Goal: Information Seeking & Learning: Learn about a topic

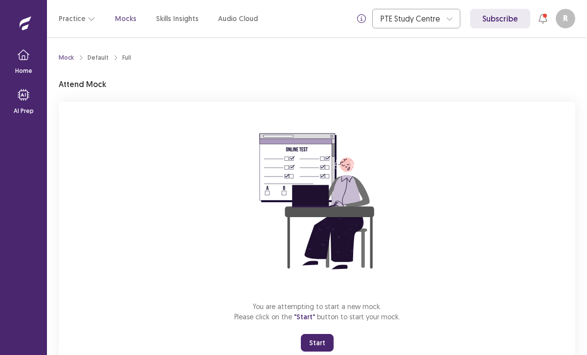
click at [317, 345] on button "Start" at bounding box center [317, 343] width 33 height 18
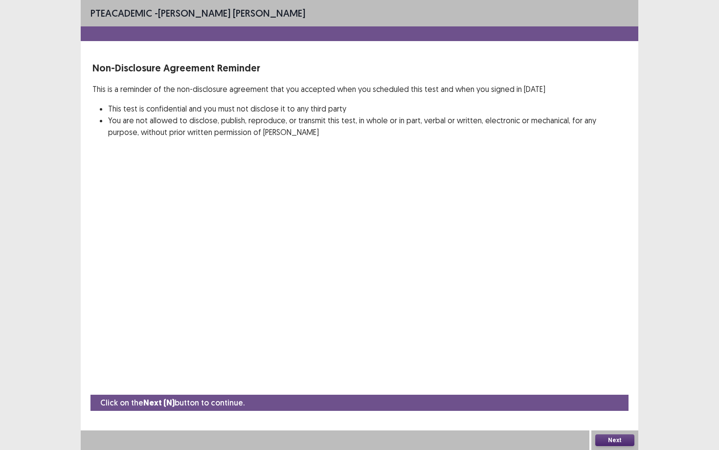
click at [587, 355] on button "Next" at bounding box center [615, 441] width 39 height 12
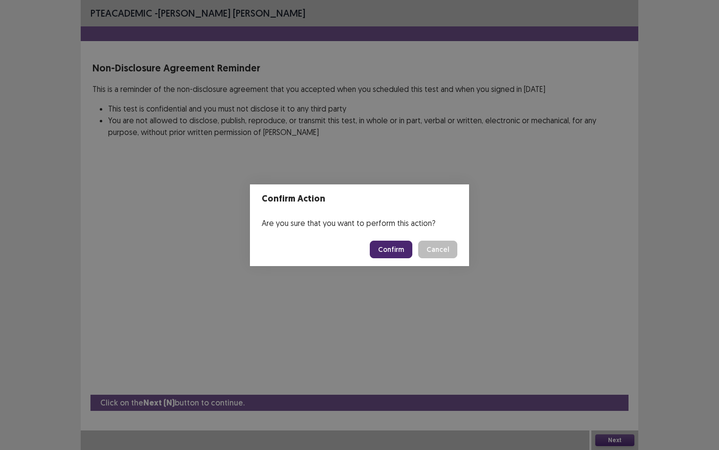
click at [396, 251] on button "Confirm" at bounding box center [391, 250] width 43 height 18
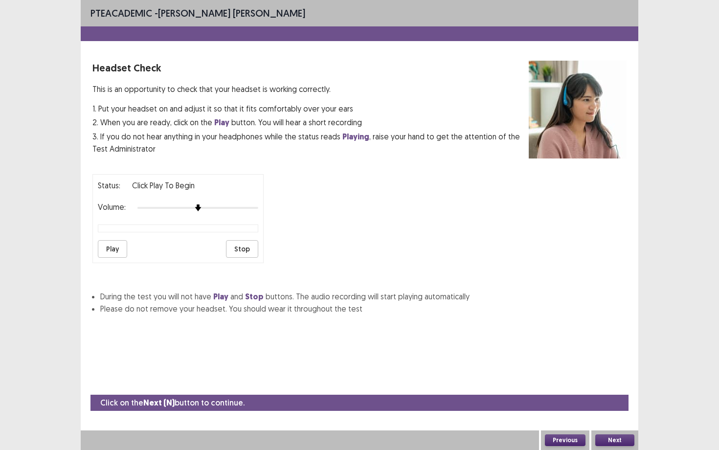
click at [587, 355] on button "Next" at bounding box center [615, 441] width 39 height 12
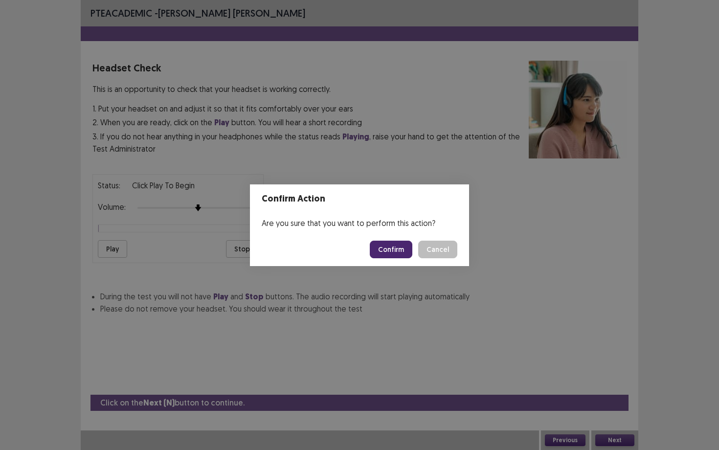
click at [395, 251] on button "Confirm" at bounding box center [391, 250] width 43 height 18
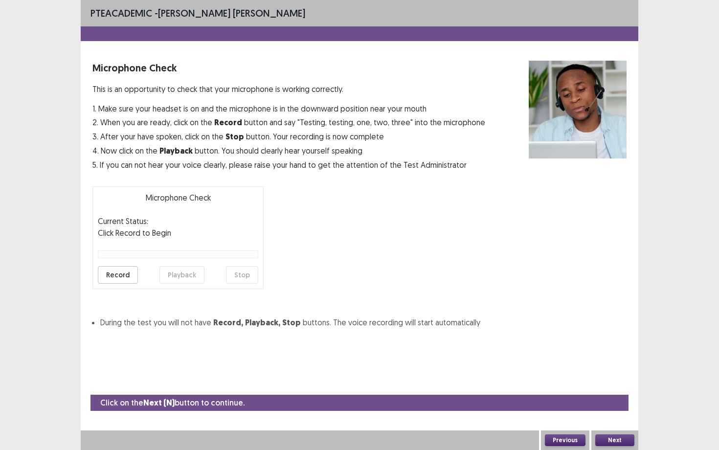
click at [587, 355] on button "Next" at bounding box center [615, 441] width 39 height 12
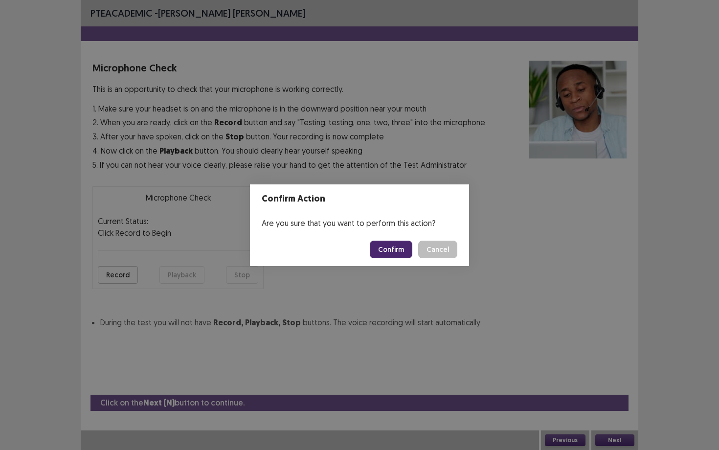
click at [387, 248] on button "Confirm" at bounding box center [391, 250] width 43 height 18
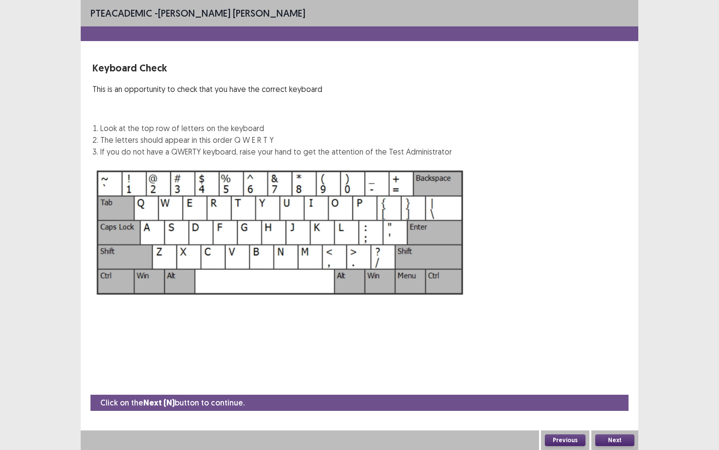
click at [587, 355] on button "Next" at bounding box center [615, 441] width 39 height 12
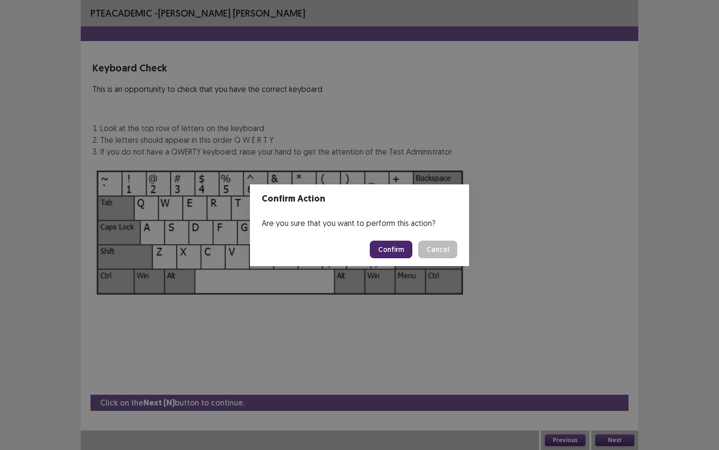
click at [395, 248] on button "Confirm" at bounding box center [391, 250] width 43 height 18
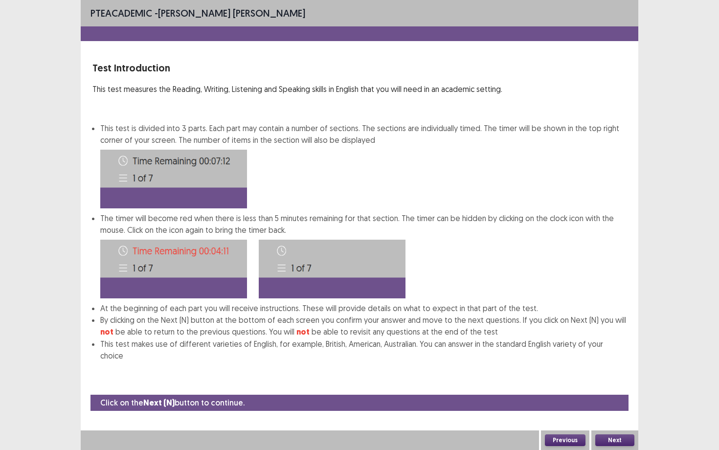
click at [587, 355] on button "Next" at bounding box center [615, 441] width 39 height 12
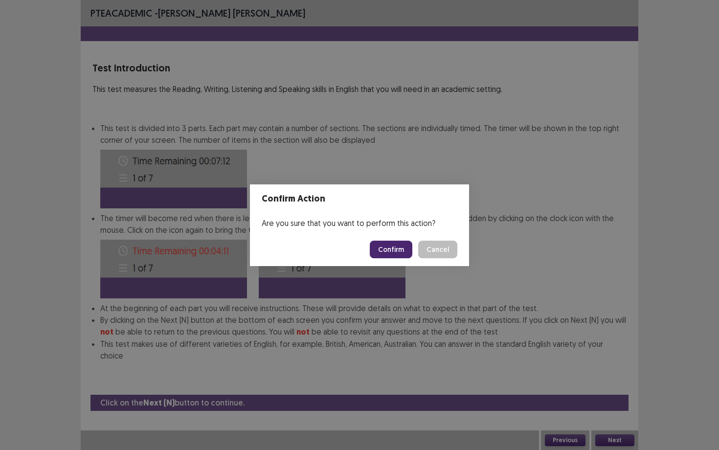
click at [396, 249] on button "Confirm" at bounding box center [391, 250] width 43 height 18
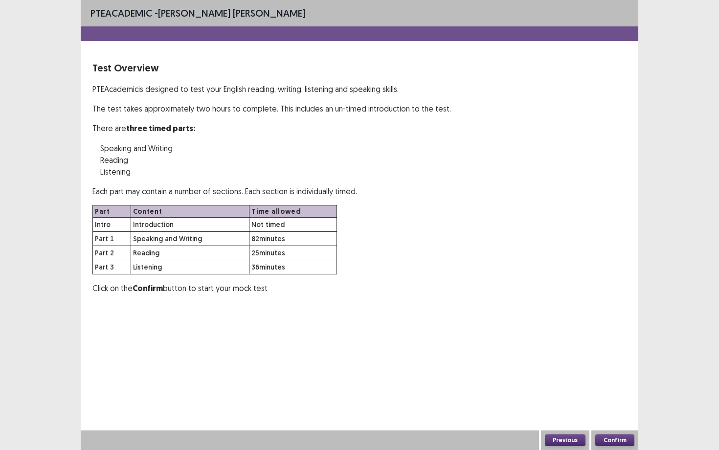
click at [587, 355] on button "Confirm" at bounding box center [615, 441] width 39 height 12
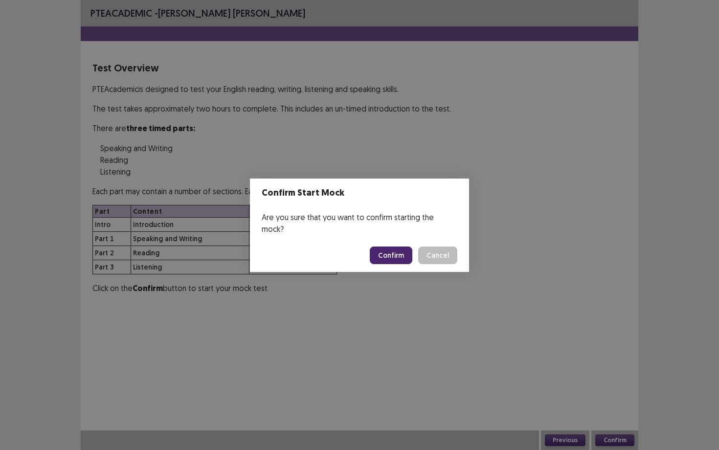
click at [399, 251] on button "Confirm" at bounding box center [391, 256] width 43 height 18
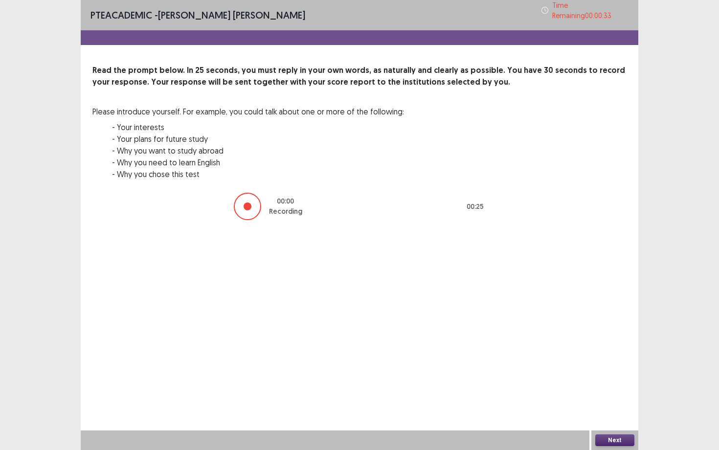
click at [587, 355] on button "Next" at bounding box center [615, 441] width 39 height 12
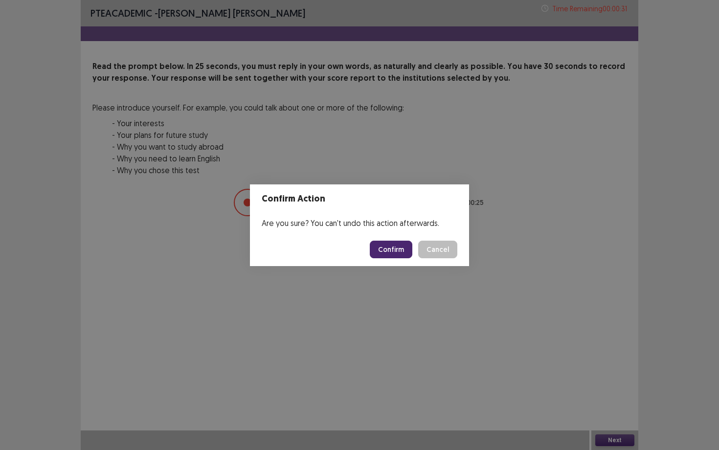
click at [393, 251] on button "Confirm" at bounding box center [391, 250] width 43 height 18
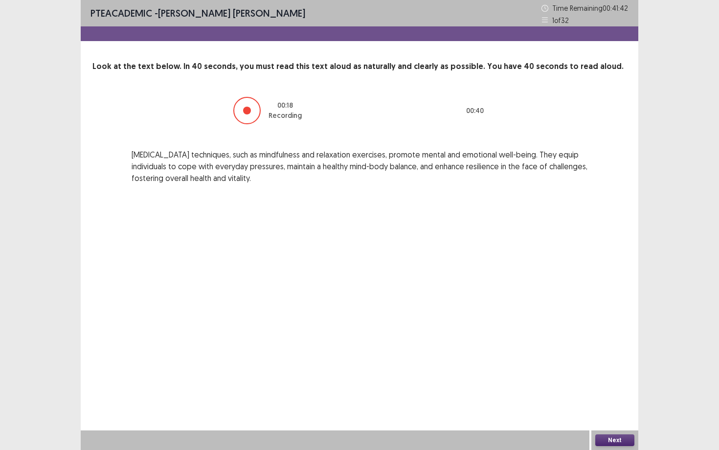
click at [587, 355] on button "Next" at bounding box center [615, 441] width 39 height 12
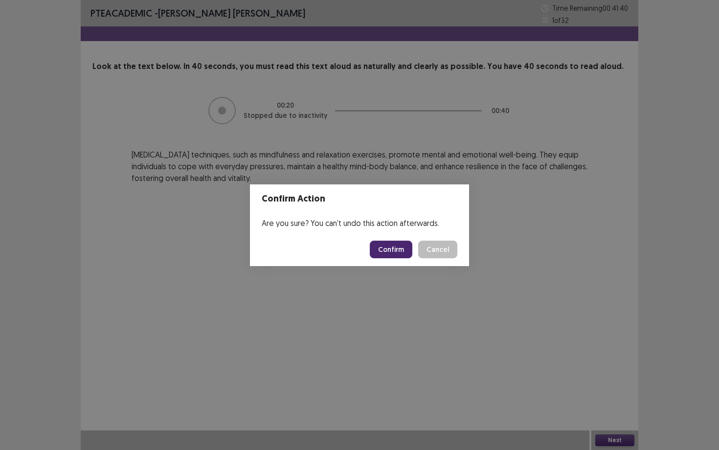
click at [395, 246] on button "Confirm" at bounding box center [391, 250] width 43 height 18
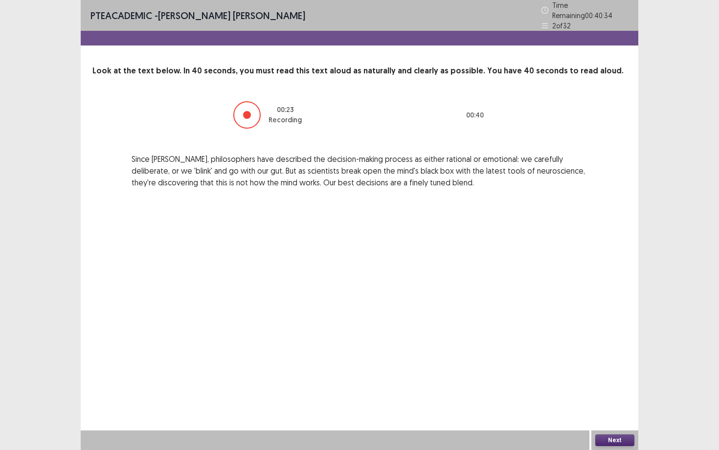
click at [587, 355] on button "Next" at bounding box center [615, 441] width 39 height 12
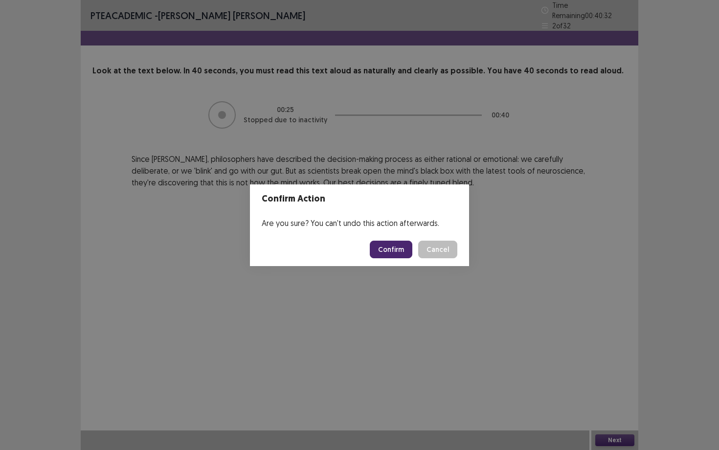
click at [401, 246] on button "Confirm" at bounding box center [391, 250] width 43 height 18
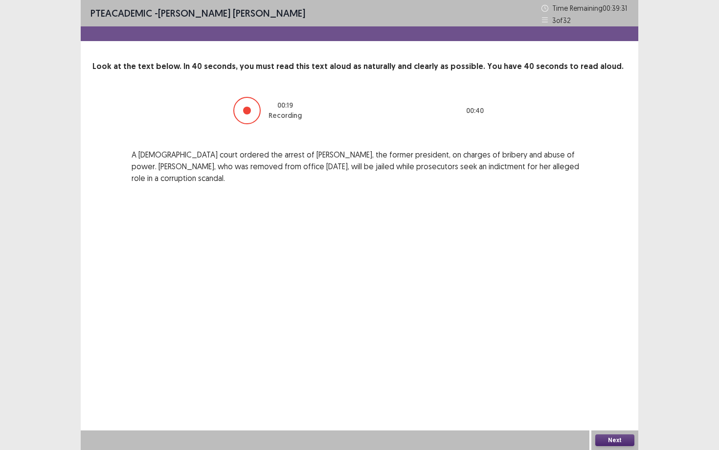
click at [587, 355] on button "Next" at bounding box center [615, 441] width 39 height 12
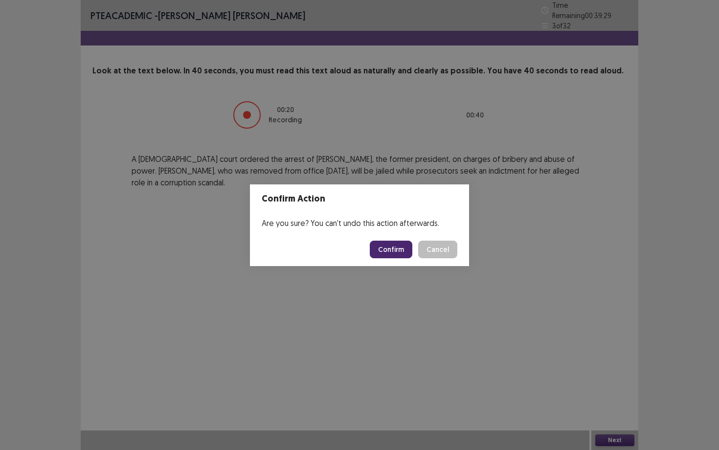
click at [399, 249] on button "Confirm" at bounding box center [391, 250] width 43 height 18
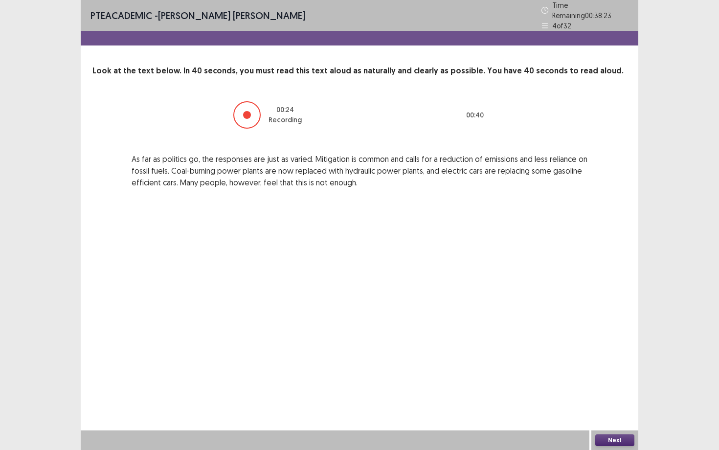
click at [587, 355] on button "Next" at bounding box center [615, 441] width 39 height 12
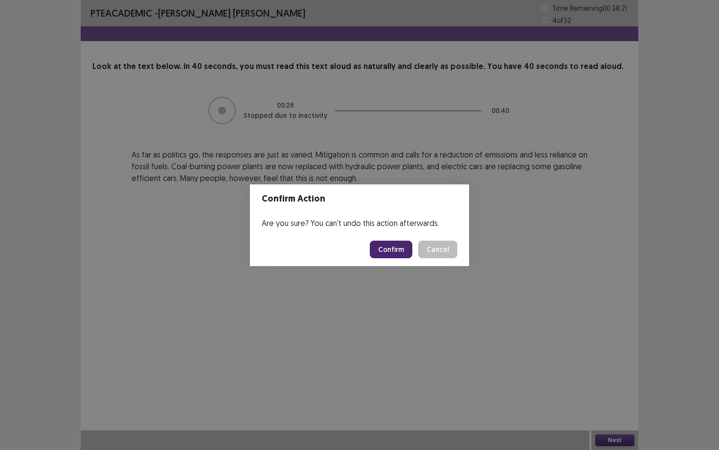
click at [384, 251] on button "Confirm" at bounding box center [391, 250] width 43 height 18
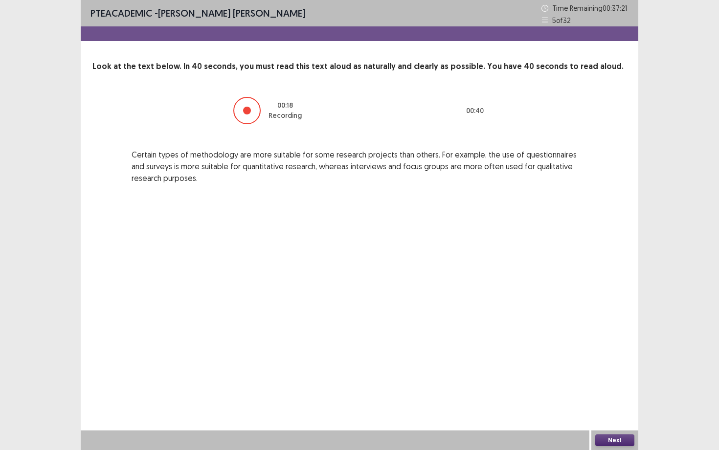
click at [587, 355] on button "Next" at bounding box center [615, 441] width 39 height 12
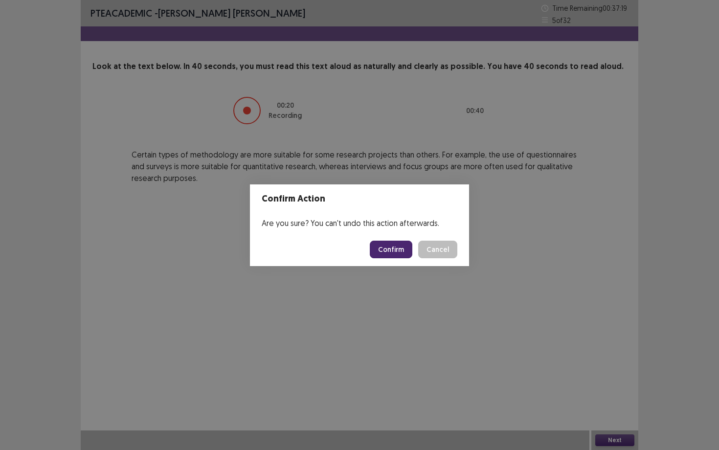
click at [394, 251] on button "Confirm" at bounding box center [391, 250] width 43 height 18
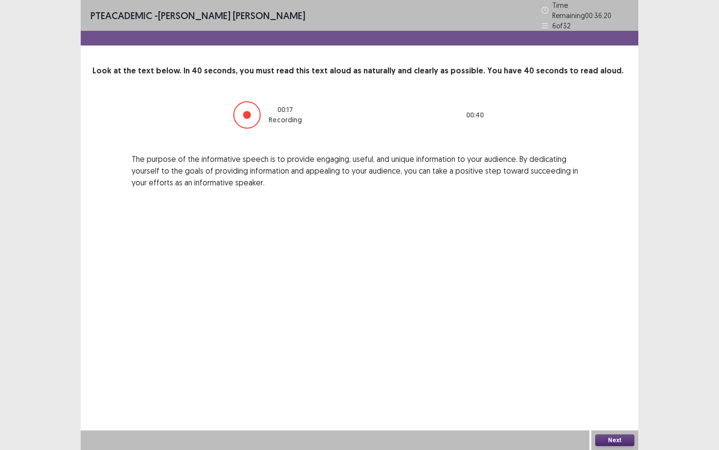
click at [587, 355] on button "Next" at bounding box center [615, 441] width 39 height 12
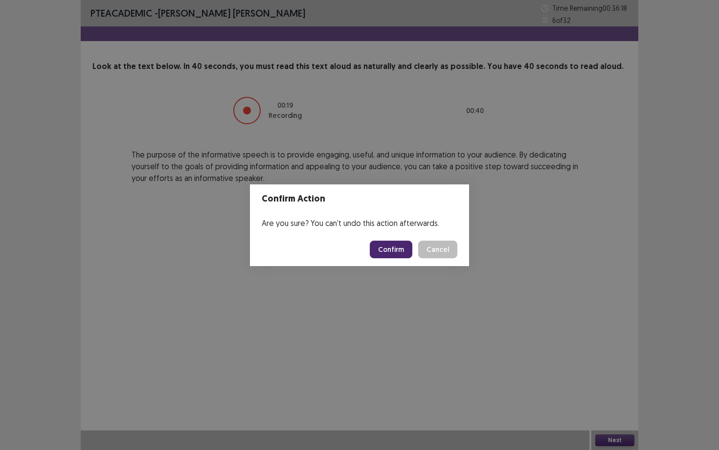
click at [381, 243] on button "Confirm" at bounding box center [391, 250] width 43 height 18
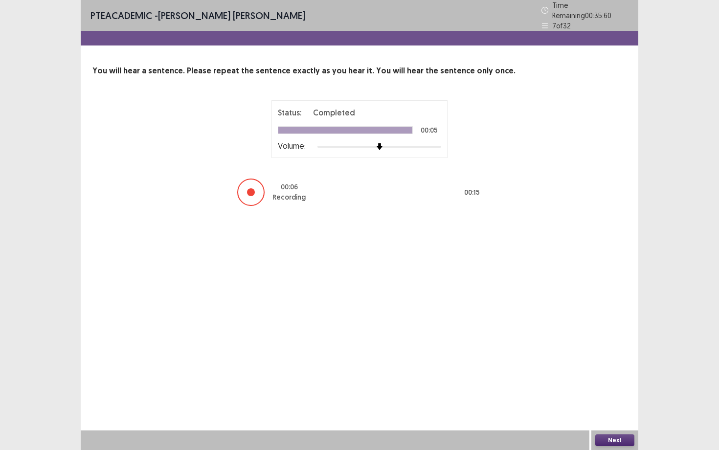
click at [587, 355] on button "Next" at bounding box center [615, 441] width 39 height 12
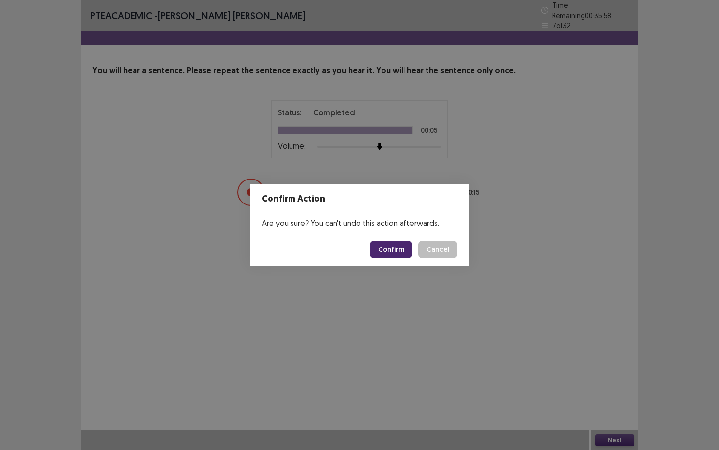
click at [400, 253] on button "Confirm" at bounding box center [391, 250] width 43 height 18
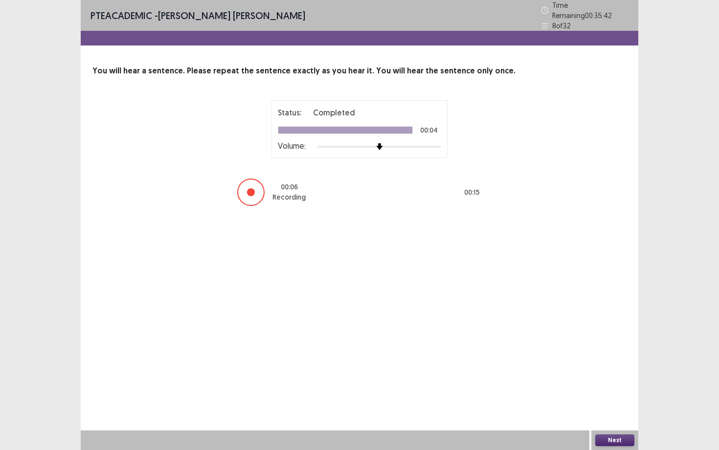
click at [587, 355] on button "Next" at bounding box center [615, 441] width 39 height 12
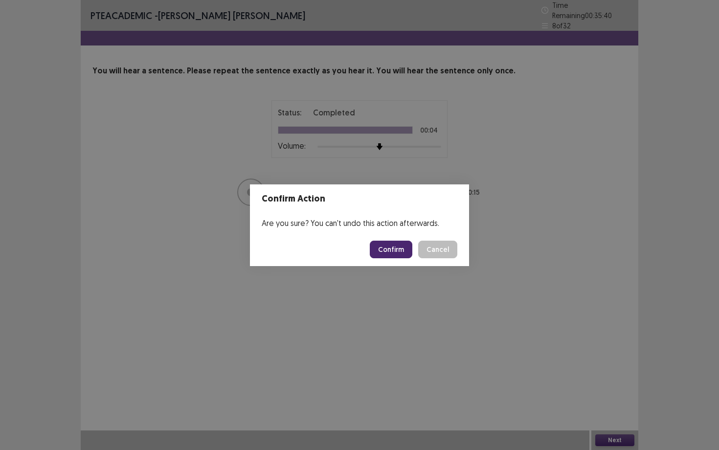
click at [383, 251] on button "Confirm" at bounding box center [391, 250] width 43 height 18
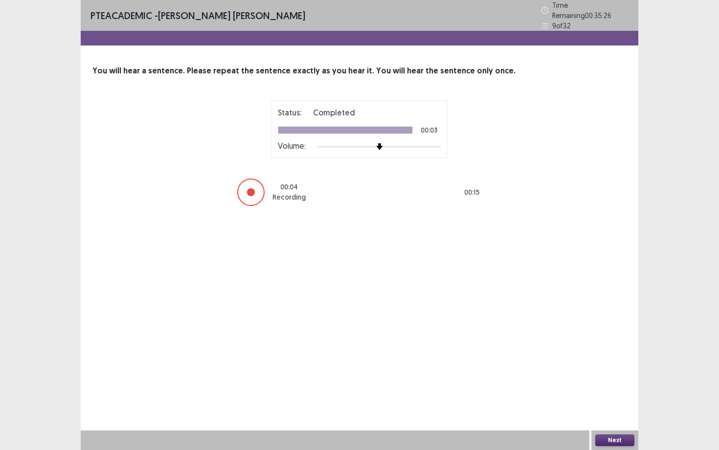
click at [587, 355] on button "Next" at bounding box center [615, 441] width 39 height 12
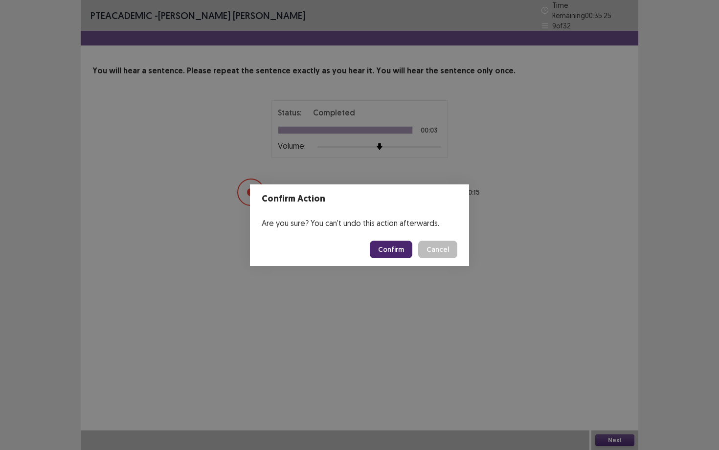
click at [393, 247] on button "Confirm" at bounding box center [391, 250] width 43 height 18
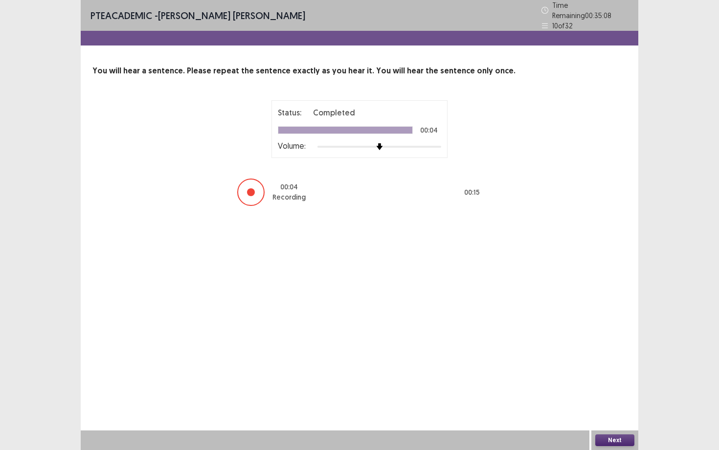
click at [587, 355] on button "Next" at bounding box center [615, 441] width 39 height 12
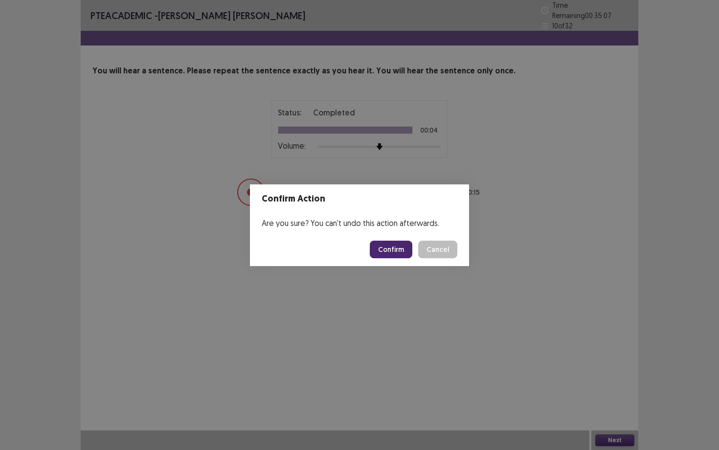
click at [395, 246] on button "Confirm" at bounding box center [391, 250] width 43 height 18
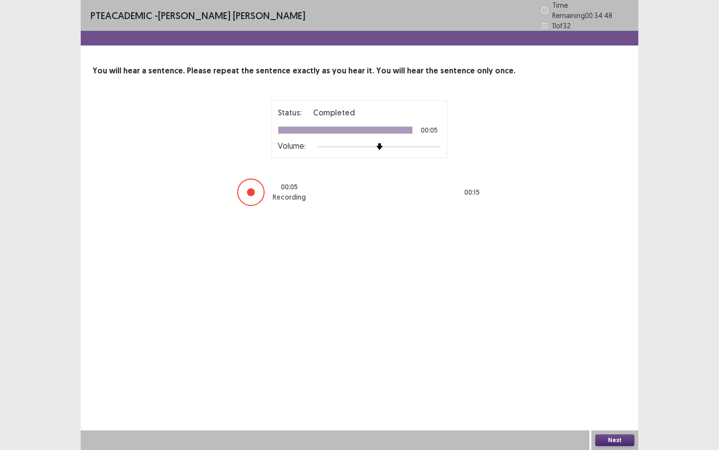
click at [587, 355] on button "Next" at bounding box center [615, 441] width 39 height 12
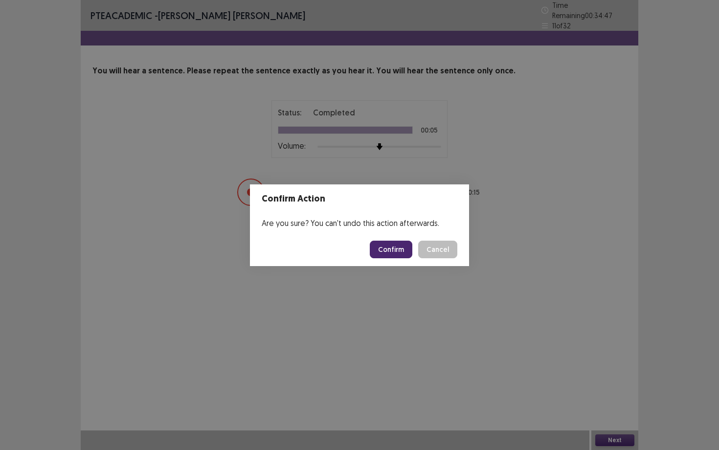
click at [384, 252] on button "Confirm" at bounding box center [391, 250] width 43 height 18
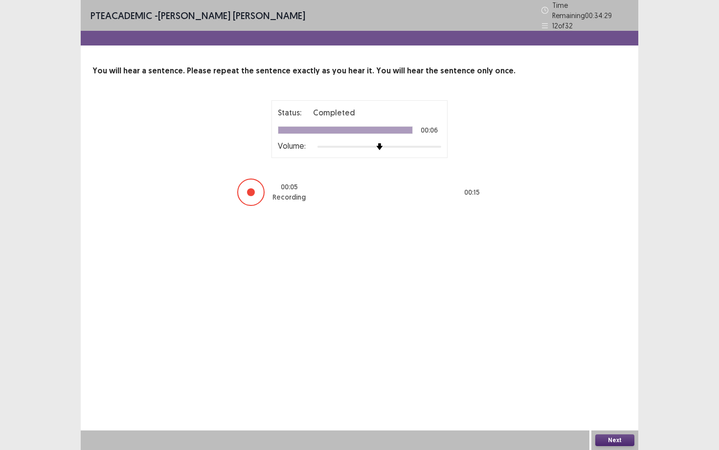
click at [587, 355] on button "Next" at bounding box center [615, 441] width 39 height 12
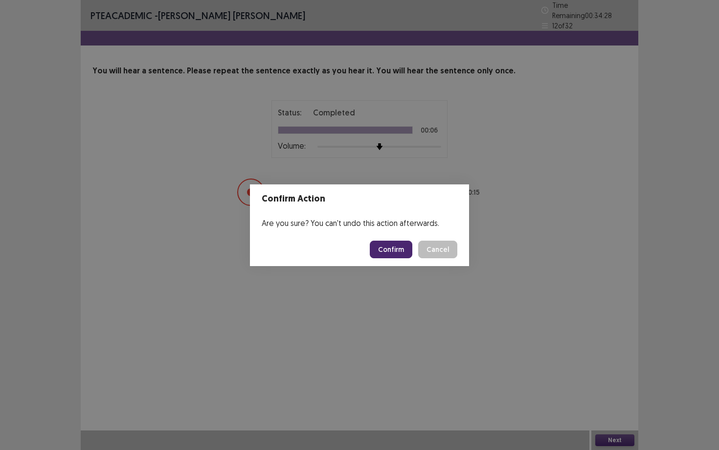
click at [389, 248] on button "Confirm" at bounding box center [391, 250] width 43 height 18
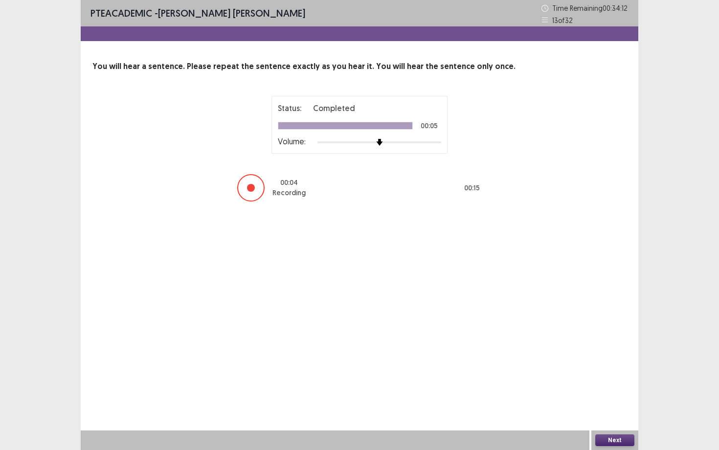
click at [587, 355] on button "Next" at bounding box center [615, 441] width 39 height 12
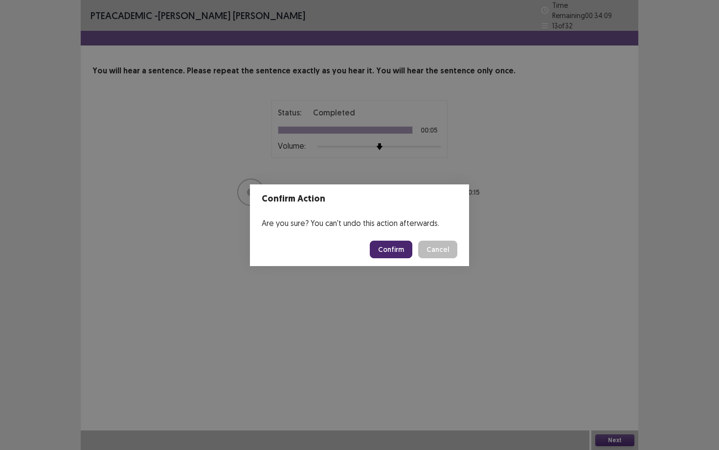
click at [387, 249] on button "Confirm" at bounding box center [391, 250] width 43 height 18
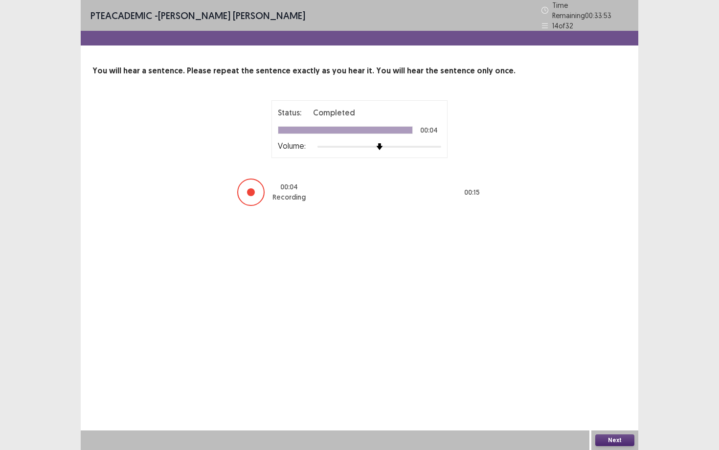
click at [587, 355] on button "Next" at bounding box center [615, 441] width 39 height 12
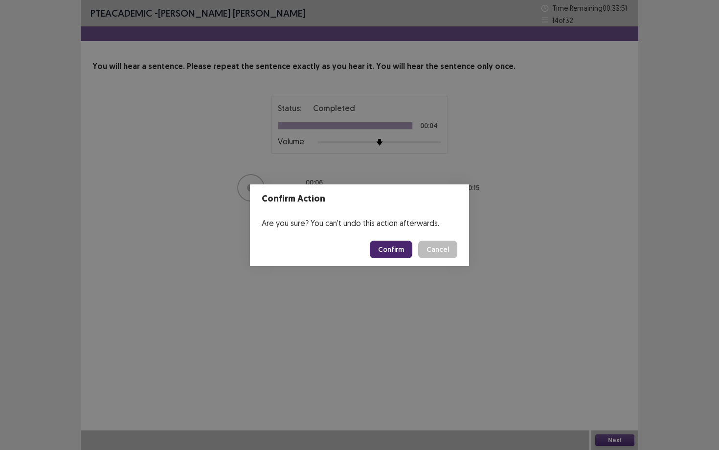
click at [395, 246] on button "Confirm" at bounding box center [391, 250] width 43 height 18
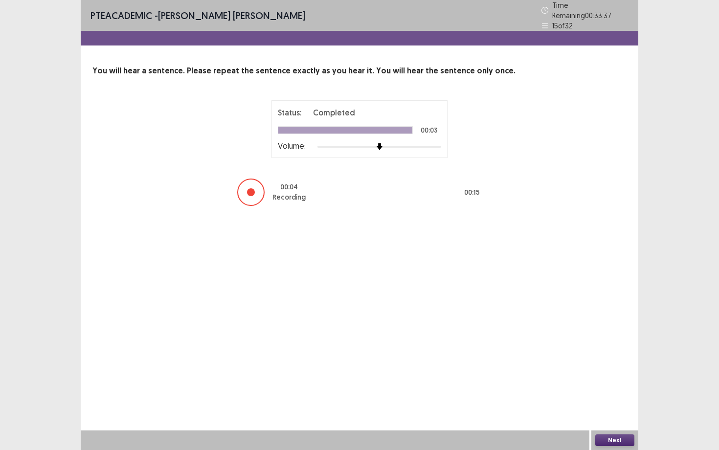
click at [587, 355] on button "Next" at bounding box center [615, 441] width 39 height 12
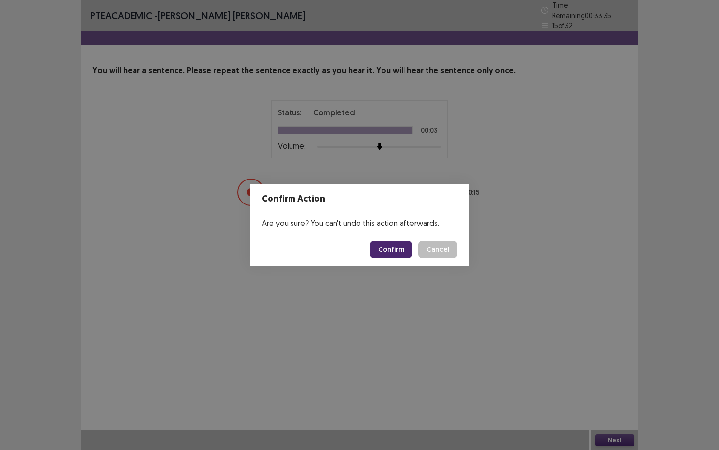
click at [401, 250] on button "Confirm" at bounding box center [391, 250] width 43 height 18
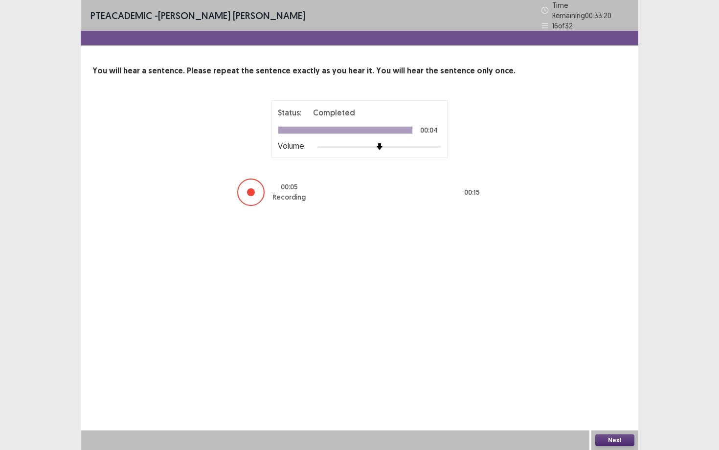
click at [587, 355] on button "Next" at bounding box center [615, 441] width 39 height 12
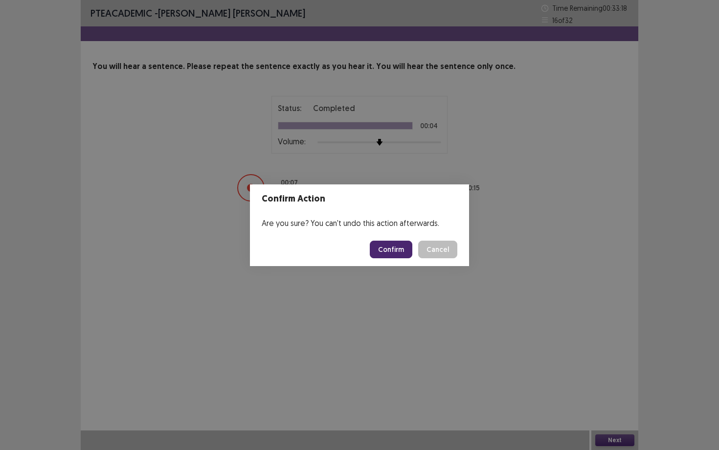
click at [392, 248] on button "Confirm" at bounding box center [391, 250] width 43 height 18
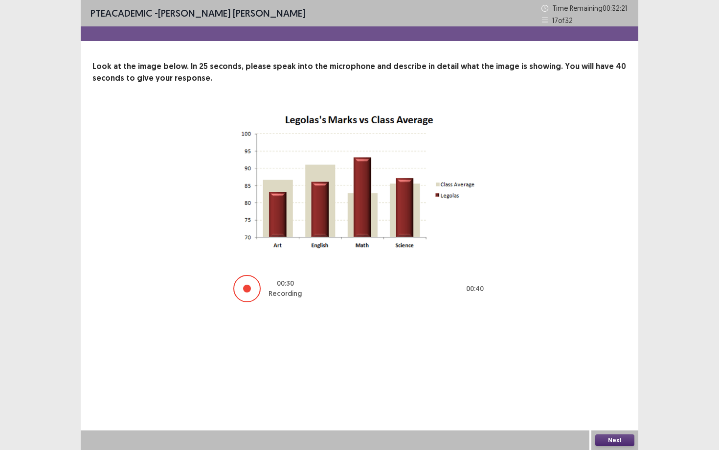
click at [587, 355] on button "Next" at bounding box center [615, 441] width 39 height 12
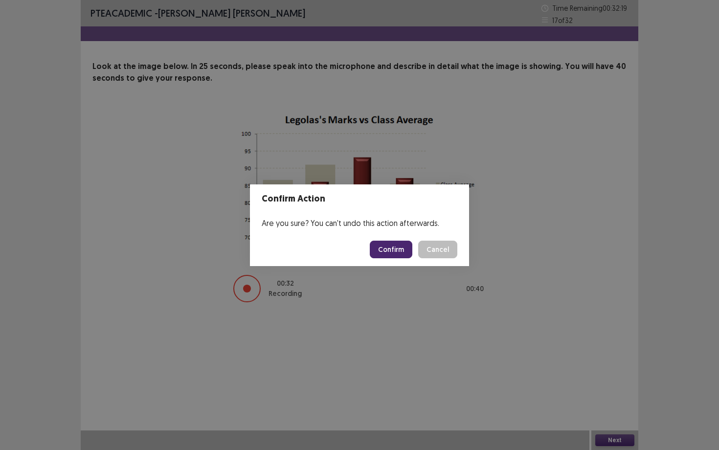
click at [391, 248] on button "Confirm" at bounding box center [391, 250] width 43 height 18
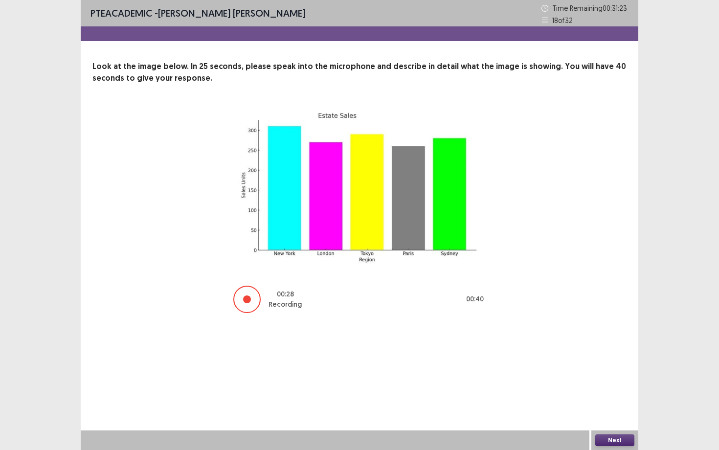
click at [587, 355] on button "Next" at bounding box center [615, 441] width 39 height 12
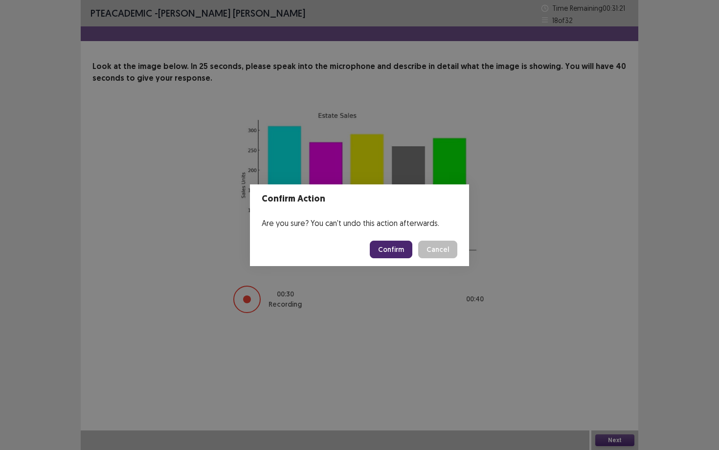
click at [389, 252] on button "Confirm" at bounding box center [391, 250] width 43 height 18
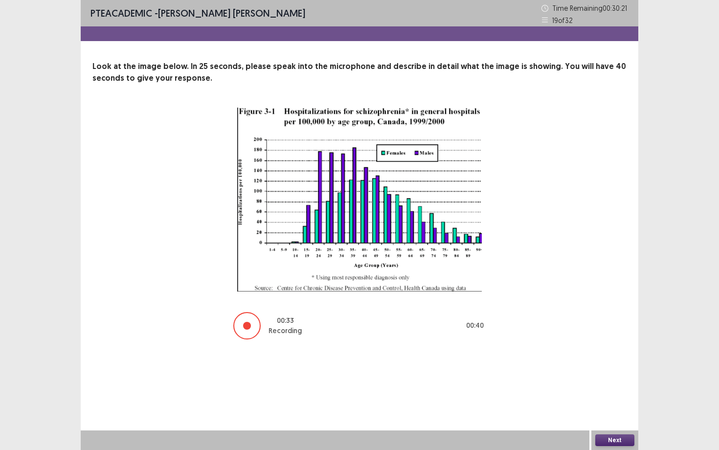
click at [587, 355] on button "Next" at bounding box center [615, 441] width 39 height 12
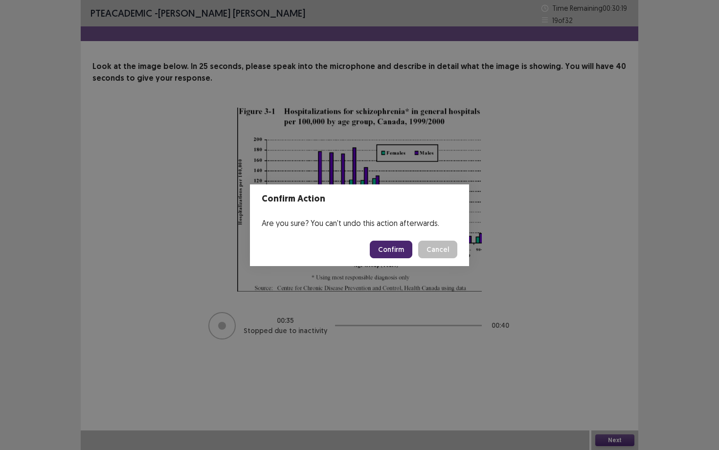
click at [397, 247] on button "Confirm" at bounding box center [391, 250] width 43 height 18
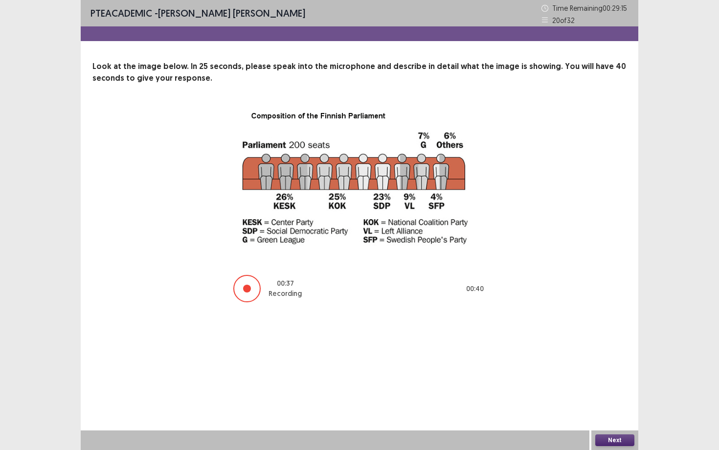
click at [587, 355] on button "Next" at bounding box center [615, 441] width 39 height 12
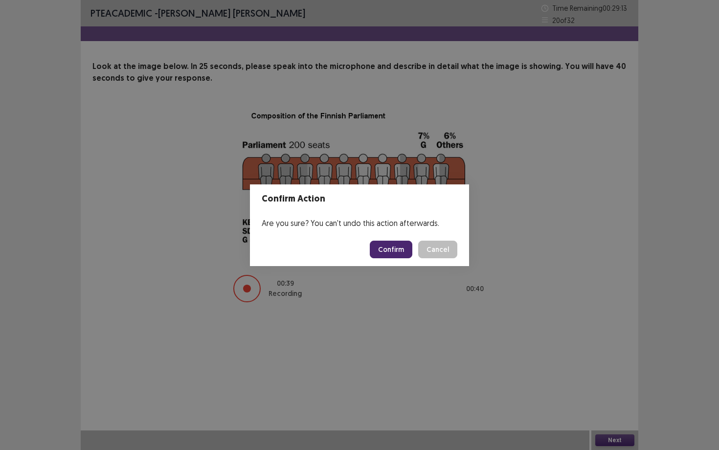
click at [386, 253] on button "Confirm" at bounding box center [391, 250] width 43 height 18
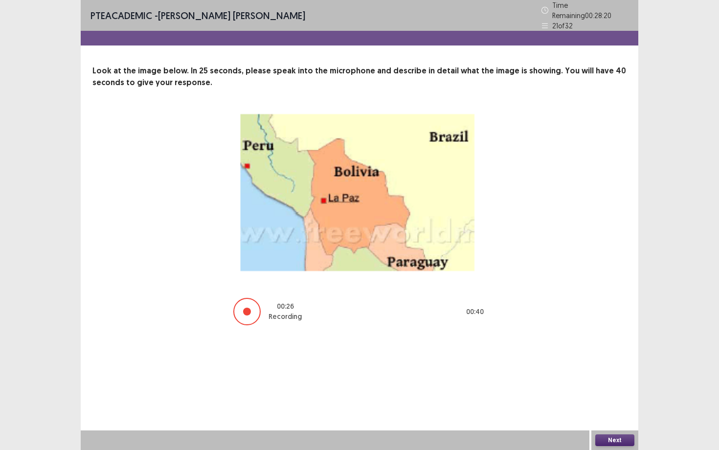
click at [587, 355] on button "Next" at bounding box center [615, 441] width 39 height 12
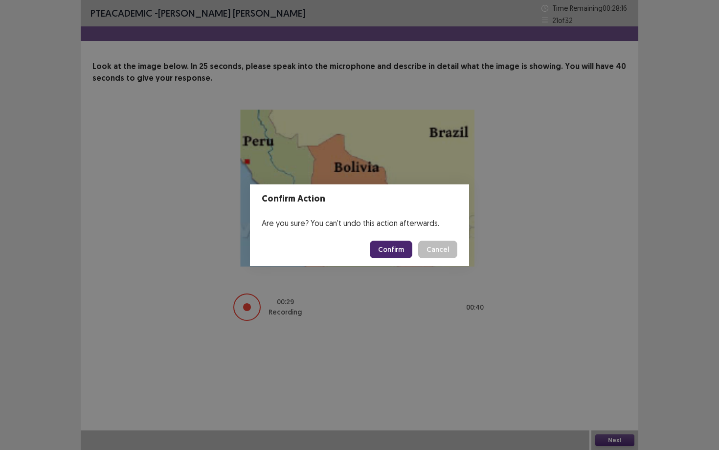
click at [379, 250] on button "Confirm" at bounding box center [391, 250] width 43 height 18
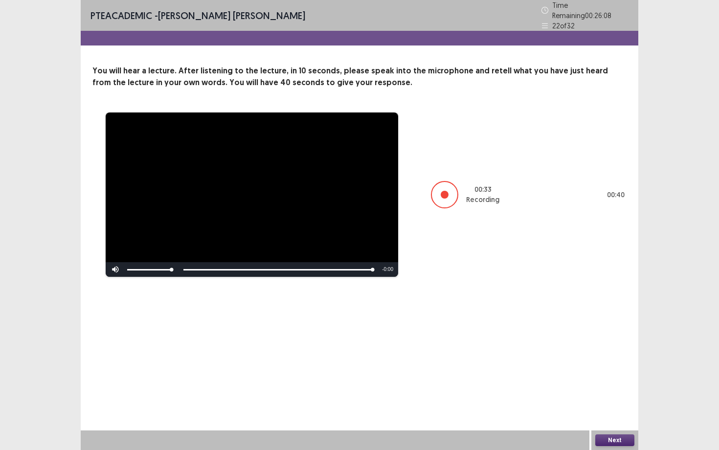
click at [587, 355] on button "Next" at bounding box center [615, 441] width 39 height 12
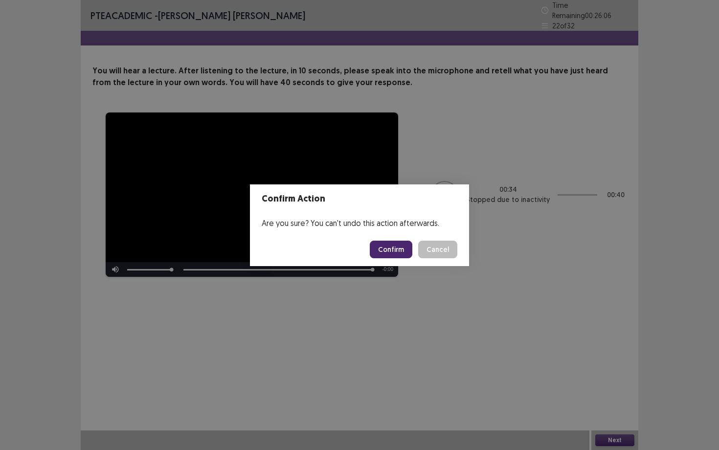
click at [395, 248] on button "Confirm" at bounding box center [391, 250] width 43 height 18
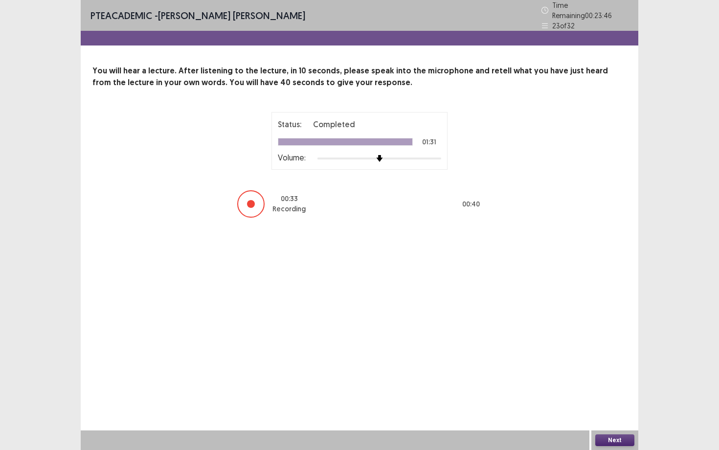
click at [587, 355] on button "Next" at bounding box center [615, 441] width 39 height 12
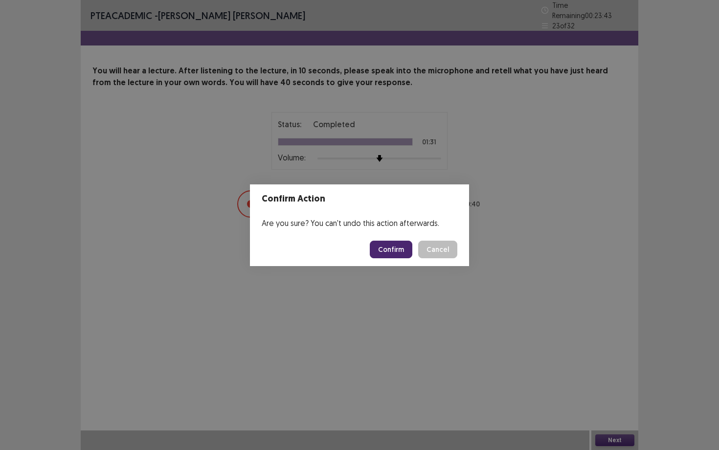
click at [396, 253] on button "Confirm" at bounding box center [391, 250] width 43 height 18
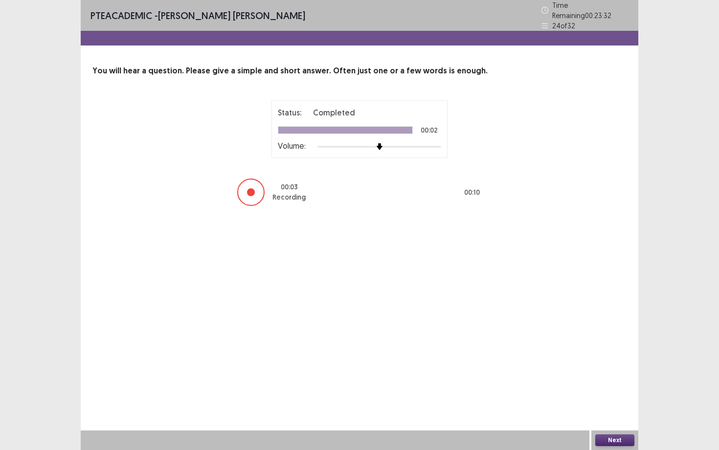
click at [587, 355] on button "Next" at bounding box center [615, 441] width 39 height 12
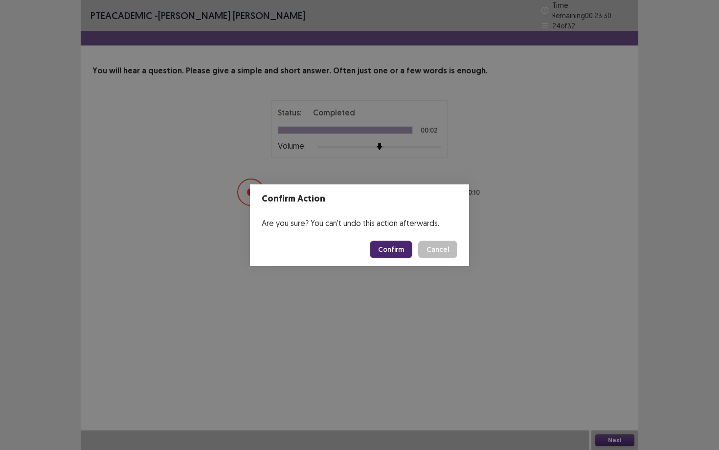
click at [383, 247] on button "Confirm" at bounding box center [391, 250] width 43 height 18
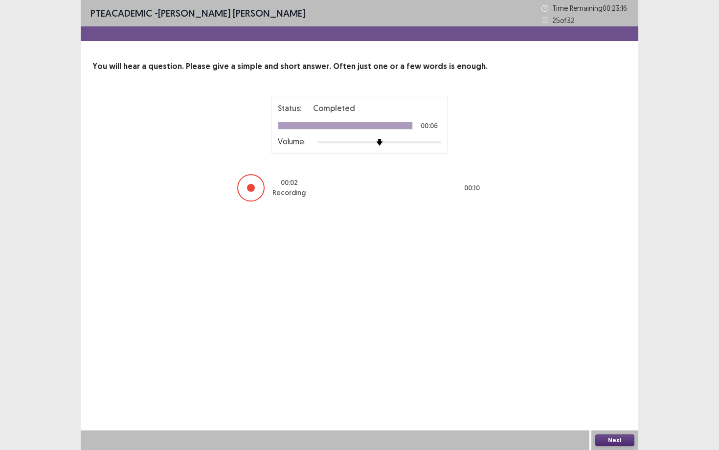
click at [587, 355] on button "Next" at bounding box center [615, 441] width 39 height 12
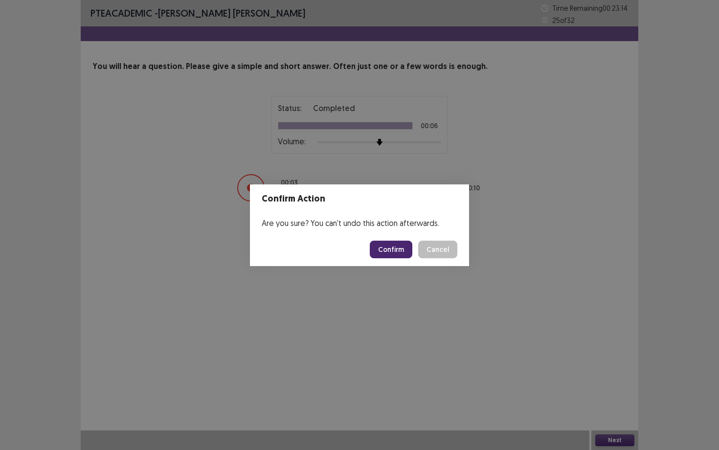
click at [383, 250] on button "Confirm" at bounding box center [391, 250] width 43 height 18
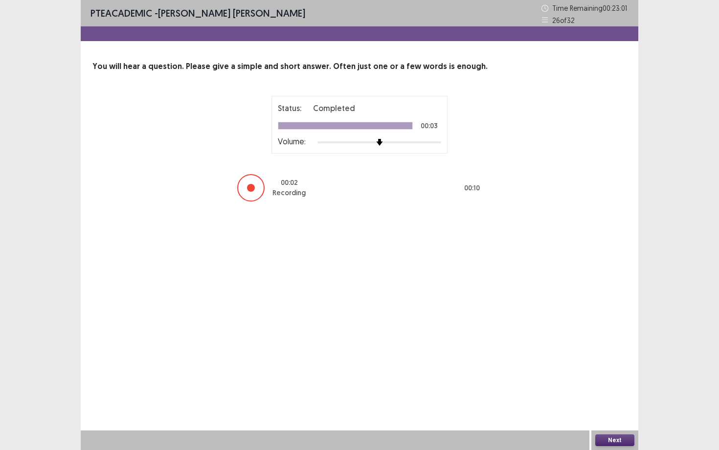
click at [587, 355] on button "Next" at bounding box center [615, 441] width 39 height 12
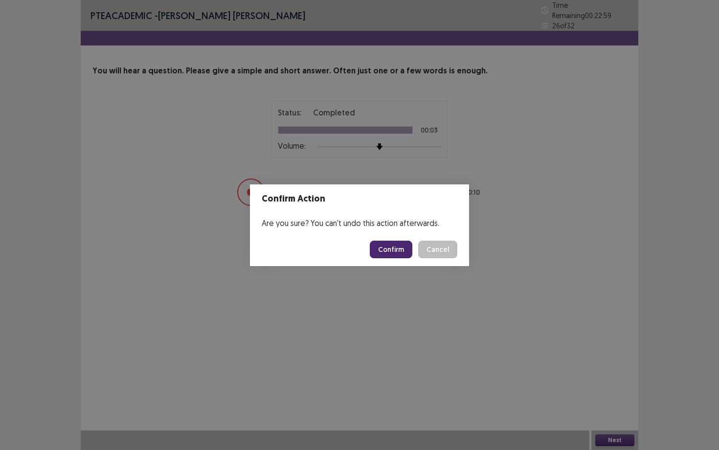
click at [390, 249] on button "Confirm" at bounding box center [391, 250] width 43 height 18
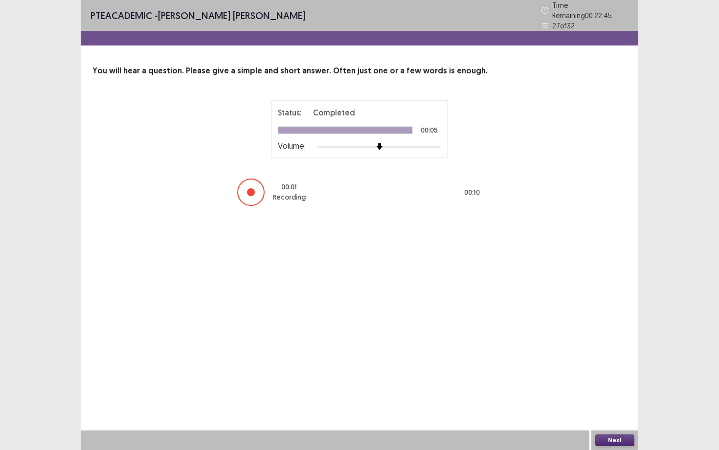
click at [587, 355] on button "Next" at bounding box center [615, 441] width 39 height 12
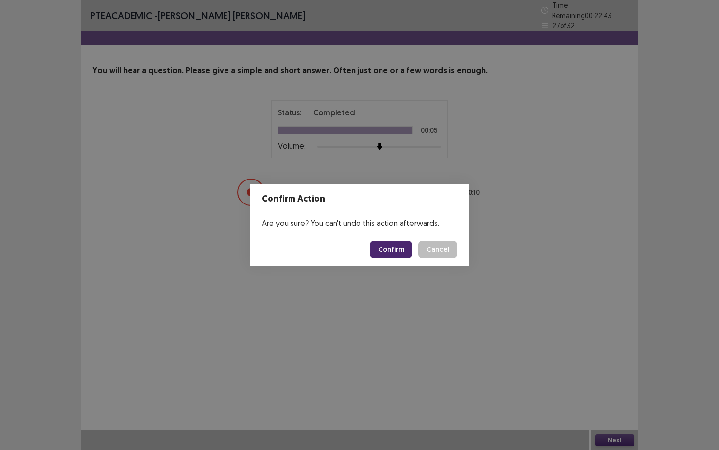
click at [393, 243] on button "Confirm" at bounding box center [391, 250] width 43 height 18
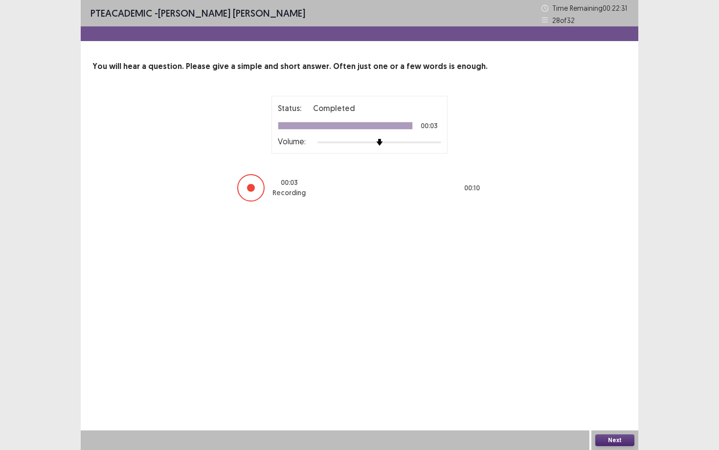
click at [587, 355] on button "Next" at bounding box center [615, 441] width 39 height 12
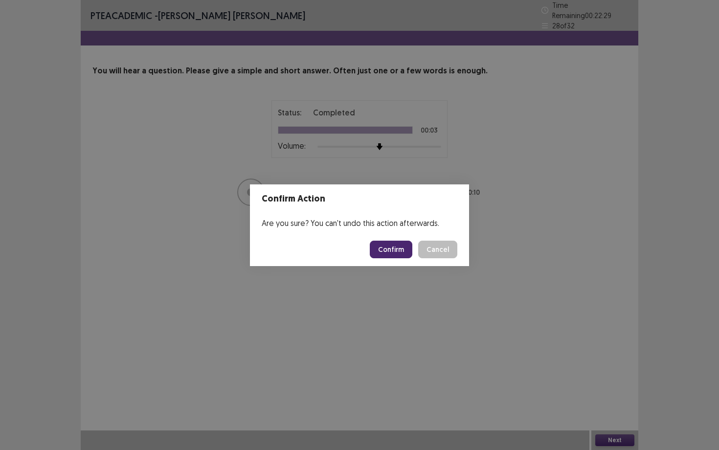
click at [400, 249] on button "Confirm" at bounding box center [391, 250] width 43 height 18
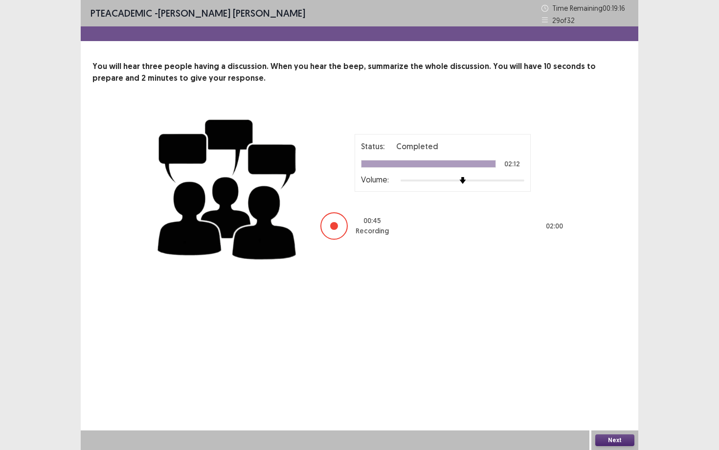
click at [587, 355] on button "Next" at bounding box center [615, 441] width 39 height 12
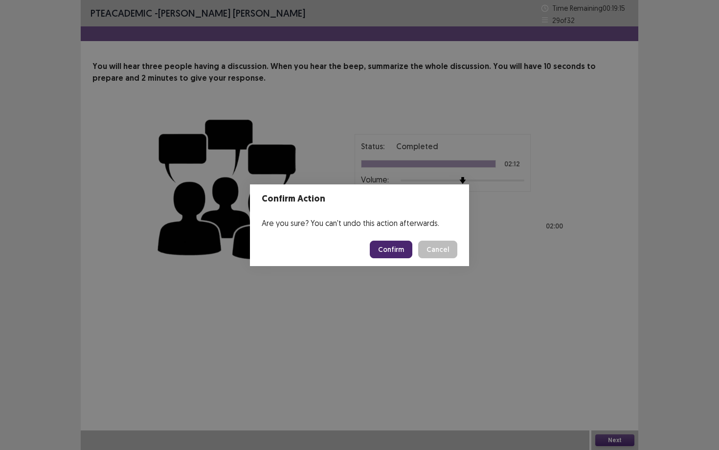
click at [402, 250] on button "Confirm" at bounding box center [391, 250] width 43 height 18
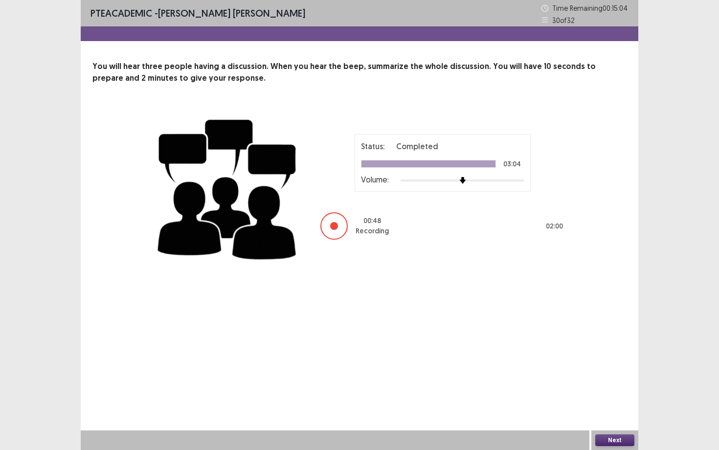
click at [587, 355] on button "Next" at bounding box center [615, 441] width 39 height 12
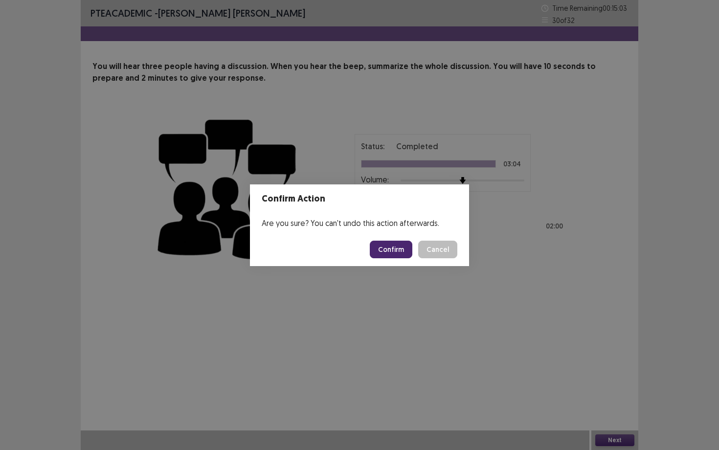
click at [398, 251] on button "Confirm" at bounding box center [391, 250] width 43 height 18
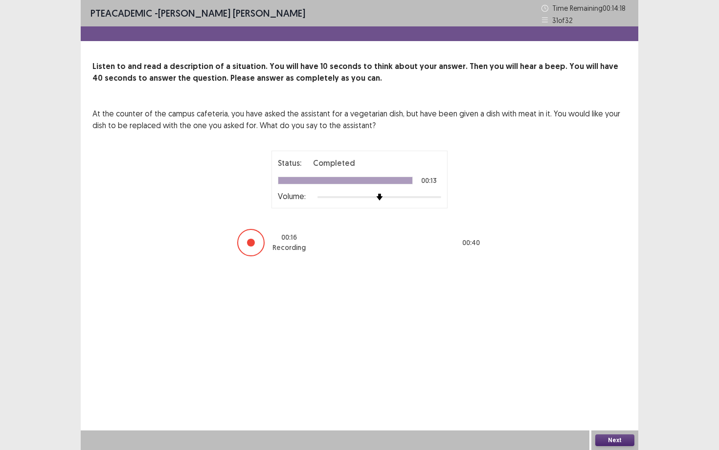
click at [587, 355] on button "Next" at bounding box center [615, 441] width 39 height 12
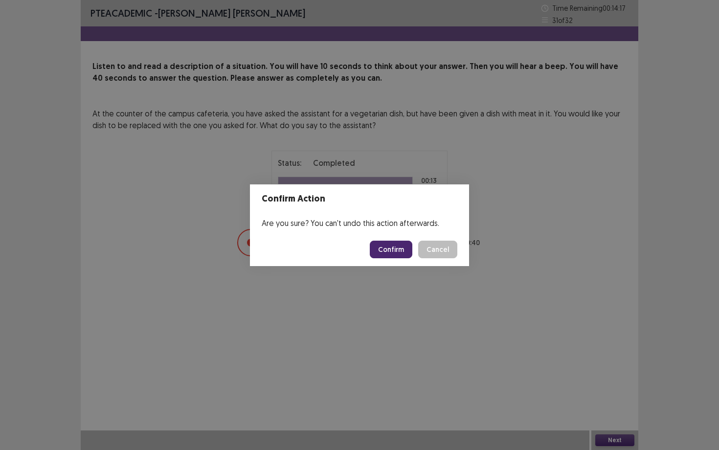
click at [388, 251] on button "Confirm" at bounding box center [391, 250] width 43 height 18
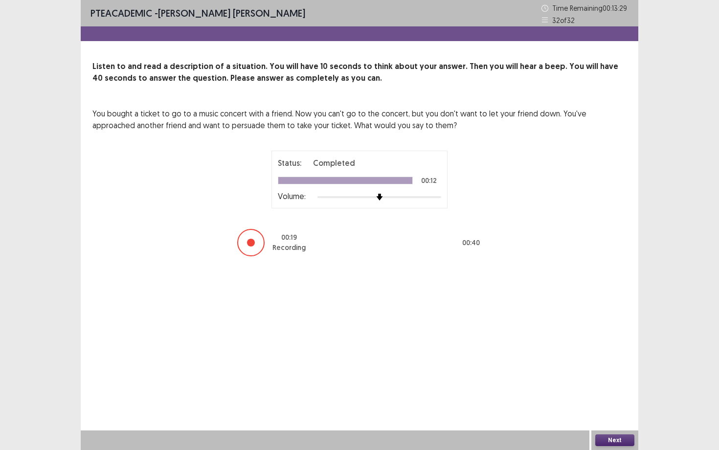
click at [587, 355] on button "Next" at bounding box center [615, 441] width 39 height 12
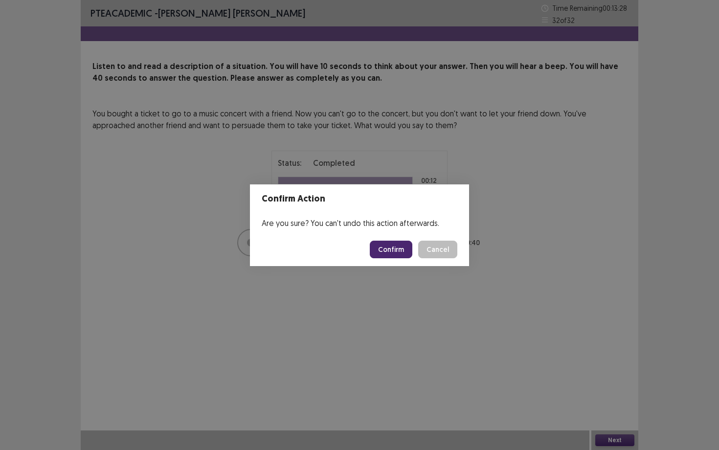
click at [387, 249] on button "Confirm" at bounding box center [391, 250] width 43 height 18
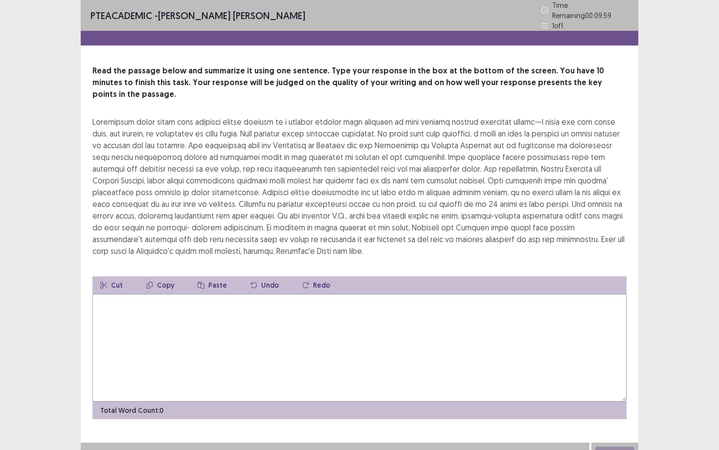
click at [375, 333] on textarea at bounding box center [359, 348] width 534 height 108
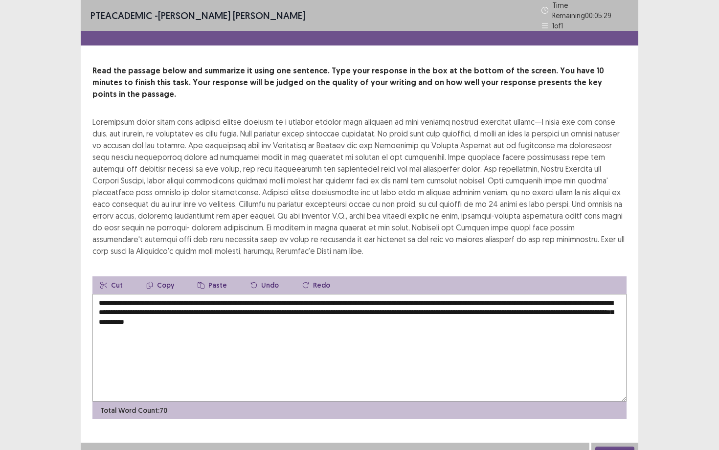
type textarea "**********"
click at [587, 355] on button "Next" at bounding box center [615, 453] width 39 height 12
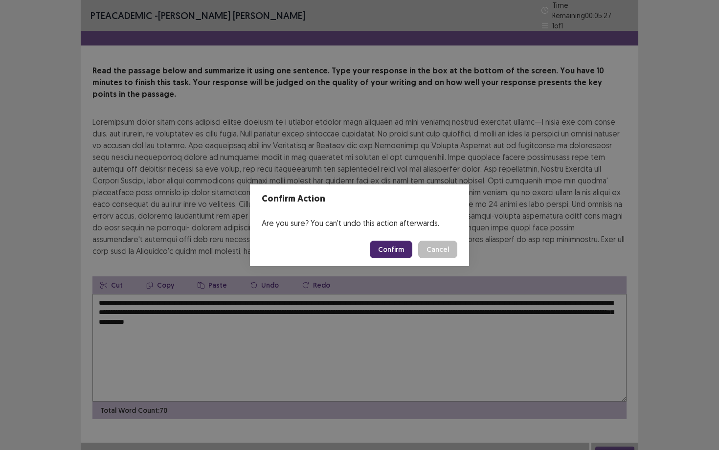
click at [386, 250] on button "Confirm" at bounding box center [391, 250] width 43 height 18
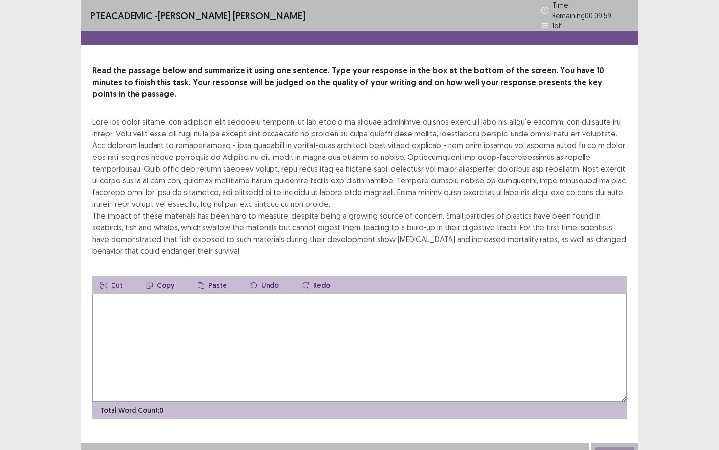
click at [358, 333] on textarea at bounding box center [359, 348] width 534 height 108
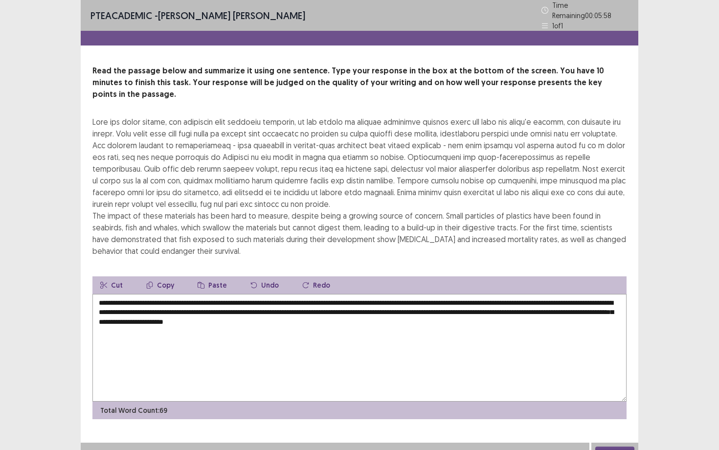
type textarea "**********"
click at [587, 355] on button "Next" at bounding box center [615, 453] width 39 height 12
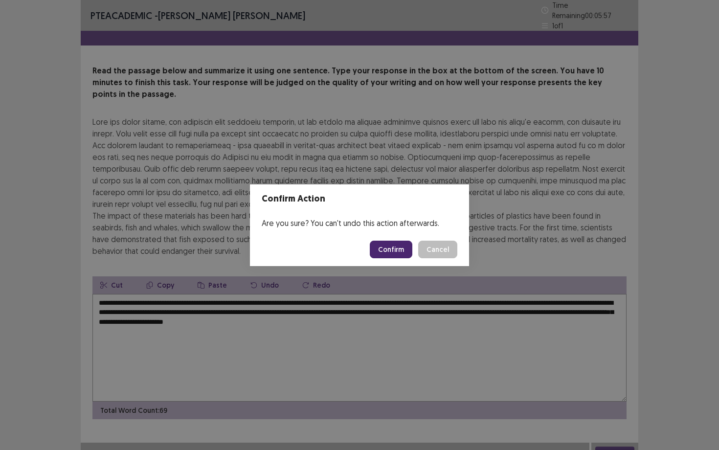
click at [390, 249] on button "Confirm" at bounding box center [391, 250] width 43 height 18
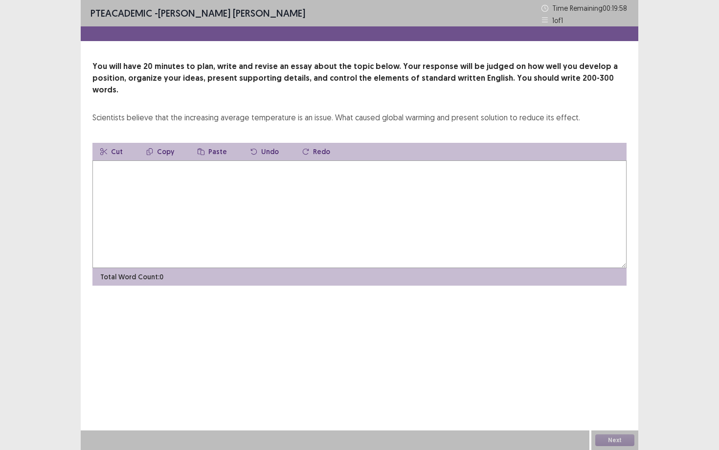
click at [252, 187] on textarea at bounding box center [359, 215] width 534 height 108
type textarea "*"
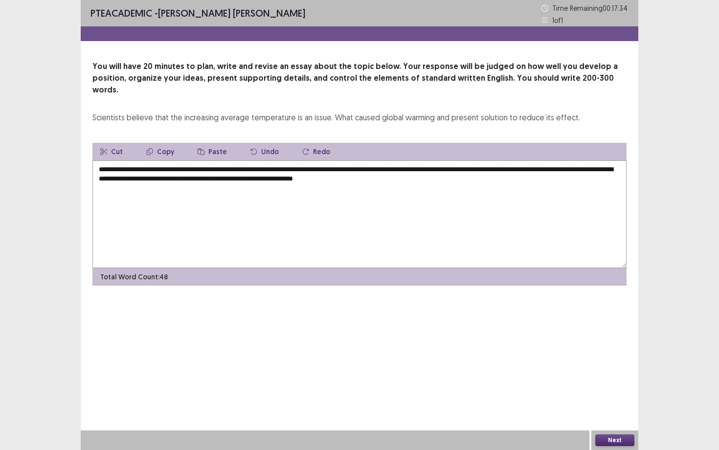
click at [345, 170] on textarea "**********" at bounding box center [359, 215] width 534 height 108
click at [520, 171] on textarea "**********" at bounding box center [359, 215] width 534 height 108
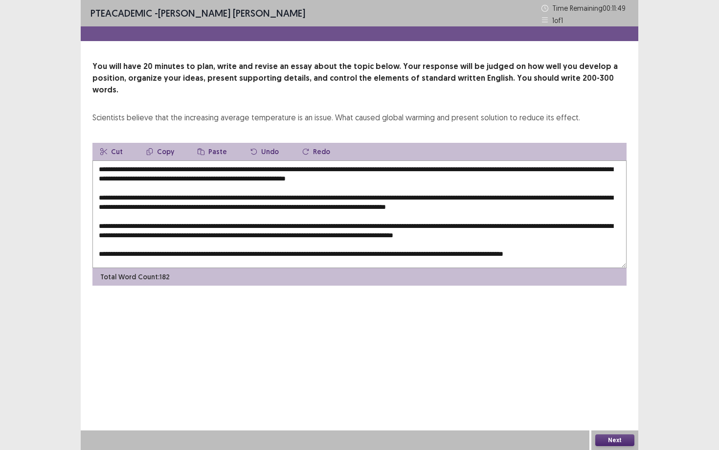
click at [148, 161] on textarea at bounding box center [359, 215] width 534 height 108
click at [151, 161] on textarea at bounding box center [359, 215] width 534 height 108
drag, startPoint x: 138, startPoint y: 159, endPoint x: 267, endPoint y: 160, distance: 128.7
click at [267, 161] on textarea at bounding box center [359, 215] width 534 height 108
click at [155, 143] on button "Copy" at bounding box center [160, 152] width 44 height 18
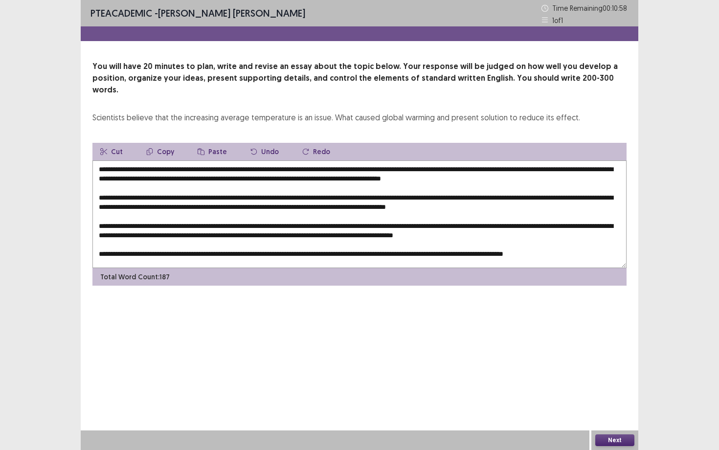
drag, startPoint x: 249, startPoint y: 187, endPoint x: 264, endPoint y: 187, distance: 14.7
click at [264, 187] on textarea at bounding box center [359, 215] width 534 height 108
click at [214, 143] on button "Paste" at bounding box center [212, 152] width 45 height 18
drag, startPoint x: 568, startPoint y: 198, endPoint x: 583, endPoint y: 197, distance: 15.2
click at [583, 197] on textarea at bounding box center [359, 215] width 534 height 108
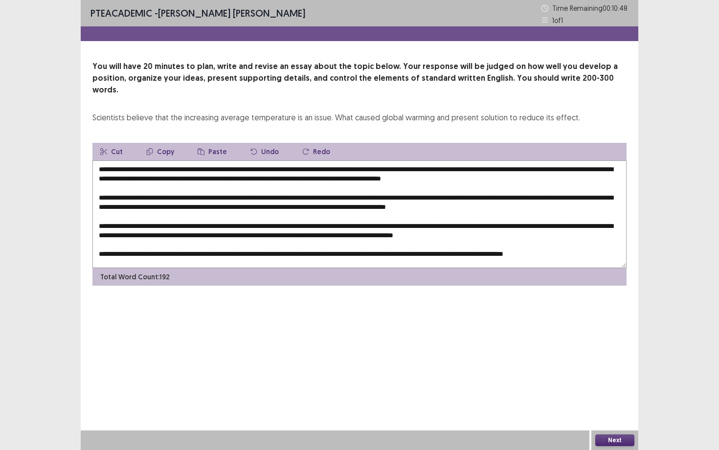
click at [217, 143] on button "Paste" at bounding box center [212, 152] width 45 height 18
click at [256, 201] on textarea at bounding box center [359, 215] width 534 height 108
drag, startPoint x: 255, startPoint y: 201, endPoint x: 271, endPoint y: 203, distance: 16.2
click at [271, 203] on textarea at bounding box center [359, 215] width 534 height 108
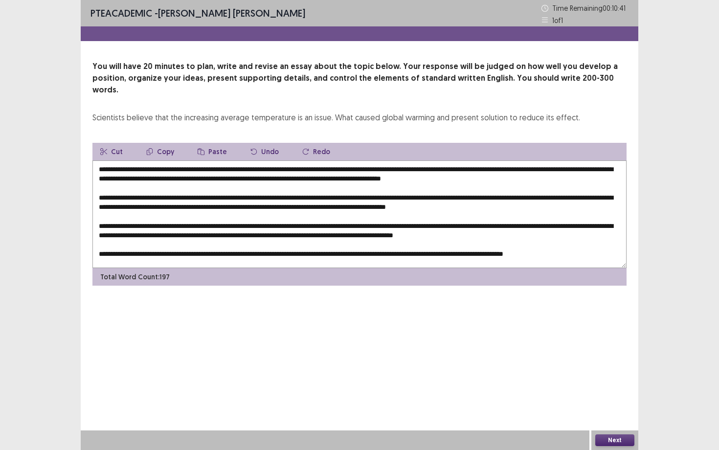
click at [203, 143] on button "Paste" at bounding box center [212, 152] width 45 height 18
drag, startPoint x: 155, startPoint y: 222, endPoint x: 168, endPoint y: 222, distance: 13.7
click at [168, 222] on textarea at bounding box center [359, 215] width 534 height 108
click at [209, 143] on button "Paste" at bounding box center [212, 152] width 45 height 18
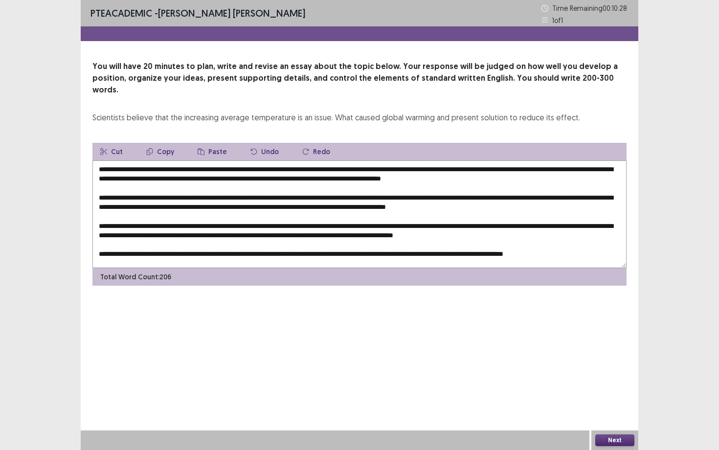
drag, startPoint x: 340, startPoint y: 230, endPoint x: 351, endPoint y: 231, distance: 10.8
click at [353, 231] on textarea at bounding box center [359, 215] width 534 height 108
drag, startPoint x: 338, startPoint y: 229, endPoint x: 355, endPoint y: 231, distance: 17.3
click at [355, 231] on textarea at bounding box center [359, 215] width 534 height 108
click at [207, 143] on button "Paste" at bounding box center [212, 152] width 45 height 18
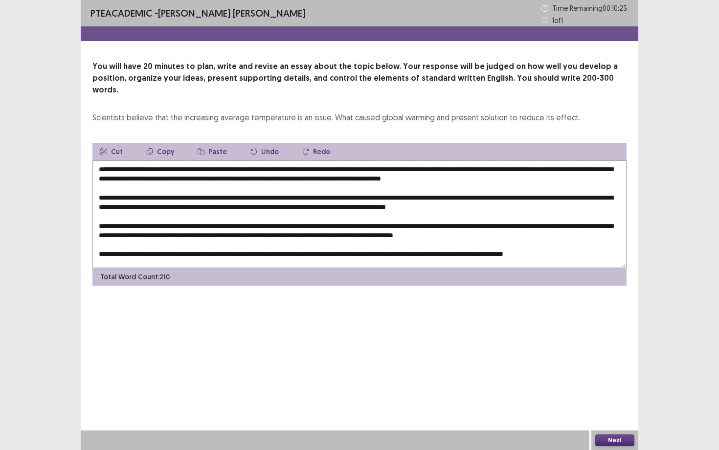
click at [340, 230] on textarea at bounding box center [359, 215] width 534 height 108
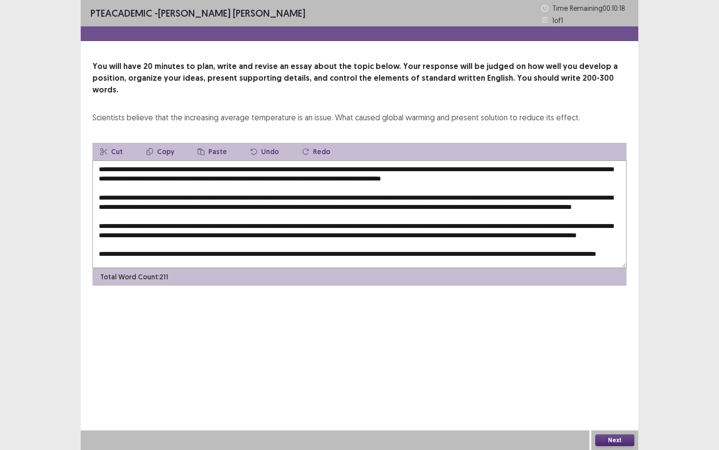
scroll to position [0, 0]
drag, startPoint x: 395, startPoint y: 168, endPoint x: 379, endPoint y: 169, distance: 15.7
click at [379, 169] on textarea at bounding box center [359, 215] width 534 height 108
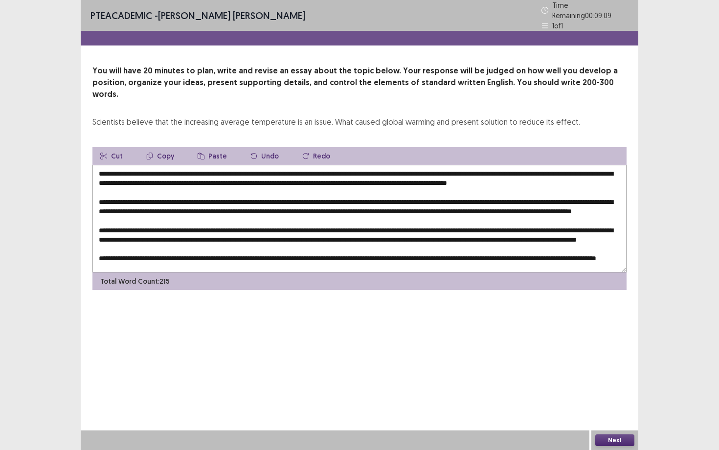
drag, startPoint x: 520, startPoint y: 168, endPoint x: 503, endPoint y: 168, distance: 16.6
click at [503, 168] on textarea at bounding box center [359, 219] width 534 height 108
drag, startPoint x: 379, startPoint y: 169, endPoint x: 472, endPoint y: 171, distance: 93.0
click at [472, 171] on textarea at bounding box center [359, 219] width 534 height 108
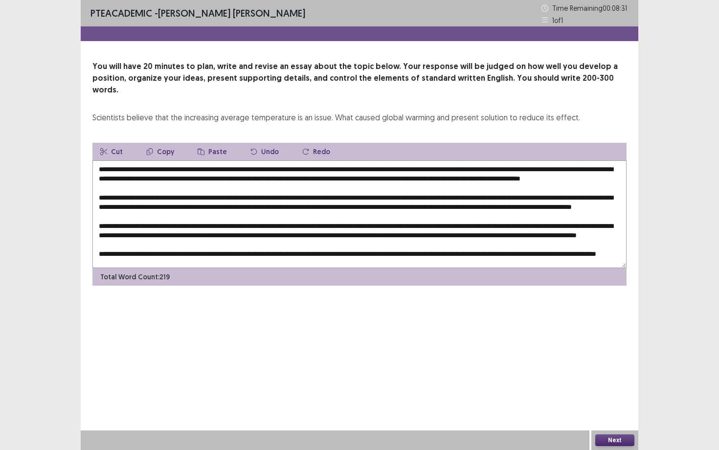
click at [170, 143] on button "Copy" at bounding box center [160, 152] width 44 height 18
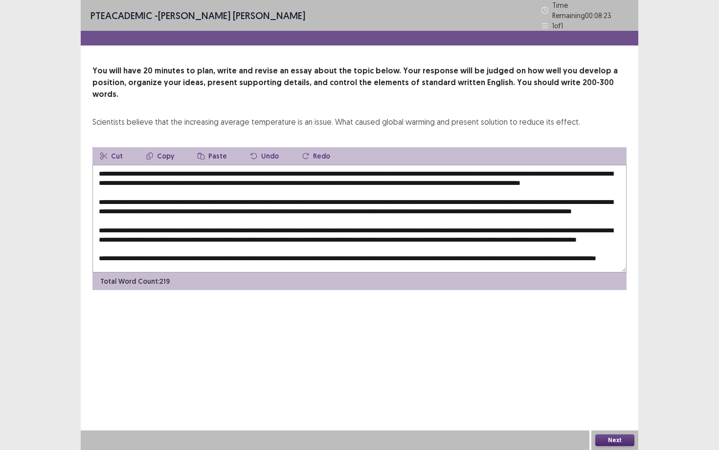
drag, startPoint x: 597, startPoint y: 196, endPoint x: 613, endPoint y: 195, distance: 15.7
click at [587, 195] on textarea at bounding box center [359, 219] width 534 height 108
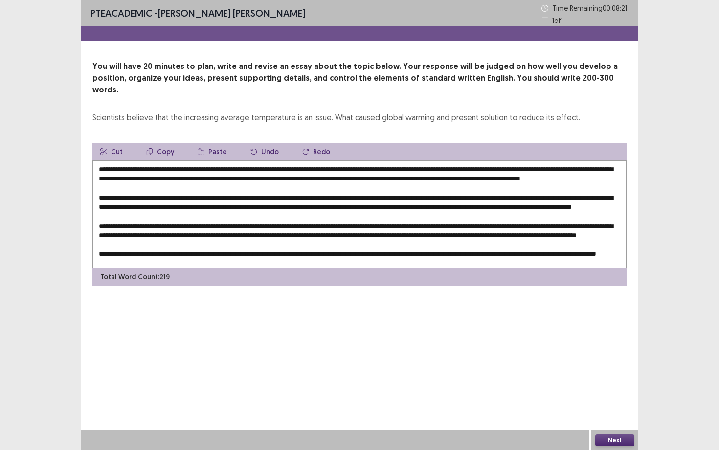
click at [202, 143] on button "Paste" at bounding box center [212, 152] width 45 height 18
drag, startPoint x: 284, startPoint y: 207, endPoint x: 317, endPoint y: 208, distance: 33.3
click at [317, 208] on textarea at bounding box center [359, 215] width 534 height 108
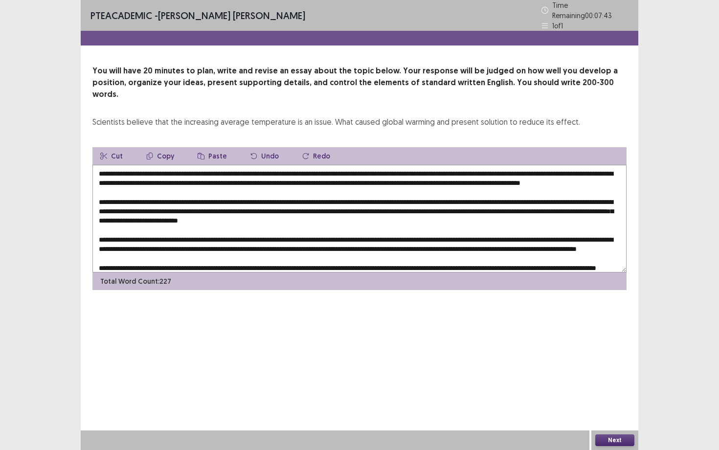
drag, startPoint x: 547, startPoint y: 207, endPoint x: 574, endPoint y: 207, distance: 26.4
click at [574, 207] on textarea at bounding box center [359, 219] width 534 height 108
drag, startPoint x: 503, startPoint y: 169, endPoint x: 598, endPoint y: 169, distance: 94.4
click at [587, 169] on textarea at bounding box center [359, 219] width 534 height 108
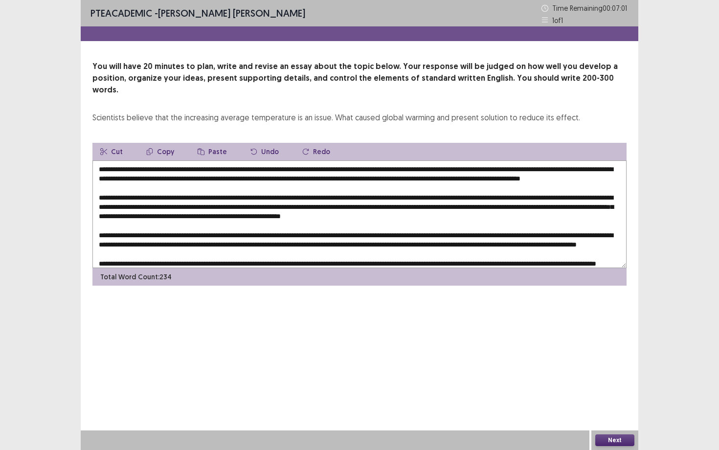
drag, startPoint x: 610, startPoint y: 169, endPoint x: 503, endPoint y: 168, distance: 107.2
click at [503, 168] on textarea at bounding box center [359, 215] width 534 height 108
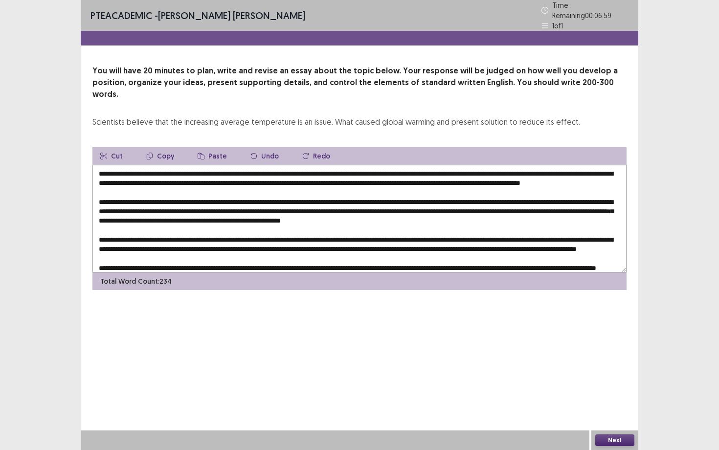
click at [160, 147] on button "Copy" at bounding box center [160, 156] width 44 height 18
click at [162, 147] on button "Copy" at bounding box center [160, 156] width 44 height 18
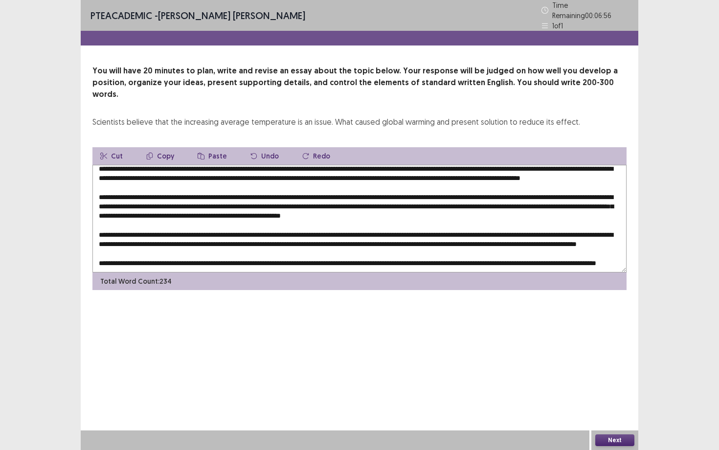
scroll to position [38, 0]
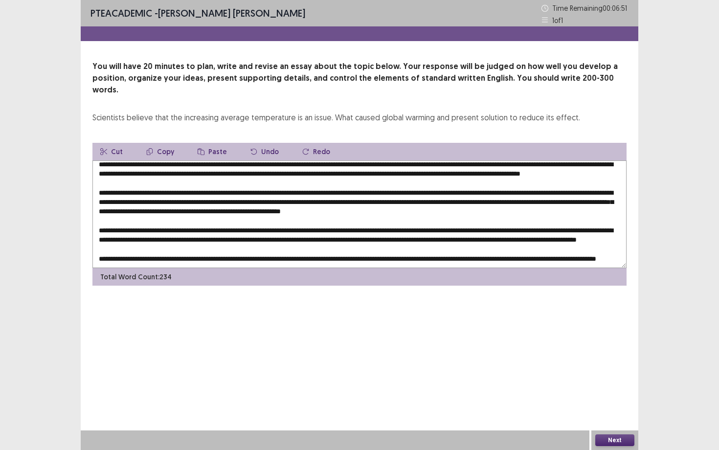
drag, startPoint x: 216, startPoint y: 205, endPoint x: 232, endPoint y: 203, distance: 16.3
click at [232, 203] on textarea at bounding box center [359, 215] width 534 height 108
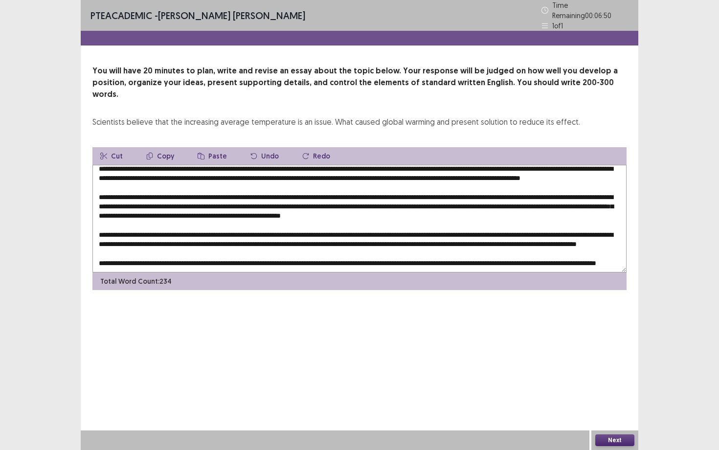
click at [208, 147] on button "Paste" at bounding box center [212, 156] width 45 height 18
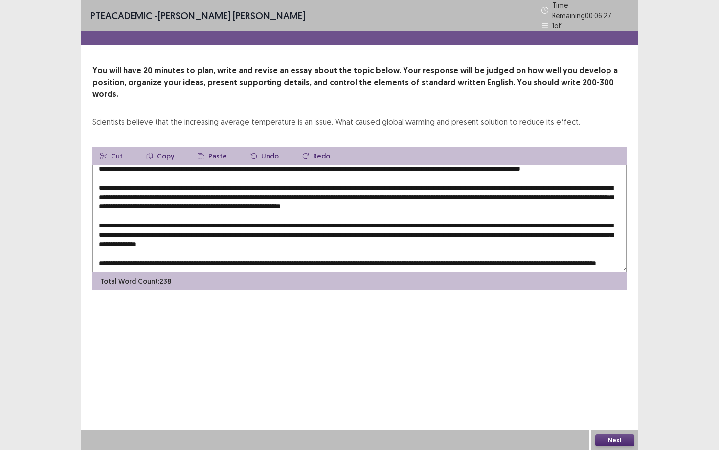
drag, startPoint x: 99, startPoint y: 216, endPoint x: 125, endPoint y: 213, distance: 26.1
click at [125, 213] on textarea at bounding box center [359, 219] width 534 height 108
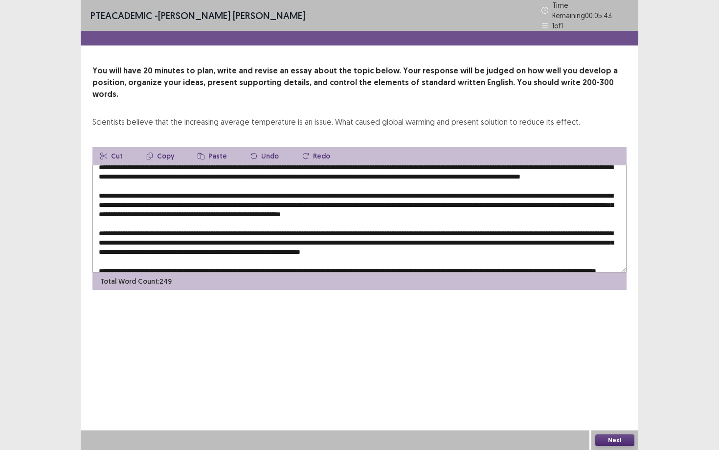
scroll to position [0, 0]
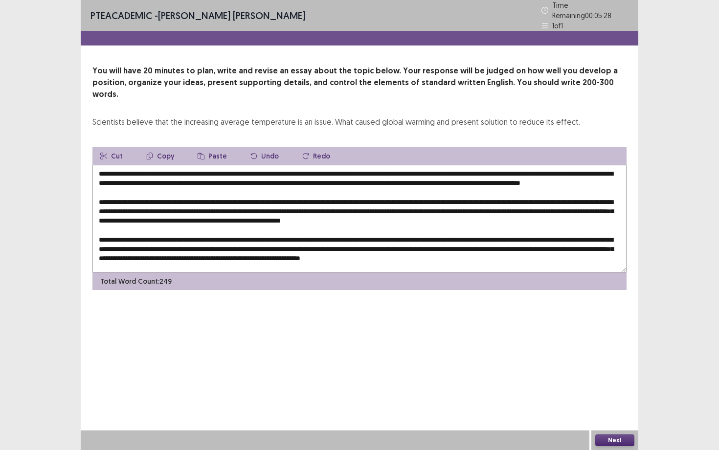
click at [354, 165] on textarea at bounding box center [359, 219] width 534 height 108
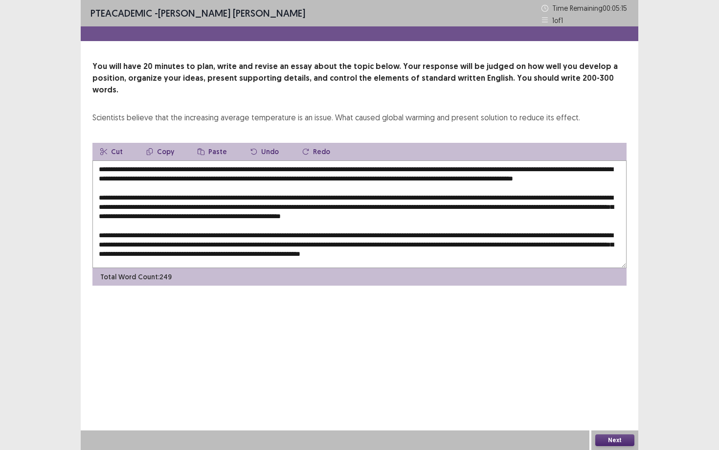
click at [587, 161] on textarea at bounding box center [359, 215] width 534 height 108
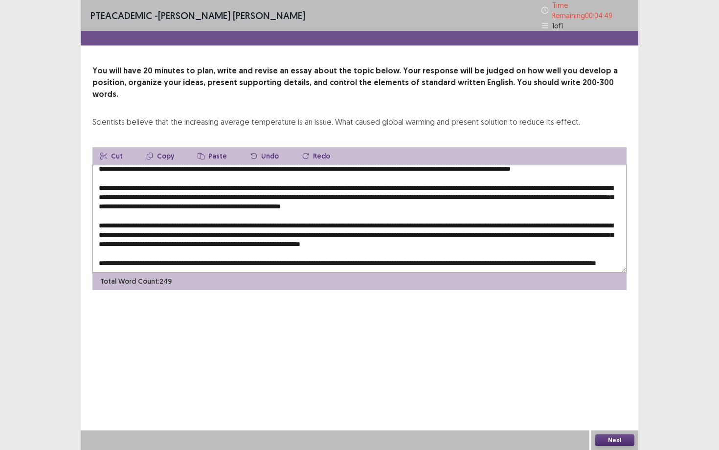
scroll to position [20, 0]
click at [199, 179] on textarea at bounding box center [359, 219] width 534 height 108
drag, startPoint x: 436, startPoint y: 220, endPoint x: 467, endPoint y: 221, distance: 31.8
click at [467, 221] on textarea at bounding box center [359, 219] width 534 height 108
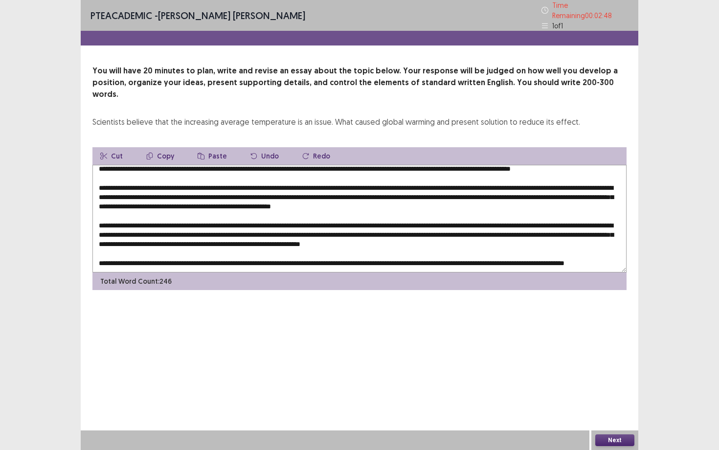
click at [381, 182] on textarea at bounding box center [359, 219] width 534 height 108
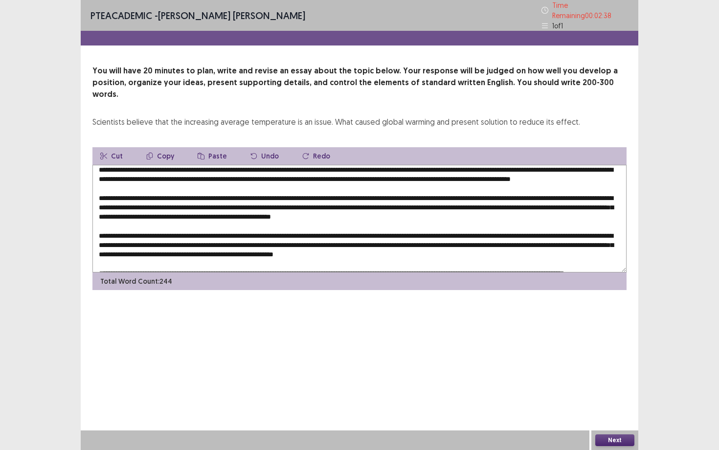
scroll to position [0, 0]
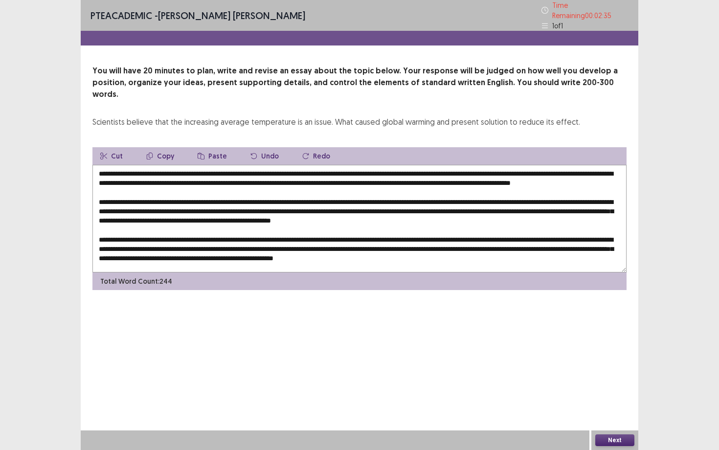
click at [362, 196] on textarea at bounding box center [359, 219] width 534 height 108
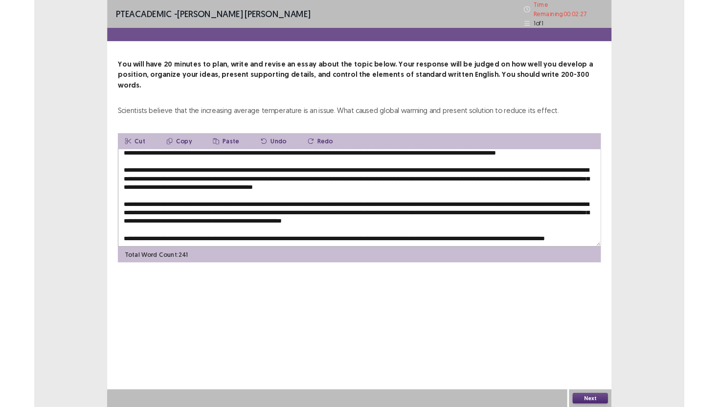
scroll to position [23, 0]
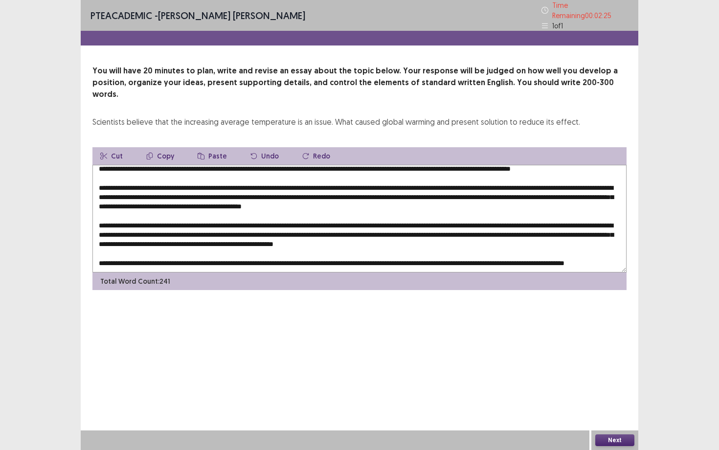
type textarea "**********"
click at [587, 355] on button "Next" at bounding box center [615, 441] width 39 height 12
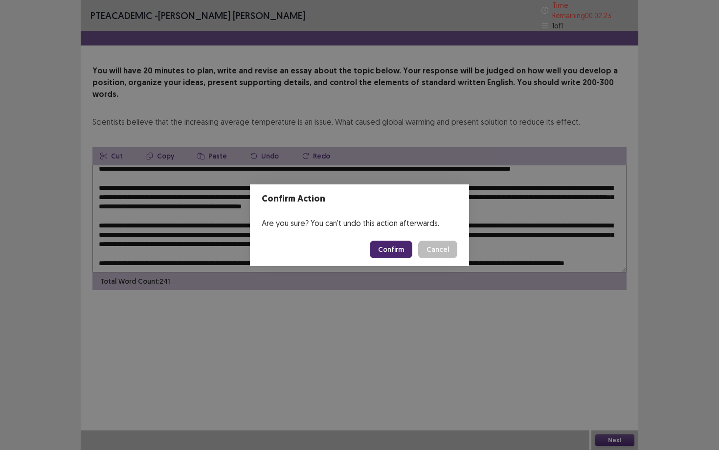
click at [392, 249] on button "Confirm" at bounding box center [391, 250] width 43 height 18
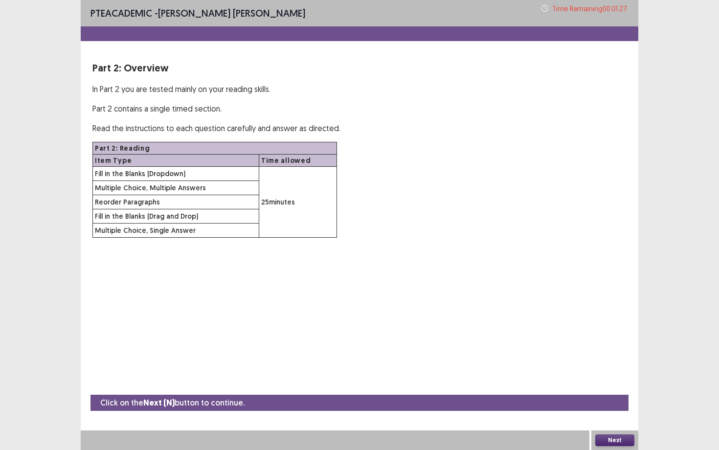
click at [392, 249] on div "PTE academic - [PERSON_NAME] [PERSON_NAME] Time Remaining 00 : 01 : 27 Part 2: …" at bounding box center [360, 128] width 558 height 257
click at [587, 355] on button "Next" at bounding box center [615, 441] width 39 height 12
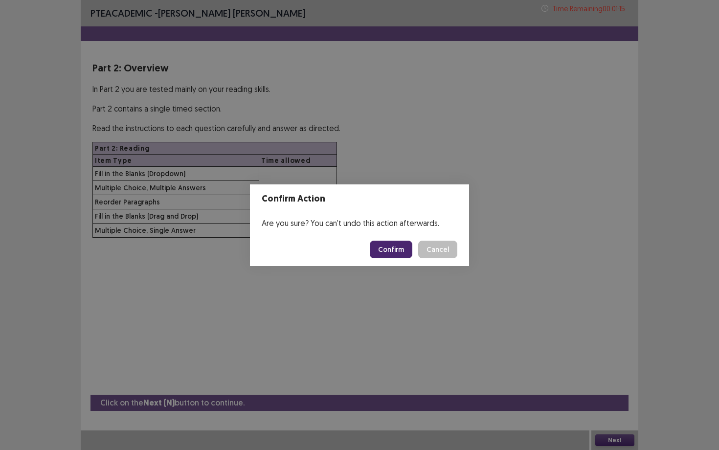
click at [397, 247] on button "Confirm" at bounding box center [391, 250] width 43 height 18
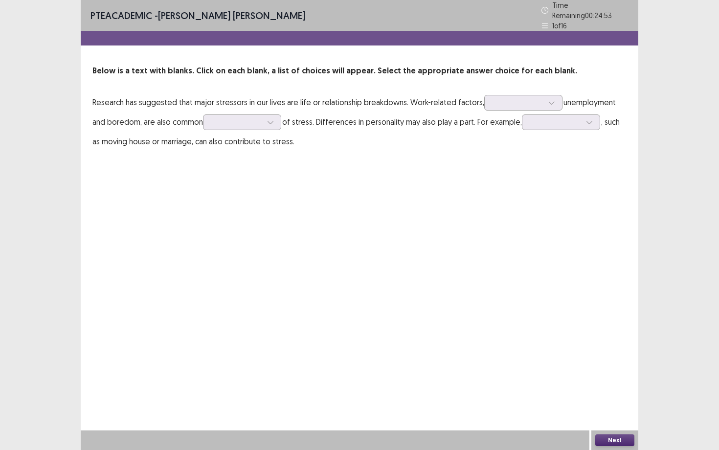
click at [460, 146] on p "Research has suggested that major stressors in our lives are life or relationsh…" at bounding box center [359, 121] width 534 height 59
click at [503, 98] on div at bounding box center [518, 102] width 51 height 9
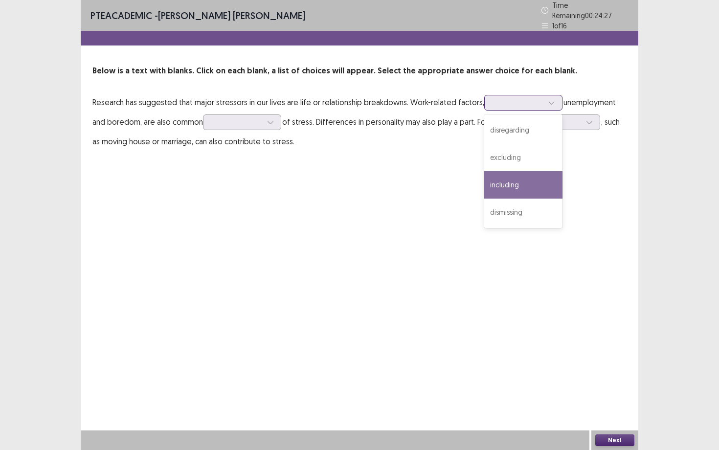
click at [514, 179] on div "including" at bounding box center [523, 184] width 78 height 27
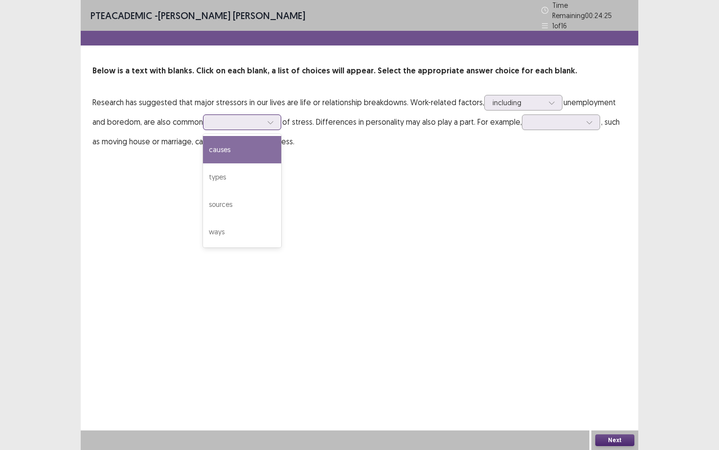
click at [252, 120] on div at bounding box center [236, 121] width 51 height 9
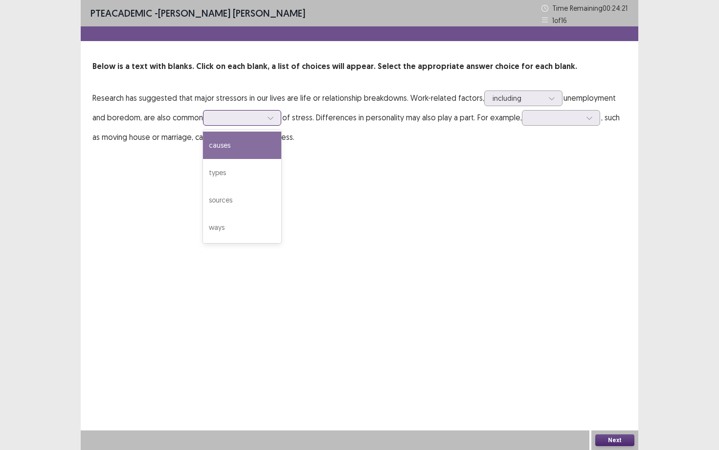
click at [240, 148] on div "causes" at bounding box center [242, 145] width 78 height 27
click at [536, 116] on div at bounding box center [555, 117] width 51 height 9
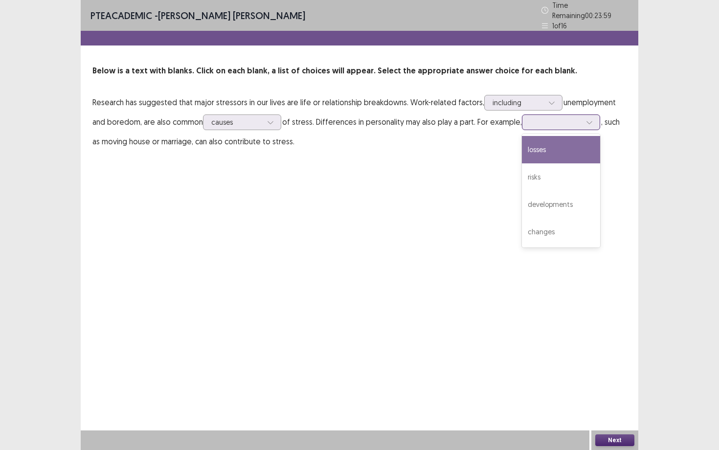
click at [536, 149] on div "losses" at bounding box center [561, 149] width 78 height 27
click at [587, 355] on button "Next" at bounding box center [615, 441] width 39 height 12
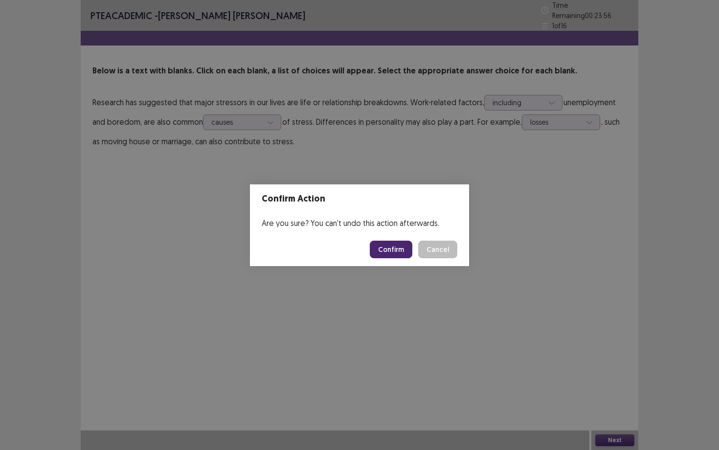
click at [384, 246] on button "Confirm" at bounding box center [391, 250] width 43 height 18
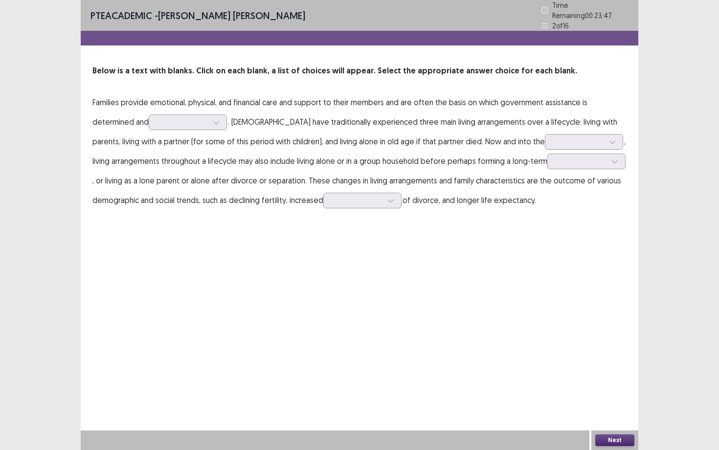
click at [384, 246] on div "PTE academic - [PERSON_NAME] [PERSON_NAME] Time Remaining 00 : 23 : 47 2 of 16 …" at bounding box center [360, 225] width 558 height 450
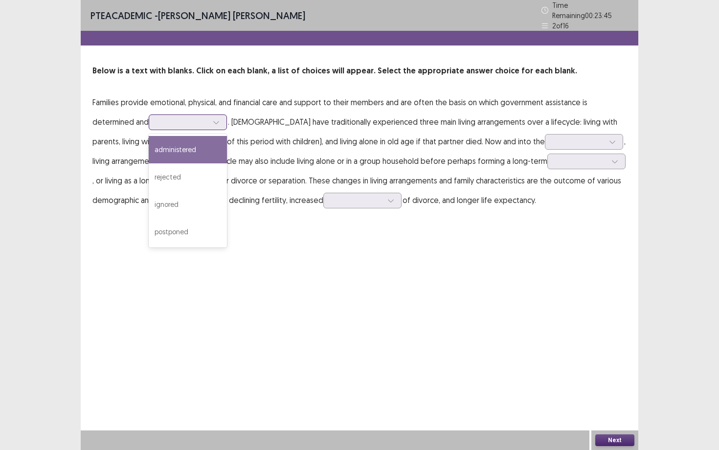
click at [170, 119] on div at bounding box center [182, 121] width 51 height 9
click at [169, 145] on div "administered" at bounding box center [188, 149] width 78 height 27
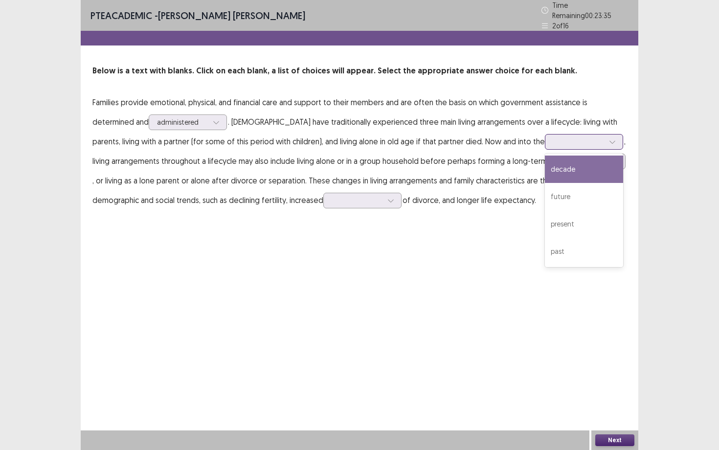
click at [553, 140] on div at bounding box center [578, 141] width 51 height 9
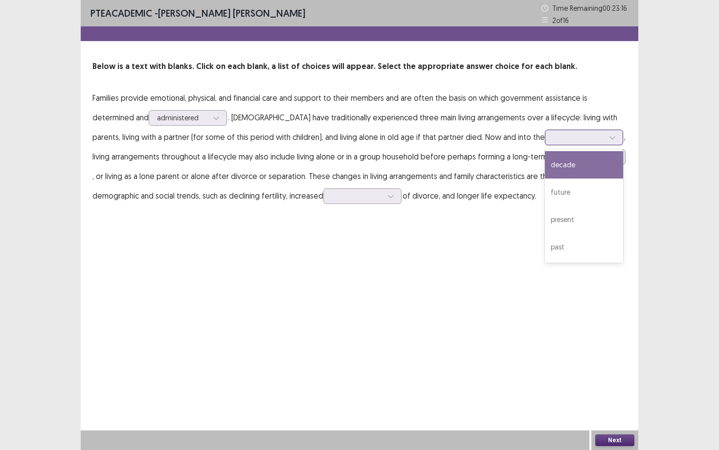
click at [545, 170] on div "decade" at bounding box center [584, 164] width 78 height 27
click at [556, 161] on div at bounding box center [581, 156] width 51 height 9
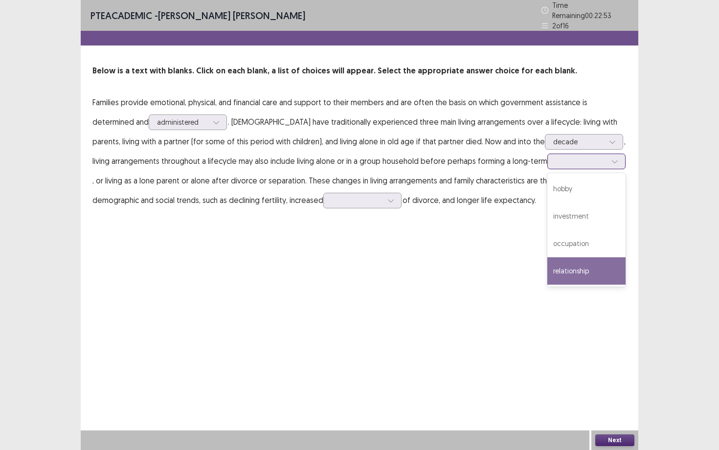
click at [556, 261] on div "relationship" at bounding box center [587, 270] width 78 height 27
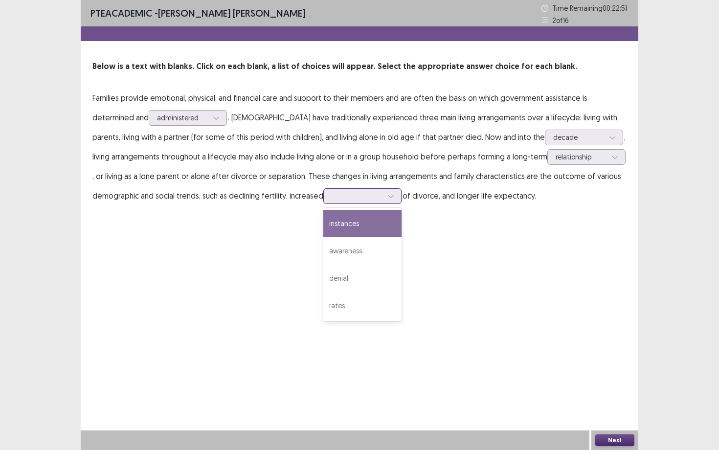
click at [388, 193] on div at bounding box center [391, 196] width 15 height 15
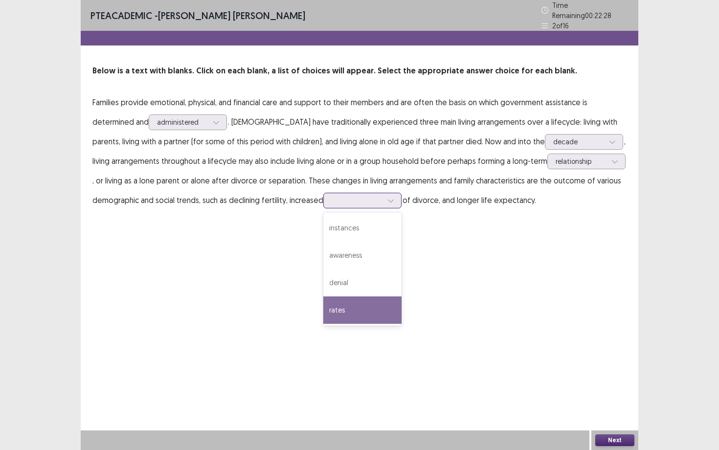
click at [356, 300] on div "rates" at bounding box center [362, 310] width 78 height 27
click at [587, 355] on button "Next" at bounding box center [615, 441] width 39 height 12
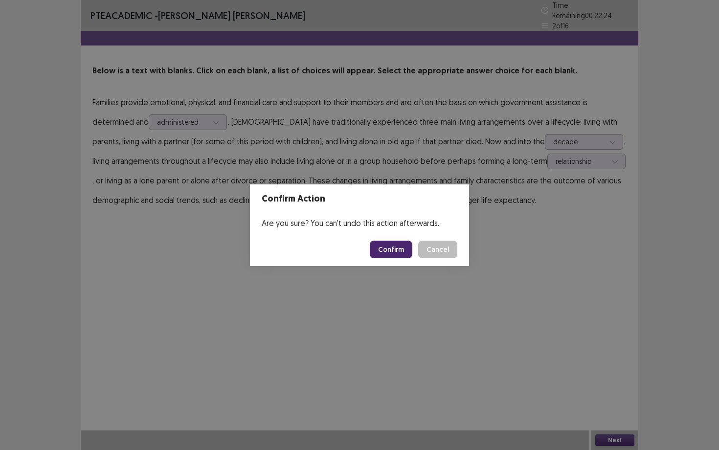
click at [391, 252] on button "Confirm" at bounding box center [391, 250] width 43 height 18
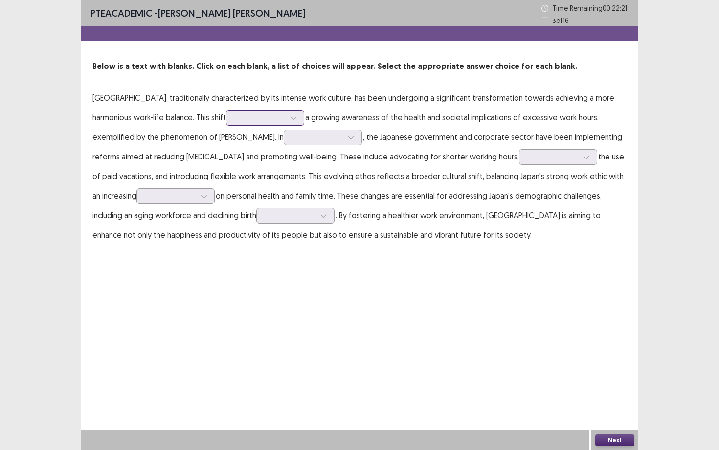
click at [234, 119] on div at bounding box center [259, 117] width 51 height 9
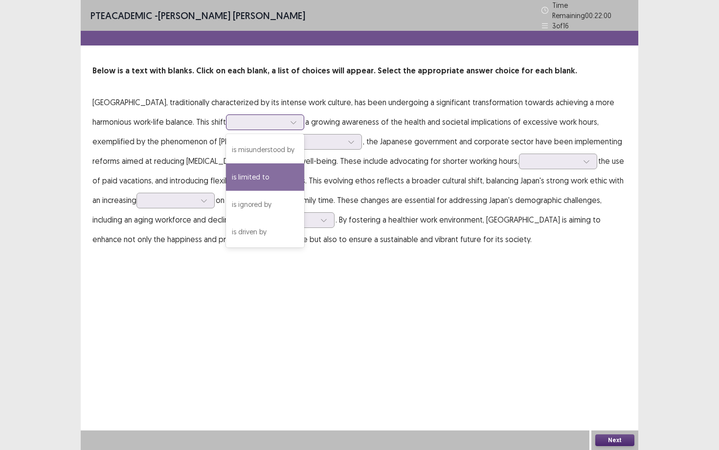
click at [226, 177] on div "is limited to" at bounding box center [265, 176] width 78 height 27
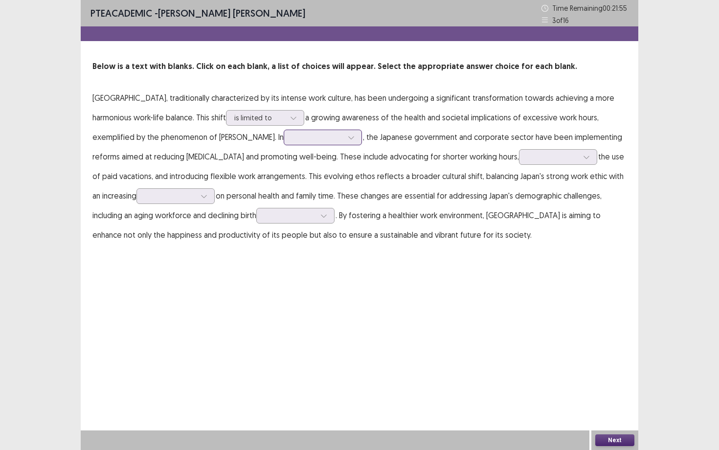
click at [292, 141] on div at bounding box center [317, 137] width 51 height 9
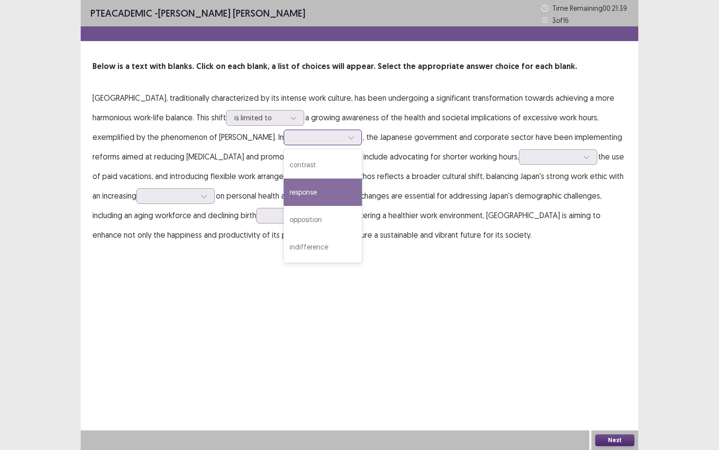
click at [284, 196] on div "response" at bounding box center [323, 192] width 78 height 27
click at [292, 138] on div at bounding box center [317, 137] width 51 height 9
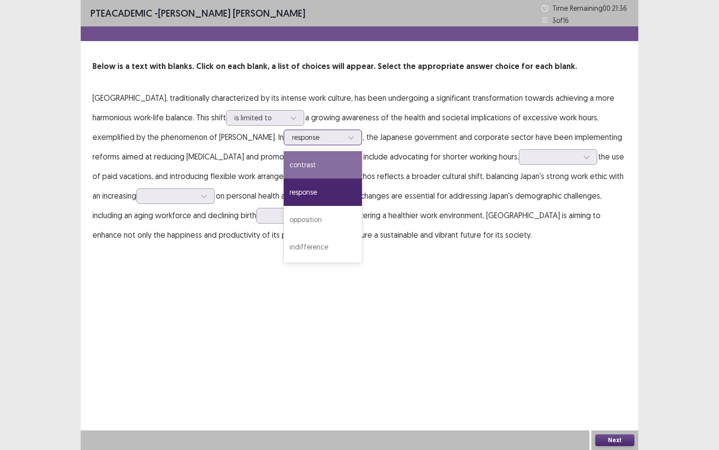
click at [284, 166] on div "contrast" at bounding box center [323, 164] width 78 height 27
click at [292, 138] on div at bounding box center [317, 137] width 51 height 9
click at [301, 171] on p "[GEOGRAPHIC_DATA], traditionally characterized by its intense work culture, has…" at bounding box center [359, 166] width 534 height 157
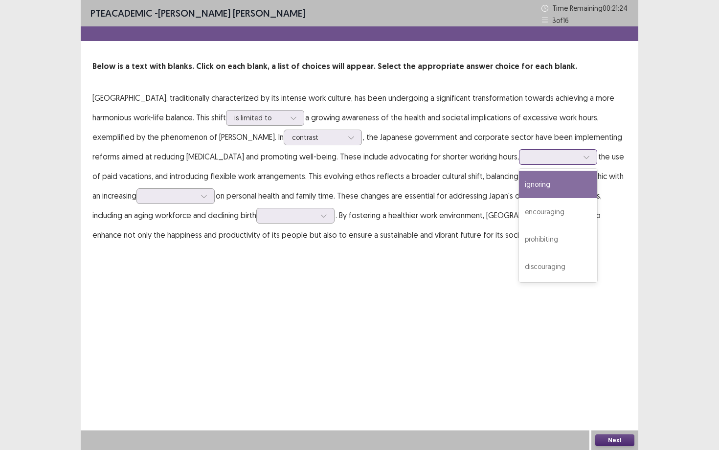
click at [528, 153] on div at bounding box center [553, 156] width 51 height 9
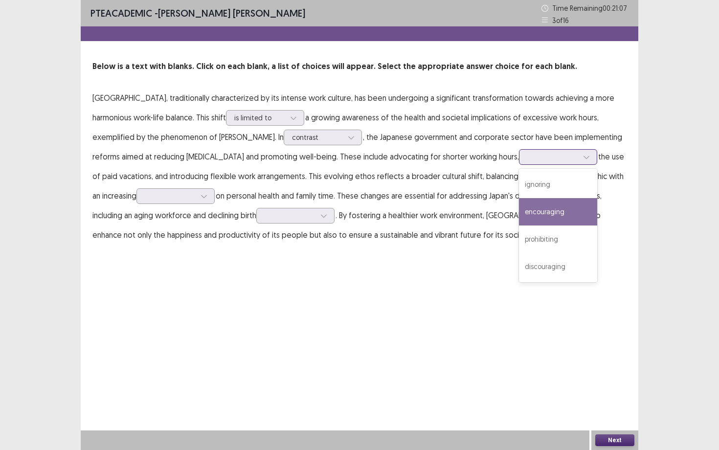
click at [519, 220] on div "encouraging" at bounding box center [558, 211] width 78 height 27
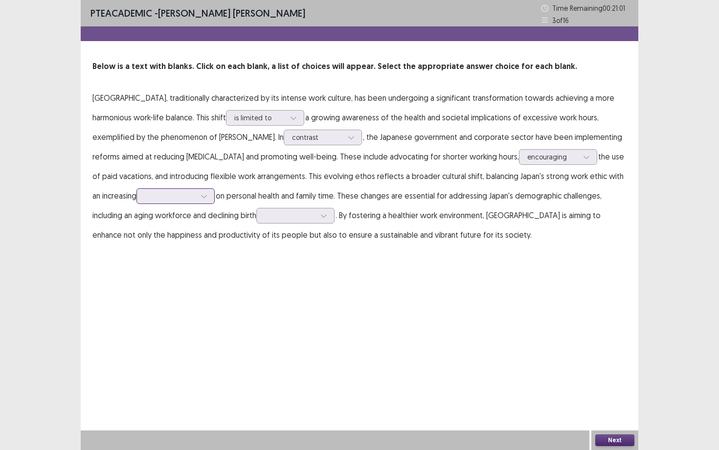
click at [145, 196] on div at bounding box center [170, 195] width 51 height 9
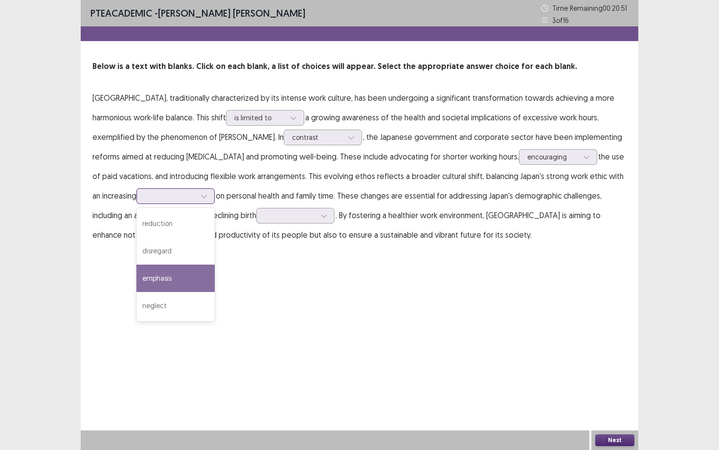
click at [137, 272] on div "emphasis" at bounding box center [176, 278] width 78 height 27
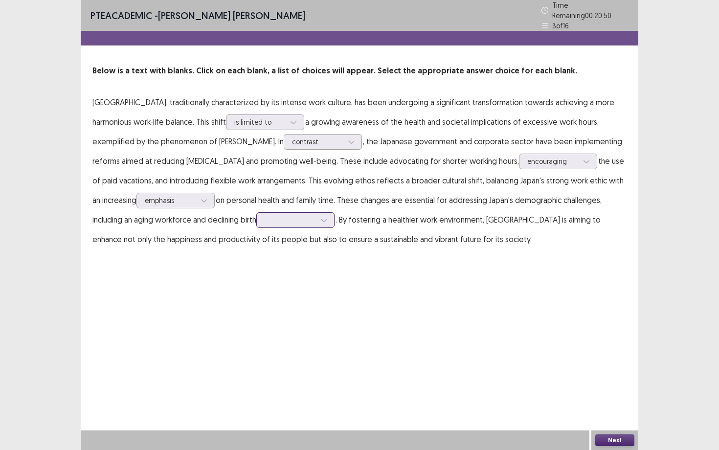
click at [265, 218] on div at bounding box center [290, 219] width 51 height 9
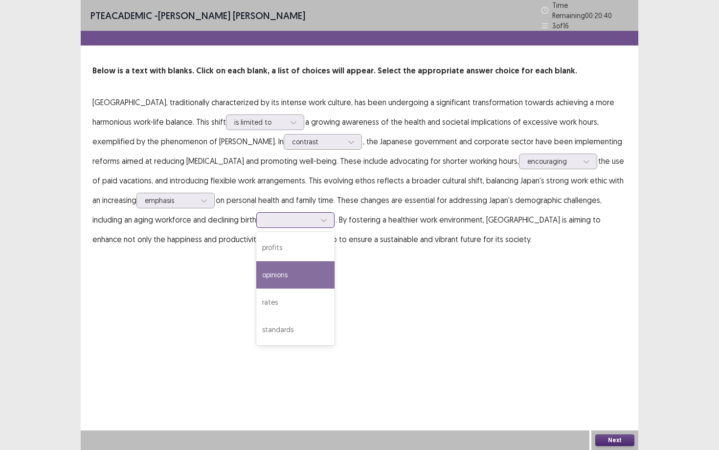
click at [256, 270] on div "opinions" at bounding box center [295, 274] width 78 height 27
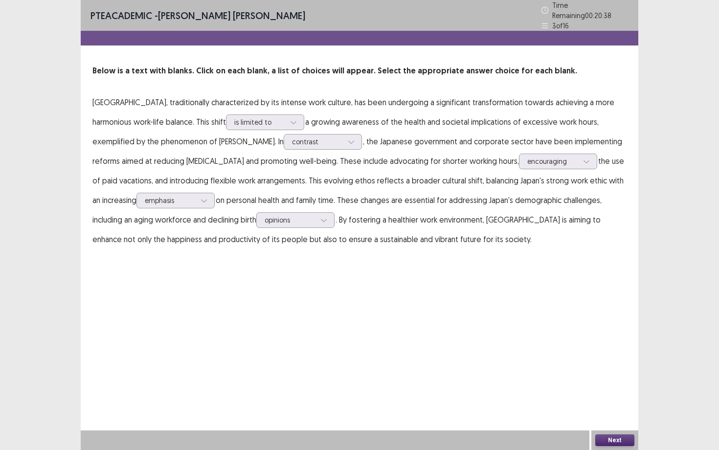
click at [587, 355] on button "Next" at bounding box center [615, 441] width 39 height 12
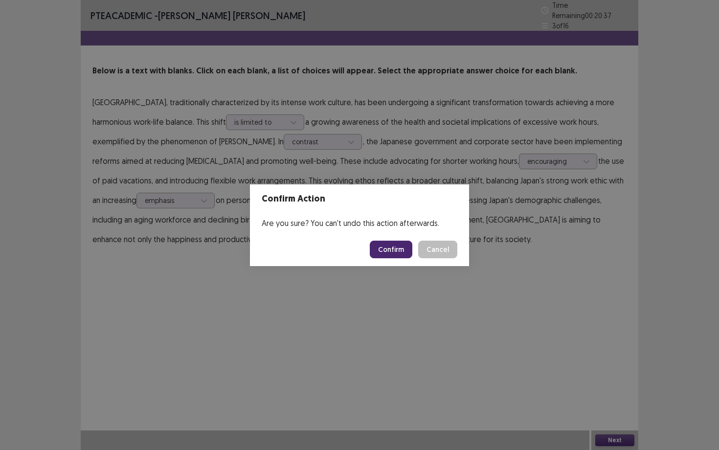
click at [397, 246] on button "Confirm" at bounding box center [391, 250] width 43 height 18
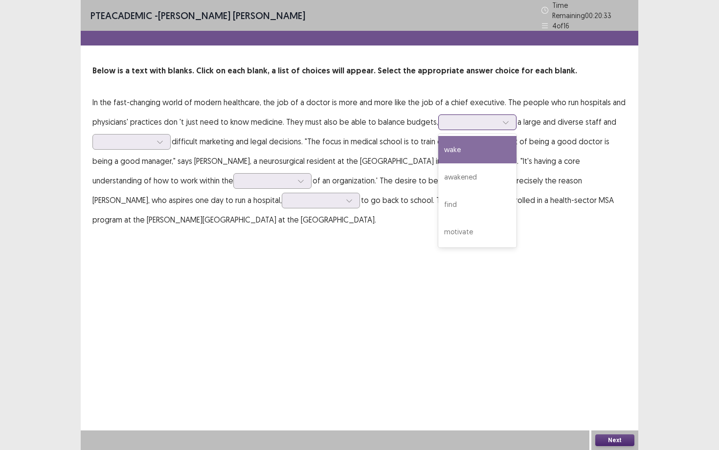
click at [454, 117] on div at bounding box center [472, 121] width 51 height 9
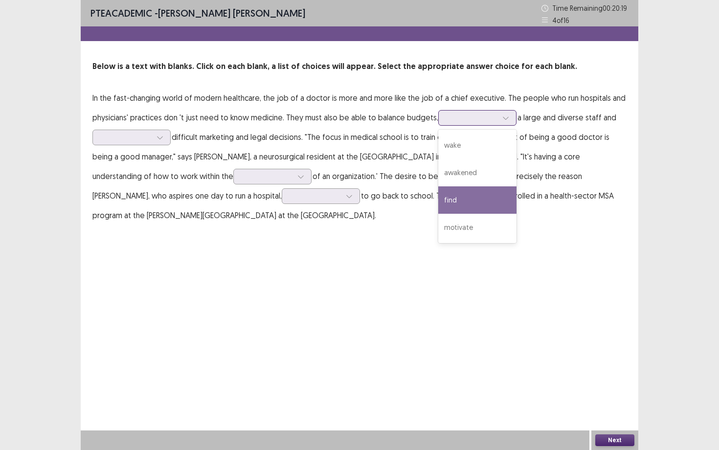
click at [442, 207] on div "find" at bounding box center [477, 199] width 78 height 27
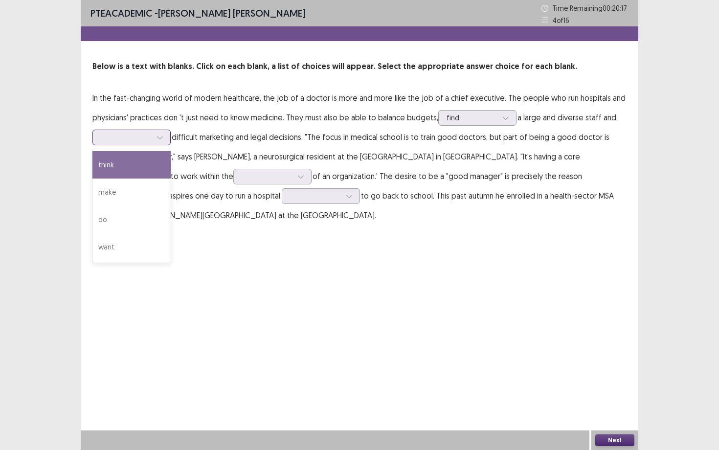
click at [146, 138] on div at bounding box center [126, 137] width 51 height 9
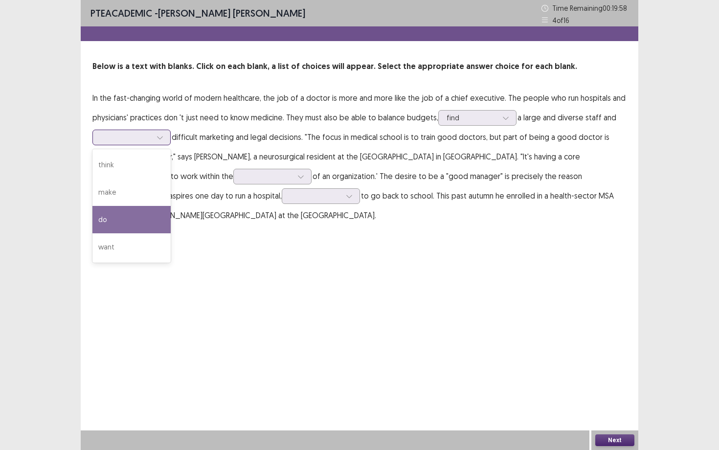
click at [114, 216] on div "do" at bounding box center [131, 219] width 78 height 27
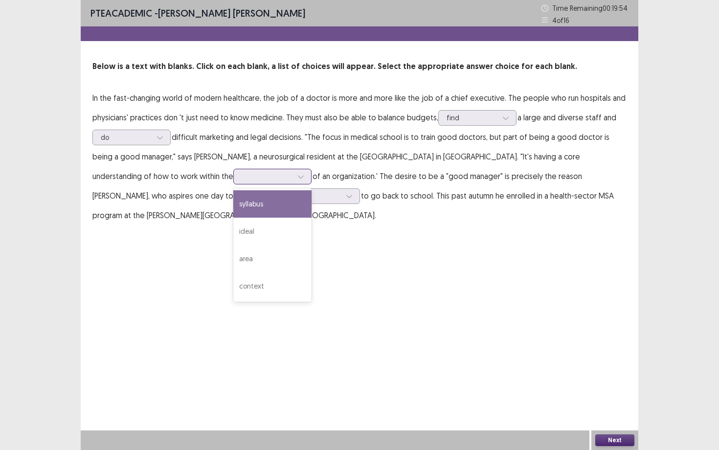
click at [242, 180] on div at bounding box center [267, 176] width 51 height 9
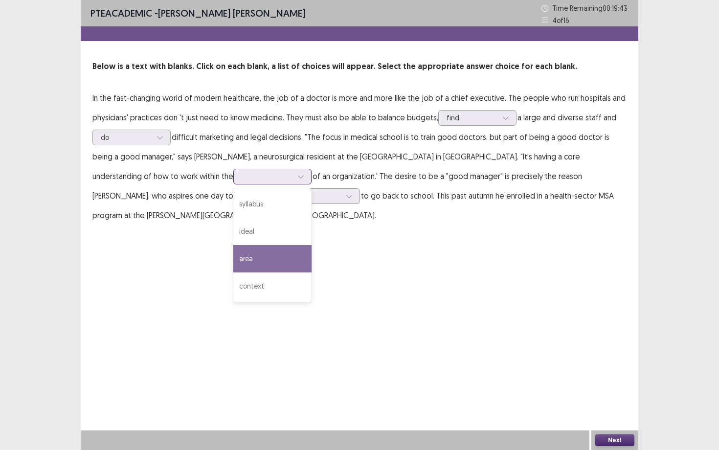
click at [233, 260] on div "area" at bounding box center [272, 258] width 78 height 27
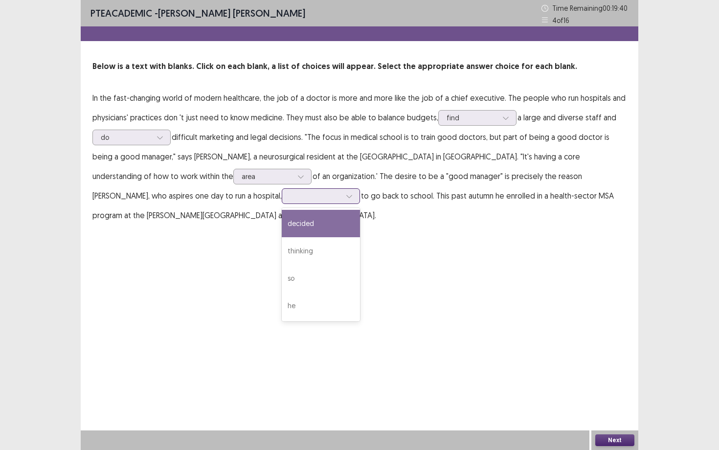
click at [290, 197] on div at bounding box center [315, 195] width 51 height 9
click at [282, 220] on div "decided" at bounding box center [321, 223] width 78 height 27
click at [587, 355] on button "Next" at bounding box center [615, 441] width 39 height 12
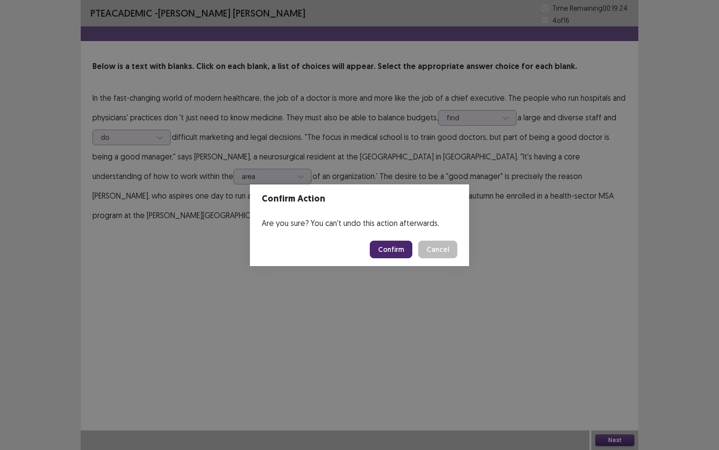
click at [395, 254] on button "Confirm" at bounding box center [391, 250] width 43 height 18
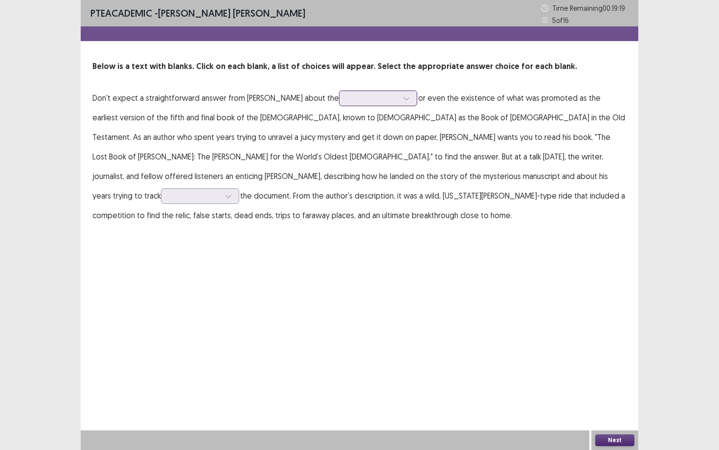
click at [347, 99] on div at bounding box center [372, 97] width 51 height 9
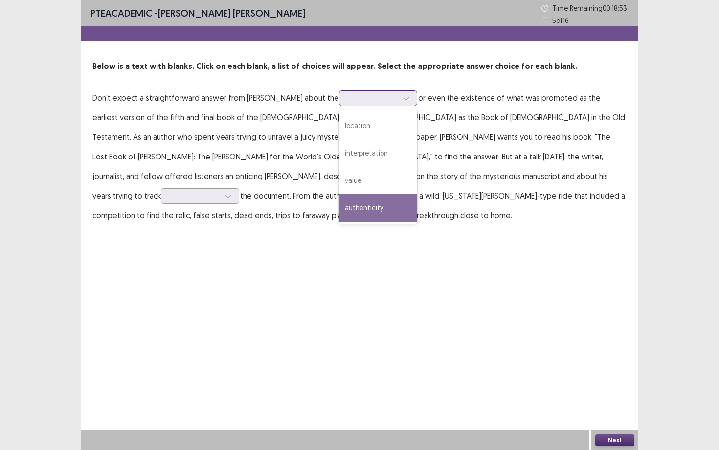
click at [363, 205] on div "authenticity" at bounding box center [378, 207] width 78 height 27
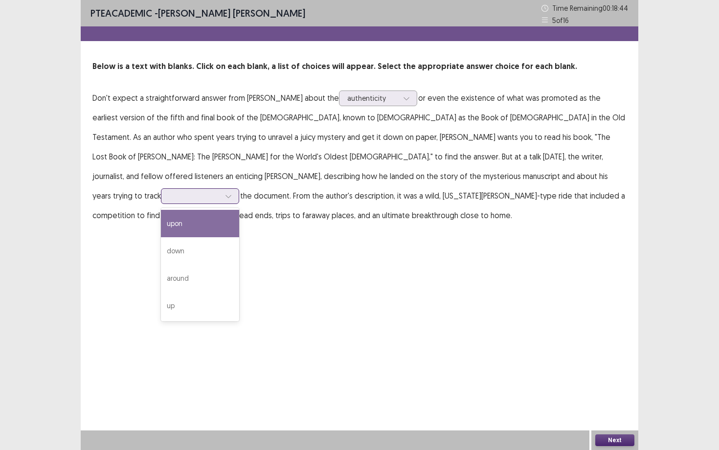
click at [220, 191] on div at bounding box center [194, 195] width 51 height 9
click at [239, 210] on div "upon" at bounding box center [200, 223] width 78 height 27
click at [587, 355] on button "Next" at bounding box center [615, 441] width 39 height 12
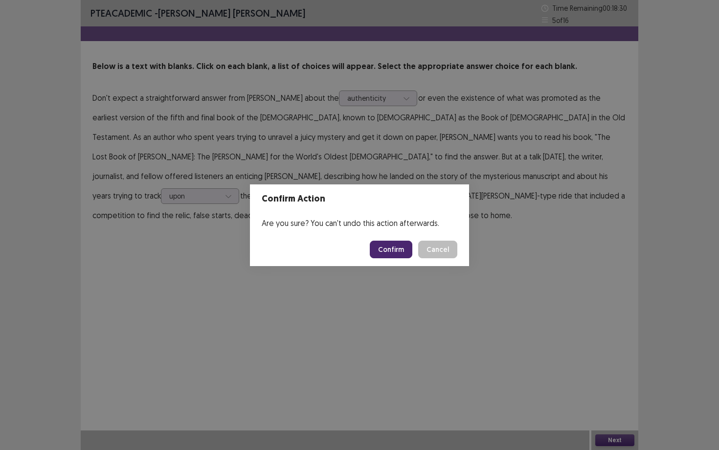
click at [383, 250] on button "Confirm" at bounding box center [391, 250] width 43 height 18
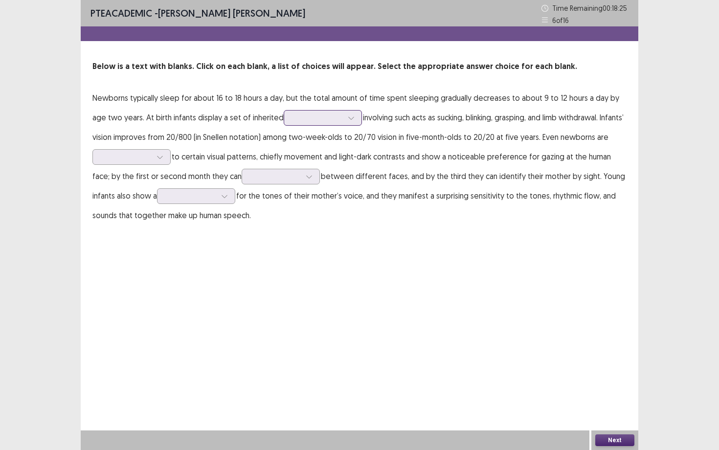
click at [295, 119] on div at bounding box center [317, 117] width 51 height 9
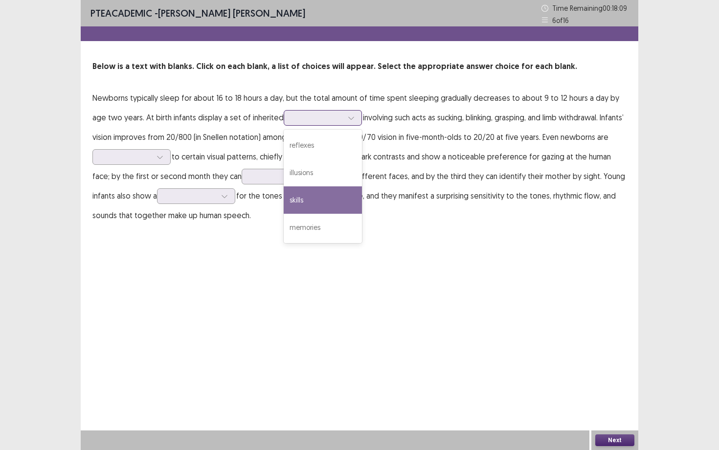
click at [298, 204] on div "skills" at bounding box center [323, 199] width 78 height 27
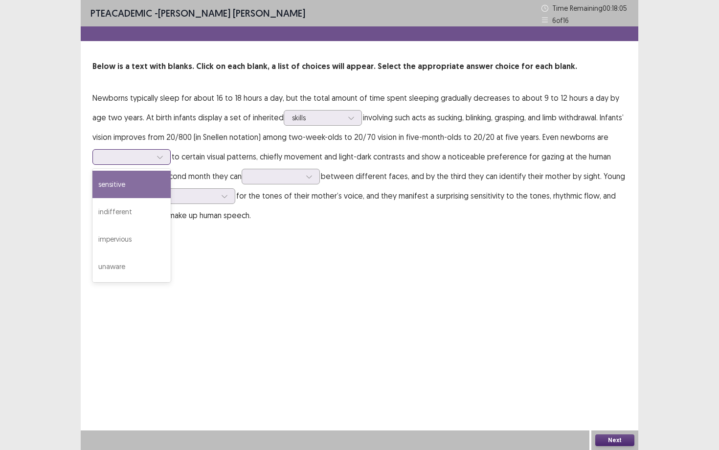
click at [164, 156] on div at bounding box center [160, 157] width 15 height 15
click at [137, 189] on div "sensitive" at bounding box center [131, 184] width 78 height 27
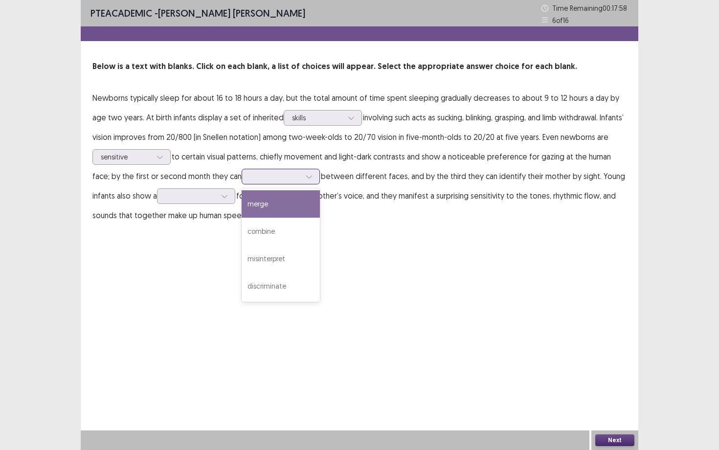
click at [265, 174] on div at bounding box center [275, 176] width 51 height 9
click at [250, 188] on p "Newborns typically sleep for about 16 to 18 hours a day, but the total amount o…" at bounding box center [359, 156] width 534 height 137
click at [250, 174] on div at bounding box center [275, 176] width 51 height 9
click at [245, 207] on div "merge" at bounding box center [281, 203] width 78 height 27
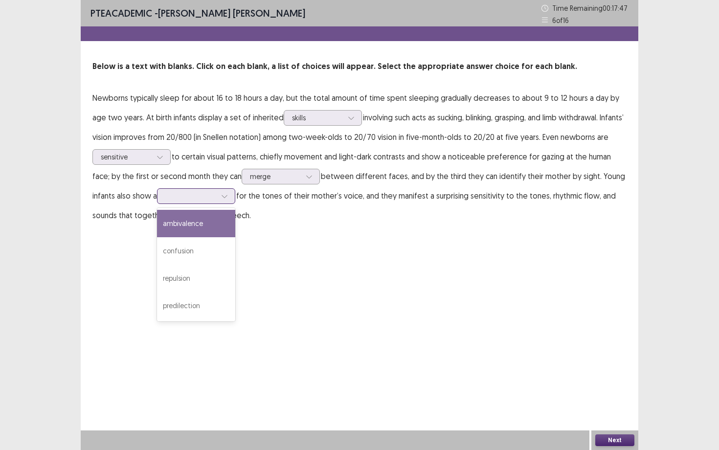
click at [189, 199] on div at bounding box center [190, 195] width 51 height 9
click at [176, 228] on div "ambivalence" at bounding box center [196, 223] width 78 height 27
click at [587, 355] on button "Next" at bounding box center [615, 441] width 39 height 12
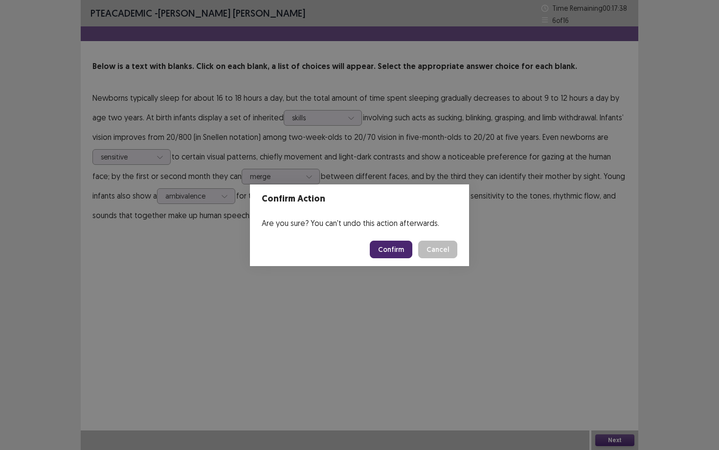
click at [391, 243] on button "Confirm" at bounding box center [391, 250] width 43 height 18
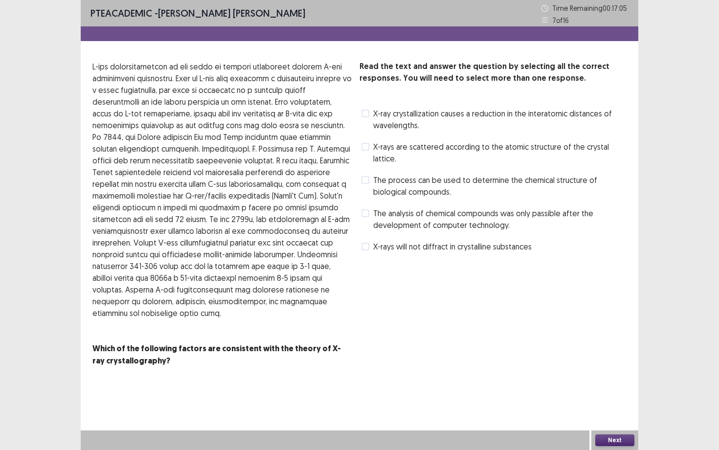
click at [408, 174] on span "The process can be used to determine the chemical structure of biological compo…" at bounding box center [499, 185] width 253 height 23
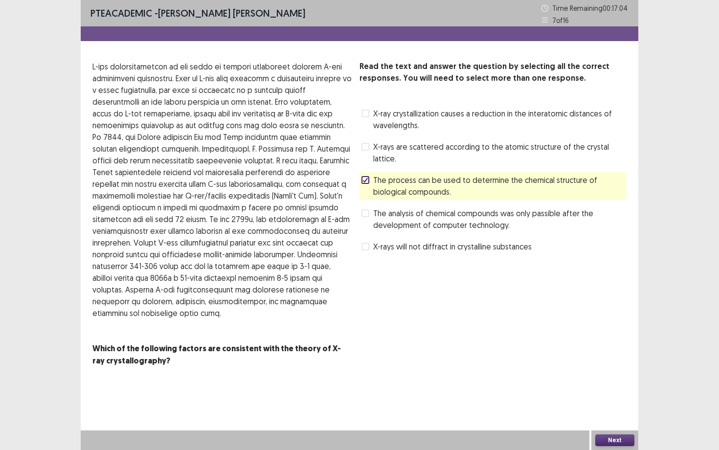
click at [408, 146] on span "X-rays are scattered according to the atomic structure of the crystal lattice." at bounding box center [499, 152] width 253 height 23
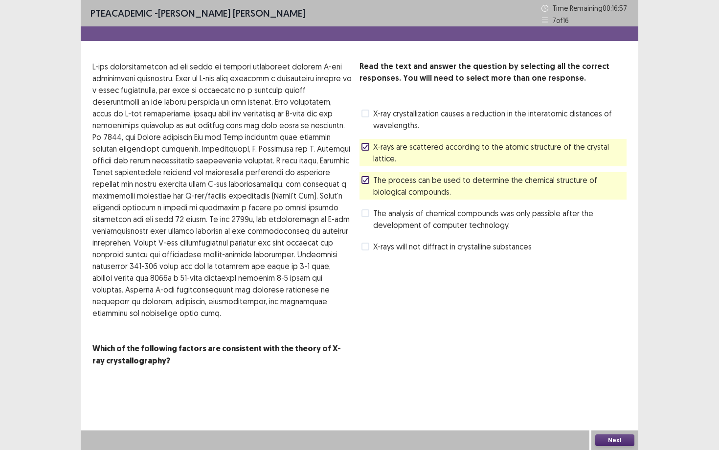
click at [587, 355] on button "Next" at bounding box center [615, 441] width 39 height 12
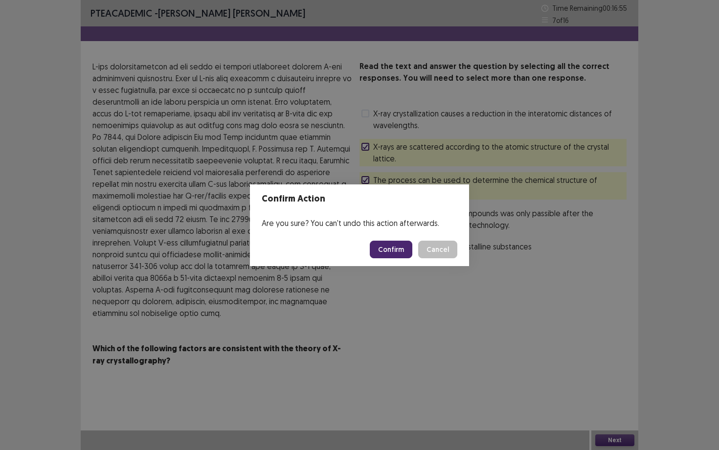
click at [387, 248] on button "Confirm" at bounding box center [391, 250] width 43 height 18
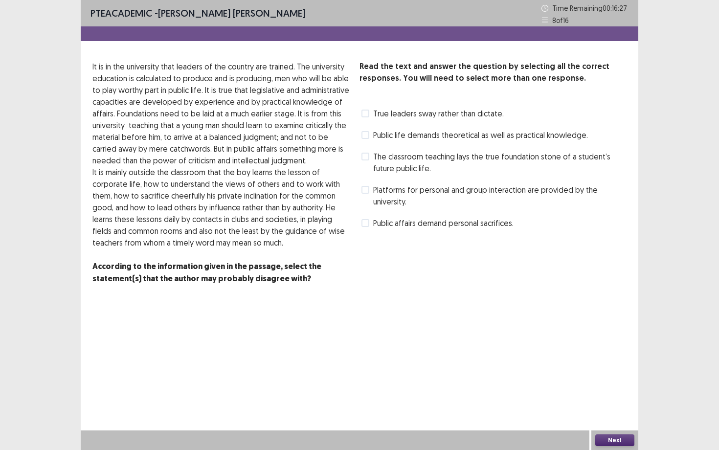
click at [438, 193] on span "Platforms for personal and group interaction are provided by the university." at bounding box center [499, 195] width 253 height 23
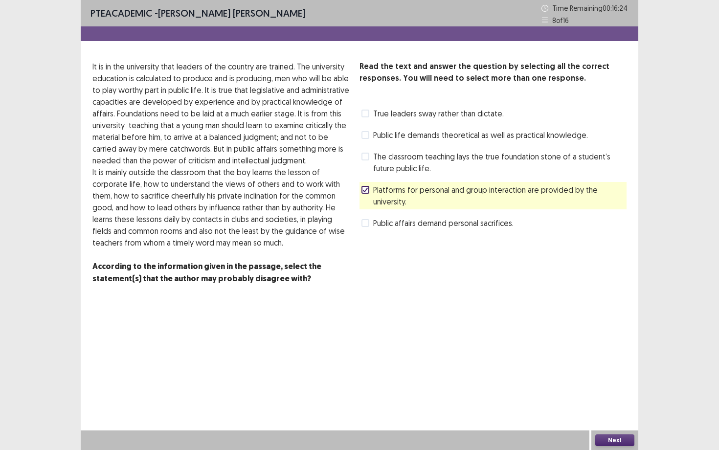
click at [587, 355] on div "PTE academic - [PERSON_NAME] [PERSON_NAME] Time Remaining 00 : 16 : 24 8 of 16 …" at bounding box center [360, 225] width 558 height 450
click at [587, 355] on button "Next" at bounding box center [615, 441] width 39 height 12
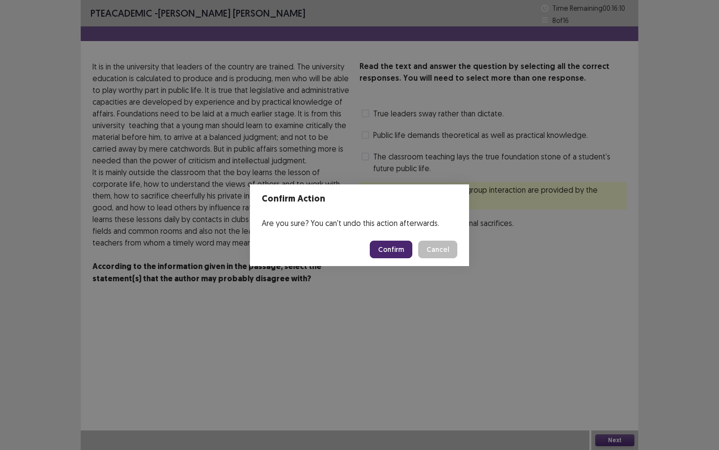
click at [392, 249] on button "Confirm" at bounding box center [391, 250] width 43 height 18
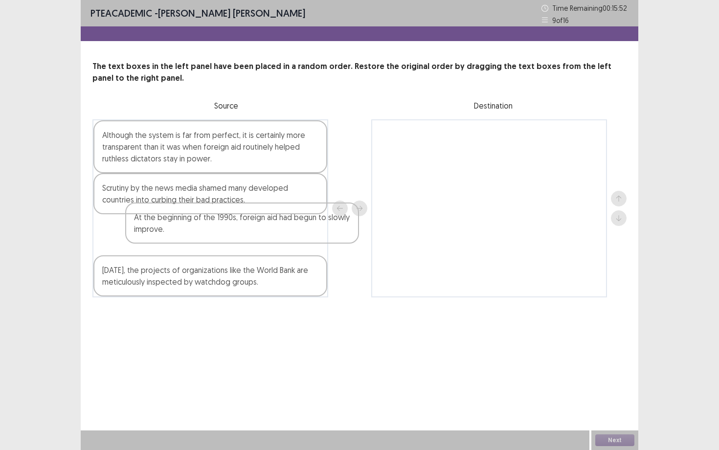
drag, startPoint x: 172, startPoint y: 235, endPoint x: 414, endPoint y: 162, distance: 252.6
click at [414, 162] on div "Although the system is far from perfect, it is certainly more transparent than …" at bounding box center [359, 208] width 534 height 178
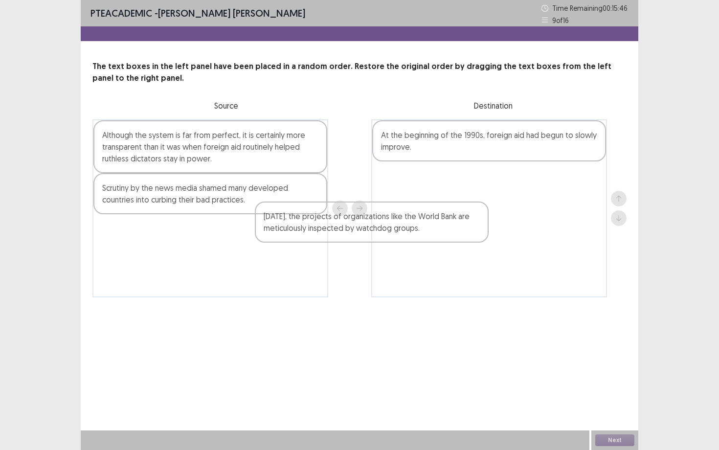
drag, startPoint x: 198, startPoint y: 241, endPoint x: 327, endPoint y: 229, distance: 130.3
click at [327, 230] on div "Although the system is far from perfect, it is certainly more transparent than …" at bounding box center [210, 208] width 236 height 178
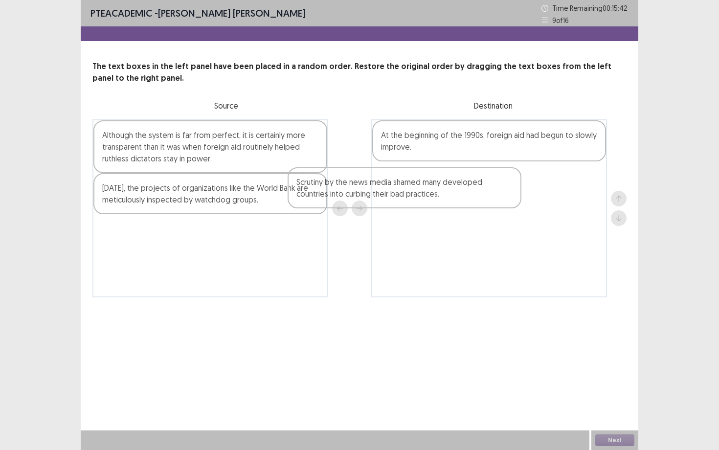
drag, startPoint x: 285, startPoint y: 197, endPoint x: 482, endPoint y: 191, distance: 196.8
click at [482, 191] on div "Although the system is far from perfect, it is certainly more transparent than …" at bounding box center [359, 208] width 534 height 178
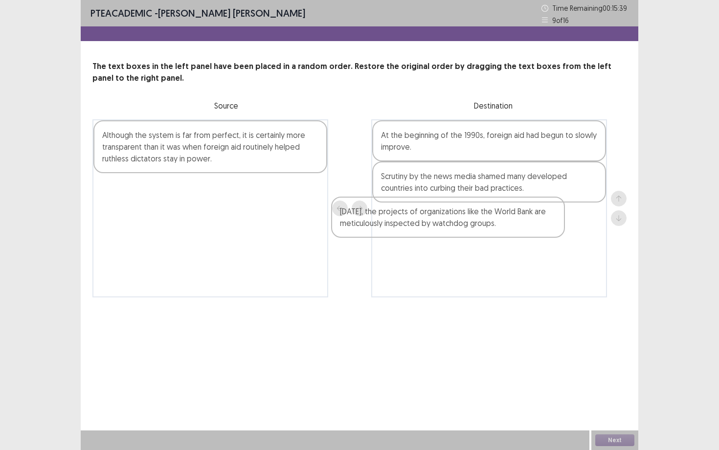
drag, startPoint x: 210, startPoint y: 198, endPoint x: 460, endPoint y: 223, distance: 250.4
click at [459, 223] on div "Although the system is far from perfect, it is certainly more transparent than …" at bounding box center [359, 208] width 534 height 178
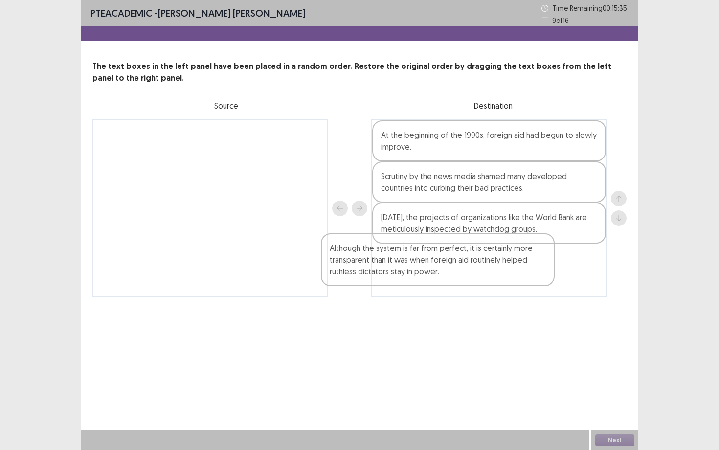
drag, startPoint x: 248, startPoint y: 150, endPoint x: 476, endPoint y: 268, distance: 257.2
click at [476, 268] on div "Although the system is far from perfect, it is certainly more transparent than …" at bounding box center [359, 208] width 534 height 178
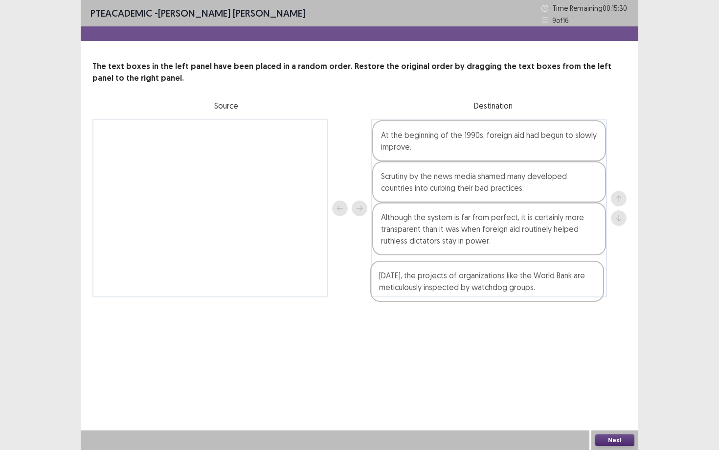
drag, startPoint x: 468, startPoint y: 220, endPoint x: 466, endPoint y: 281, distance: 61.7
click at [466, 281] on div "At the beginning of the 1990s, foreign aid had begun to slowly improve. Scrutin…" at bounding box center [489, 208] width 236 height 178
click at [587, 355] on button "Next" at bounding box center [615, 441] width 39 height 12
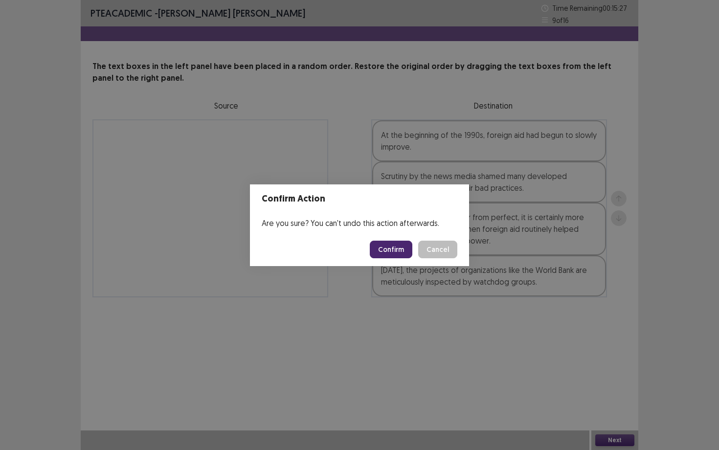
click at [394, 245] on button "Confirm" at bounding box center [391, 250] width 43 height 18
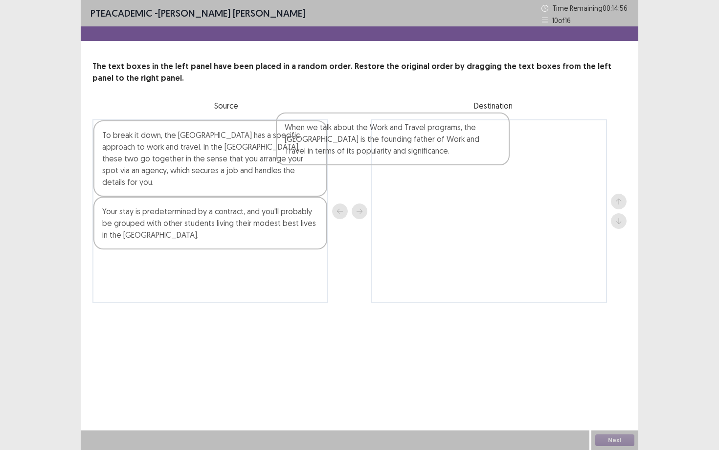
drag, startPoint x: 273, startPoint y: 148, endPoint x: 459, endPoint y: 140, distance: 186.6
click at [459, 140] on div "When we talk about the Work and Travel programs, the [GEOGRAPHIC_DATA] is the f…" at bounding box center [359, 211] width 534 height 184
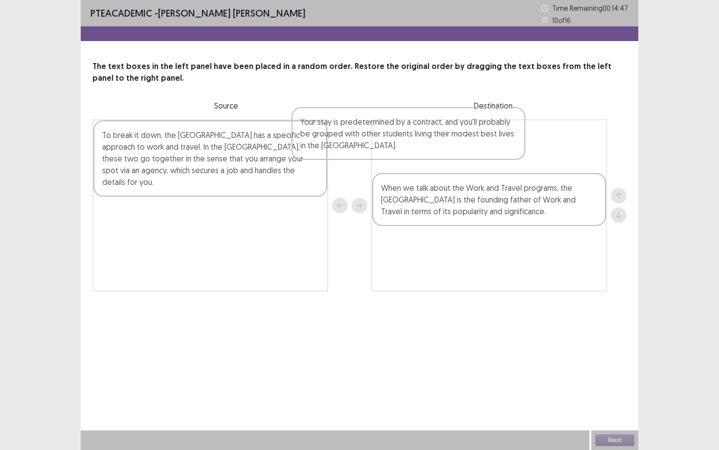
drag, startPoint x: 197, startPoint y: 222, endPoint x: 407, endPoint y: 142, distance: 225.0
click at [407, 142] on div "To break it down, the [GEOGRAPHIC_DATA] has a specific approach to work and tra…" at bounding box center [359, 205] width 534 height 172
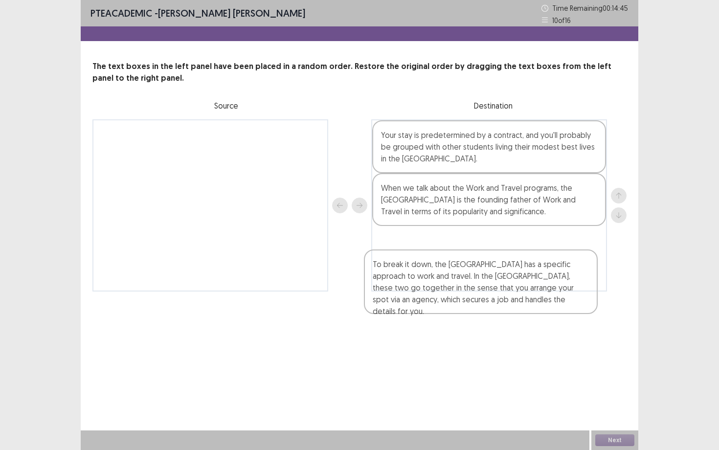
drag, startPoint x: 243, startPoint y: 162, endPoint x: 497, endPoint y: 259, distance: 271.8
click at [506, 274] on div "To break it down, the [GEOGRAPHIC_DATA] has a specific approach to work and tra…" at bounding box center [359, 205] width 534 height 172
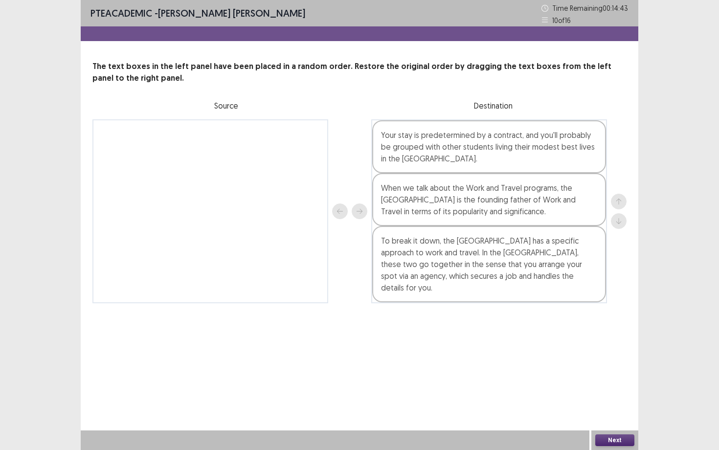
click at [587, 355] on button "Next" at bounding box center [615, 441] width 39 height 12
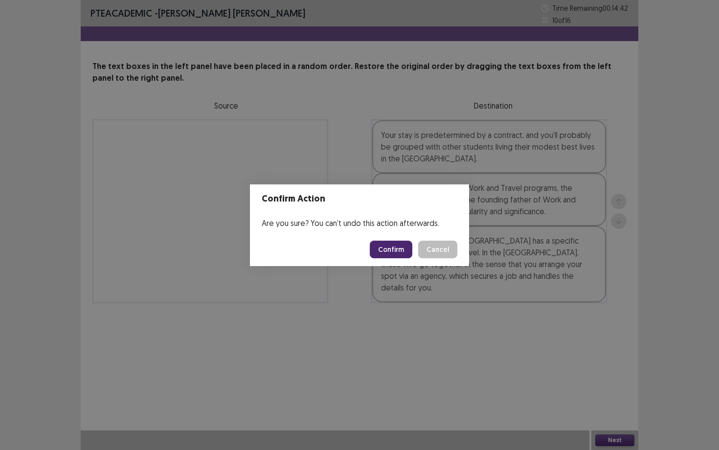
click at [399, 256] on button "Confirm" at bounding box center [391, 250] width 43 height 18
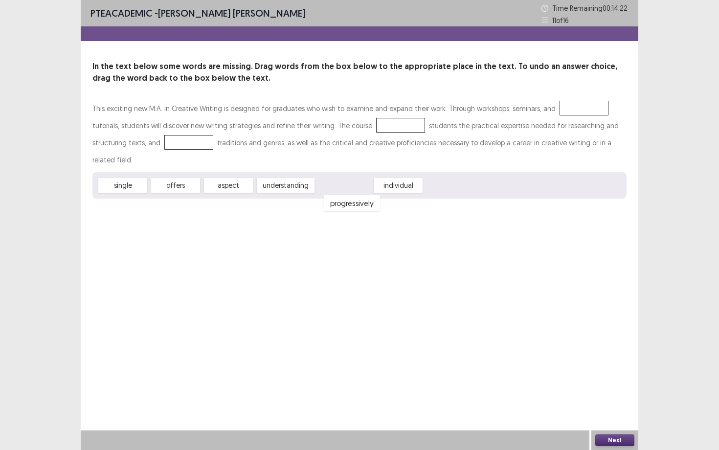
drag, startPoint x: 339, startPoint y: 170, endPoint x: 339, endPoint y: 183, distance: 12.2
click at [339, 195] on div "progressively" at bounding box center [352, 203] width 57 height 16
drag, startPoint x: 387, startPoint y: 172, endPoint x: 556, endPoint y: 124, distance: 175.5
drag, startPoint x: 168, startPoint y: 171, endPoint x: 362, endPoint y: 124, distance: 199.4
drag, startPoint x: 236, startPoint y: 171, endPoint x: 141, endPoint y: 150, distance: 97.2
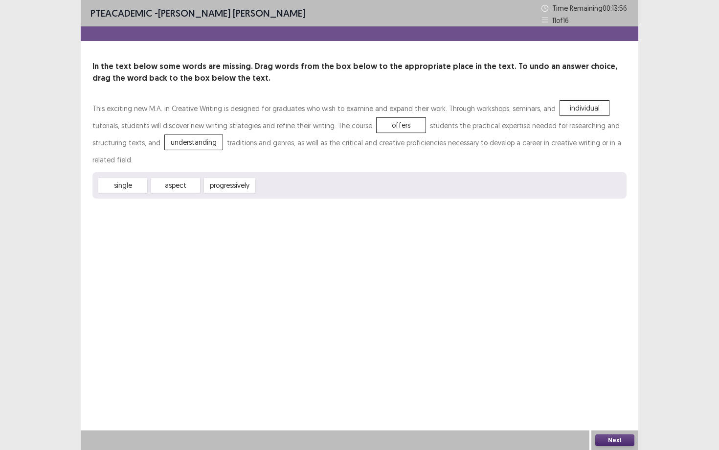
click at [587, 355] on button "Next" at bounding box center [615, 441] width 39 height 12
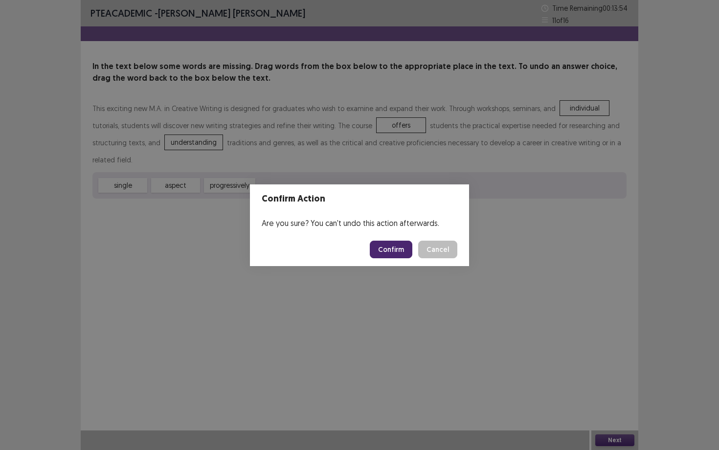
click at [391, 252] on button "Confirm" at bounding box center [391, 250] width 43 height 18
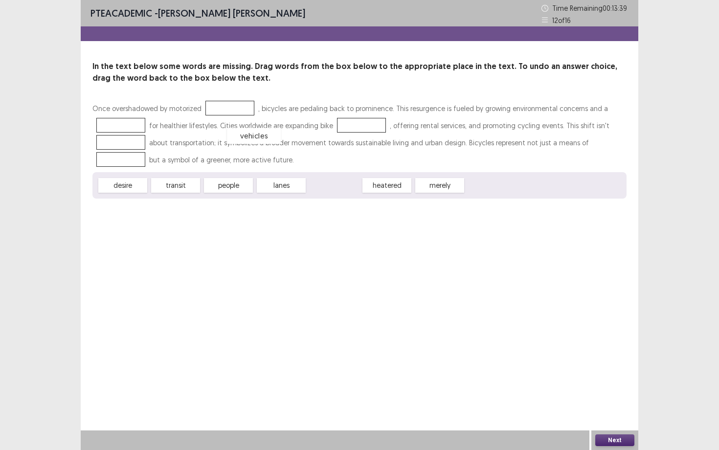
drag, startPoint x: 339, startPoint y: 186, endPoint x: 250, endPoint y: 137, distance: 102.5
click at [250, 137] on div "vehicles" at bounding box center [254, 136] width 54 height 16
drag, startPoint x: 325, startPoint y: 185, endPoint x: 224, endPoint y: 108, distance: 127.0
drag, startPoint x: 125, startPoint y: 189, endPoint x: 124, endPoint y: 121, distance: 67.5
drag, startPoint x: 231, startPoint y: 189, endPoint x: 371, endPoint y: 127, distance: 152.7
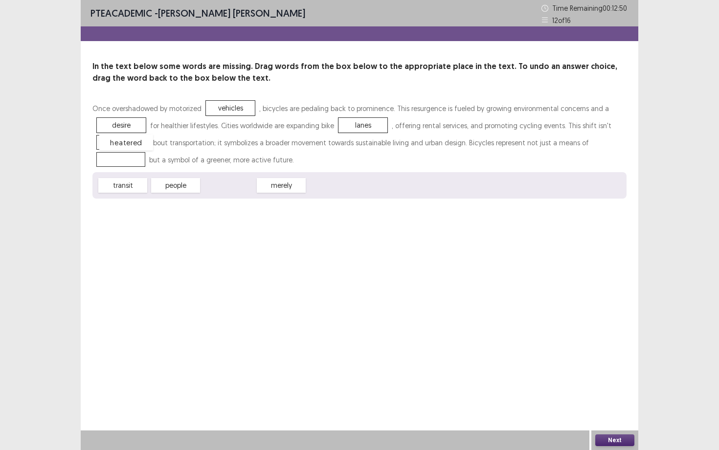
drag, startPoint x: 240, startPoint y: 187, endPoint x: 138, endPoint y: 144, distance: 111.0
drag, startPoint x: 128, startPoint y: 192, endPoint x: 127, endPoint y: 168, distance: 24.0
drag, startPoint x: 130, startPoint y: 186, endPoint x: 130, endPoint y: 149, distance: 37.2
click at [587, 355] on button "Next" at bounding box center [615, 441] width 39 height 12
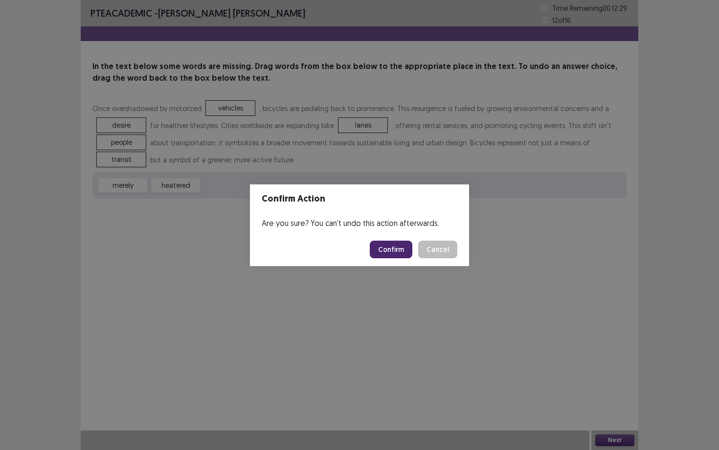
click at [374, 252] on button "Confirm" at bounding box center [391, 250] width 43 height 18
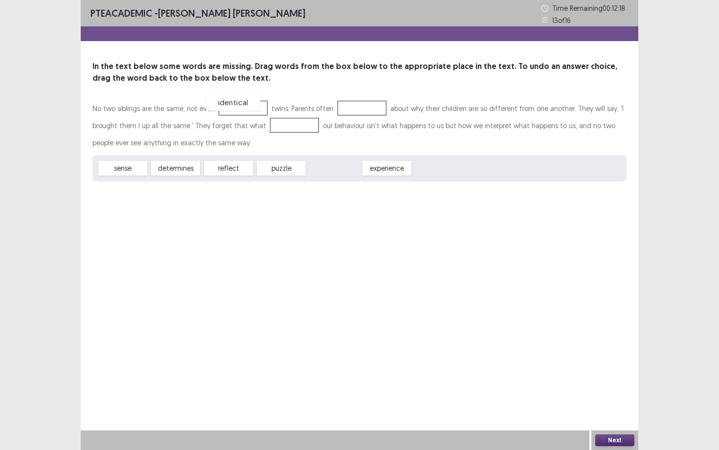
drag, startPoint x: 342, startPoint y: 167, endPoint x: 242, endPoint y: 101, distance: 119.8
drag, startPoint x: 122, startPoint y: 171, endPoint x: 349, endPoint y: 111, distance: 234.8
drag, startPoint x: 163, startPoint y: 168, endPoint x: 279, endPoint y: 125, distance: 123.4
click at [587, 355] on button "Next" at bounding box center [615, 441] width 39 height 12
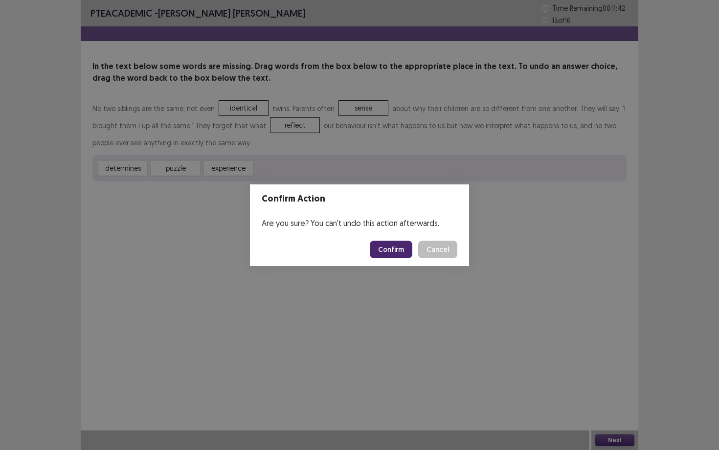
click at [399, 248] on button "Confirm" at bounding box center [391, 250] width 43 height 18
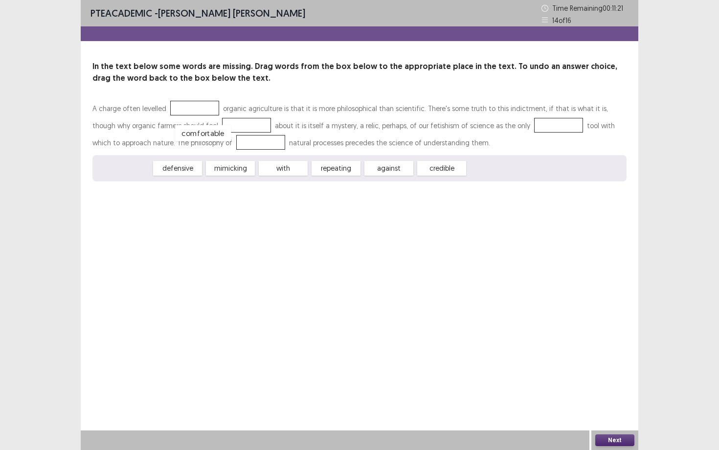
drag, startPoint x: 122, startPoint y: 168, endPoint x: 203, endPoint y: 118, distance: 94.9
drag, startPoint x: 114, startPoint y: 173, endPoint x: 456, endPoint y: 130, distance: 344.2
drag, startPoint x: 228, startPoint y: 168, endPoint x: 202, endPoint y: 141, distance: 37.4
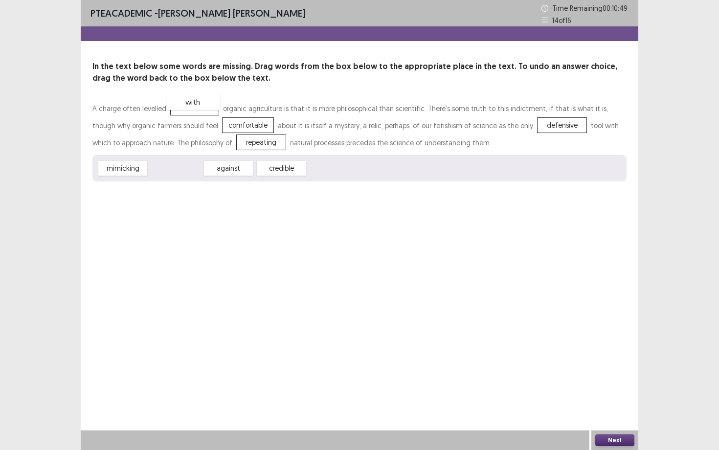
drag, startPoint x: 177, startPoint y: 168, endPoint x: 194, endPoint y: 100, distance: 69.7
click at [587, 355] on button "Next" at bounding box center [615, 441] width 39 height 12
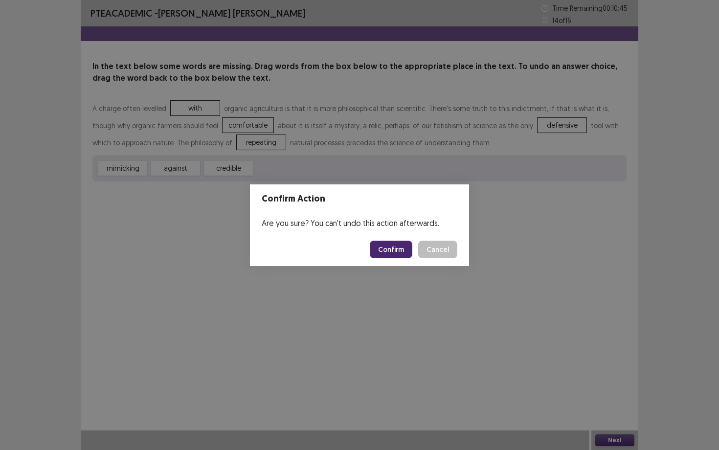
click at [394, 248] on button "Confirm" at bounding box center [391, 250] width 43 height 18
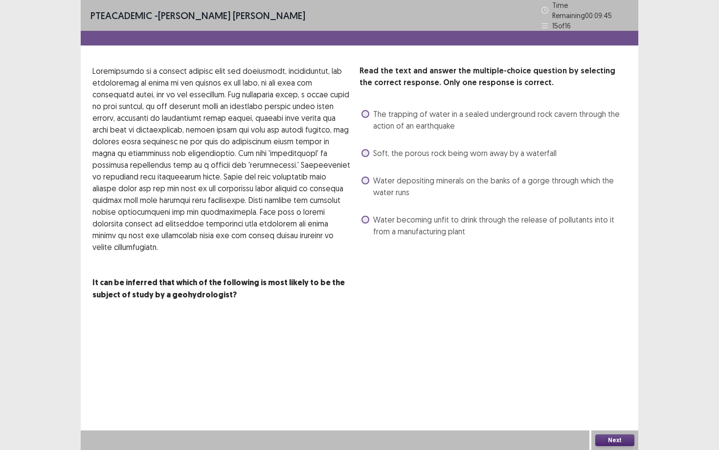
click at [407, 230] on span "Water becoming unfit to drink through the release of pollutants into it from a …" at bounding box center [499, 225] width 253 height 23
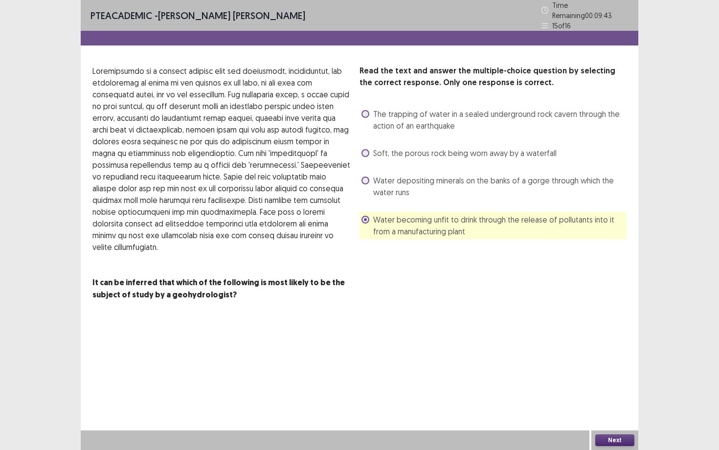
click at [587, 355] on button "Next" at bounding box center [615, 441] width 39 height 12
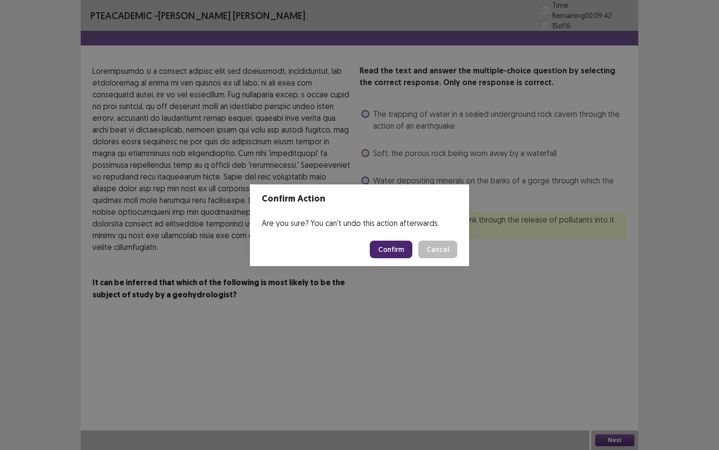
click at [391, 249] on button "Confirm" at bounding box center [391, 250] width 43 height 18
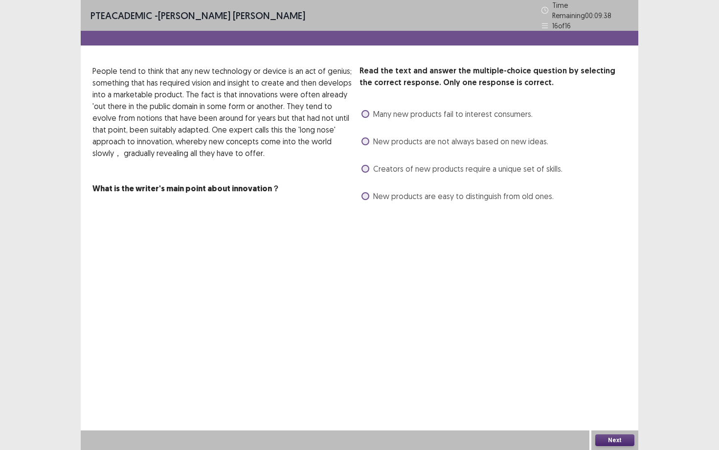
click at [182, 204] on div "PTE academic - [PERSON_NAME] [PERSON_NAME] Time Remaining 00 : 09 : 38 16 of 16…" at bounding box center [360, 112] width 558 height 224
click at [422, 194] on span "New products are easy to distinguish from old ones." at bounding box center [463, 196] width 181 height 12
click at [483, 138] on span "New products are not always based on new ideas." at bounding box center [460, 142] width 175 height 12
click at [486, 173] on div "Read the text and answer the multiple-choice question by selecting the correct …" at bounding box center [493, 134] width 267 height 139
click at [486, 171] on div "Creators of new products require a unique set of skills." at bounding box center [461, 169] width 203 height 16
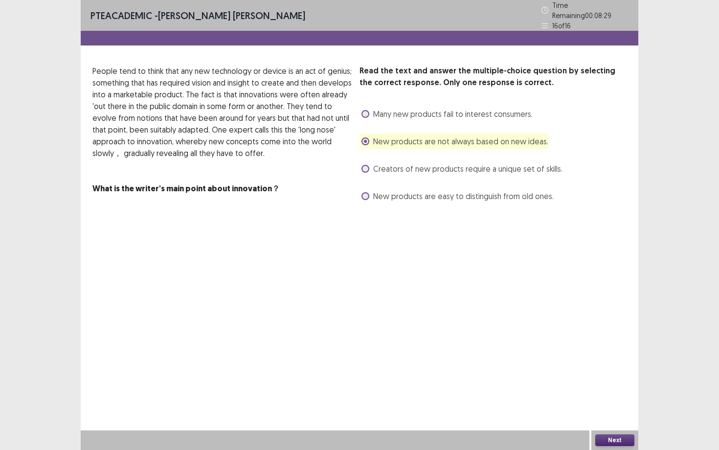
click at [486, 167] on span "Creators of new products require a unique set of skills." at bounding box center [467, 169] width 189 height 12
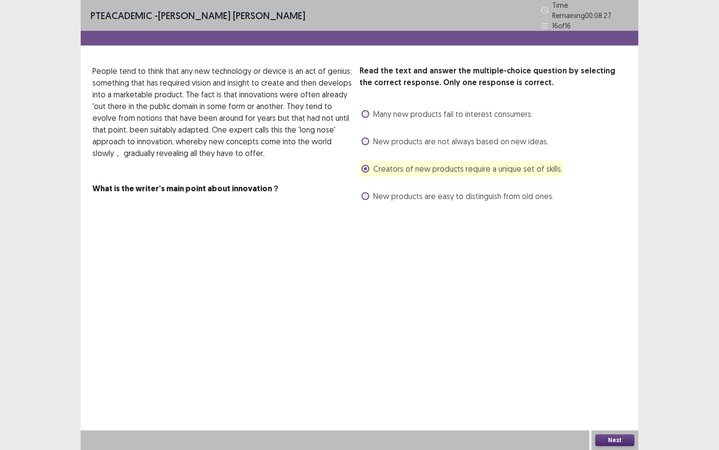
click at [587, 355] on button "Next" at bounding box center [615, 441] width 39 height 12
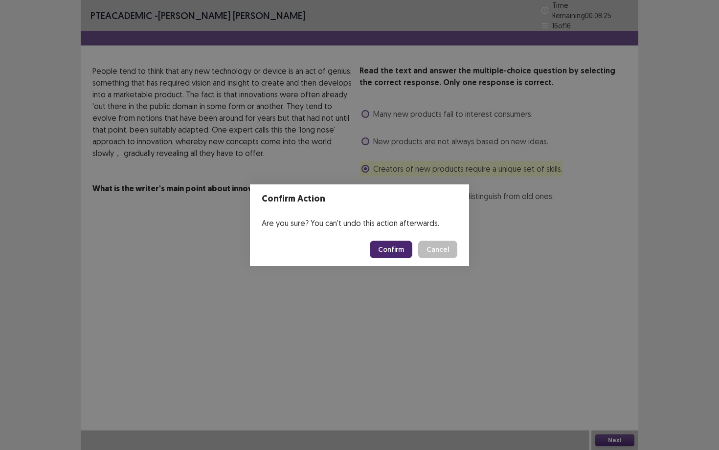
click at [408, 239] on footer "Confirm Cancel" at bounding box center [359, 249] width 219 height 33
click at [384, 242] on button "Confirm" at bounding box center [391, 250] width 43 height 18
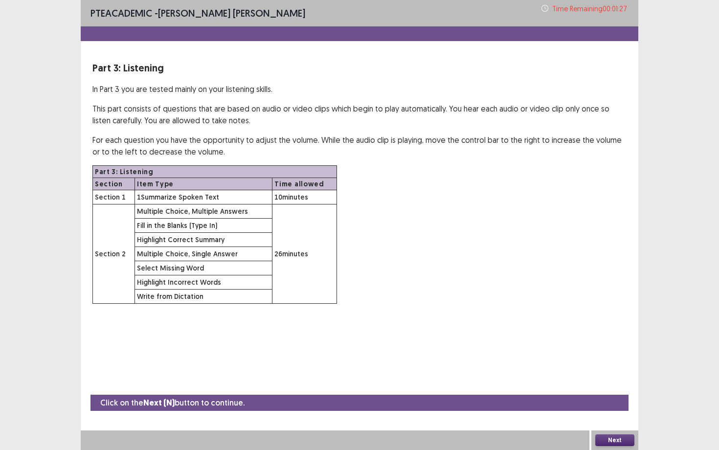
click at [587, 355] on button "Next" at bounding box center [615, 441] width 39 height 12
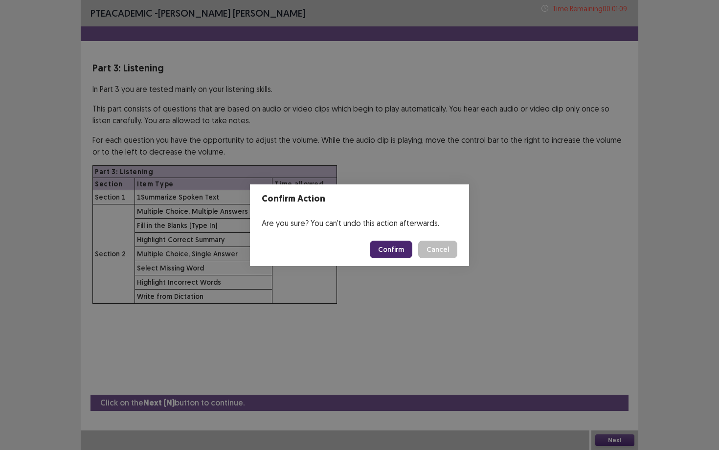
click at [395, 251] on button "Confirm" at bounding box center [391, 250] width 43 height 18
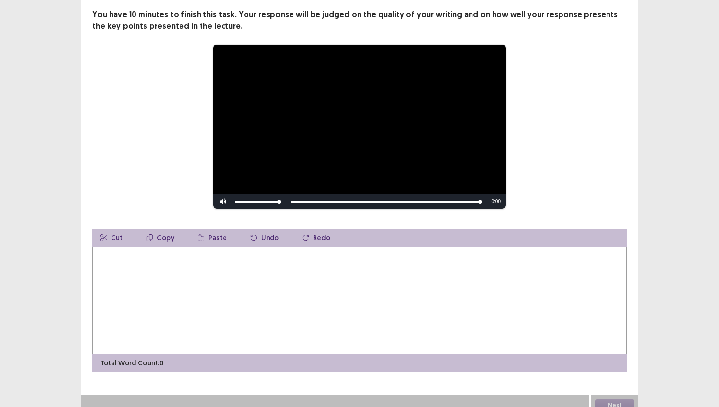
scroll to position [79, 0]
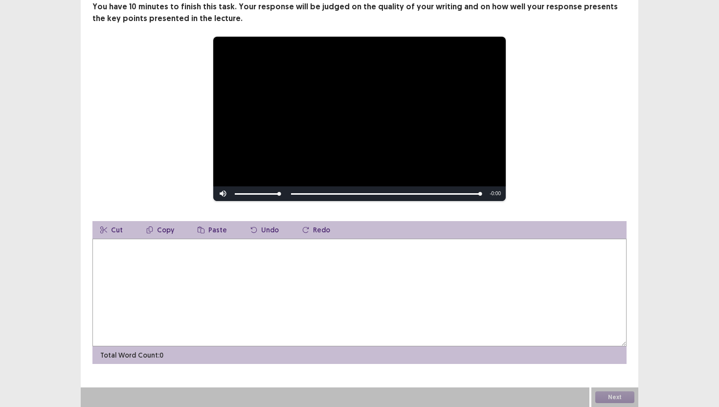
click at [173, 260] on textarea at bounding box center [359, 293] width 534 height 108
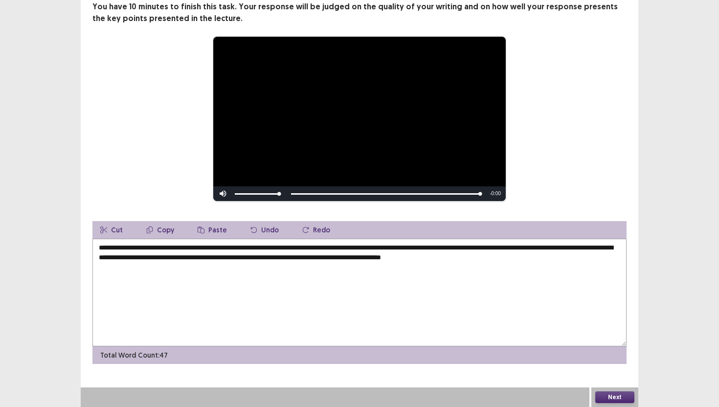
click at [497, 257] on textarea "**********" at bounding box center [359, 293] width 534 height 108
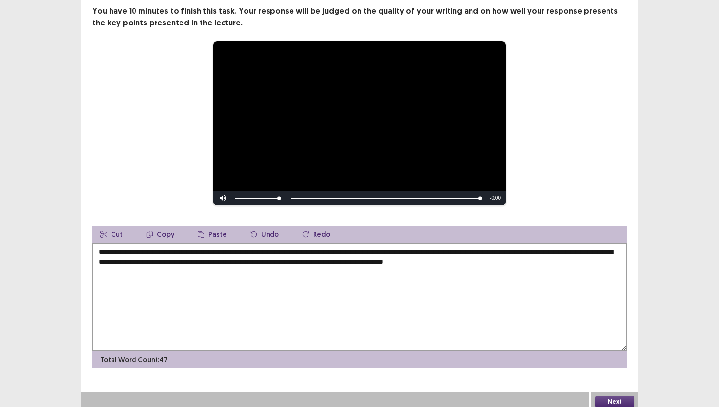
click at [586, 259] on textarea "**********" at bounding box center [359, 297] width 534 height 108
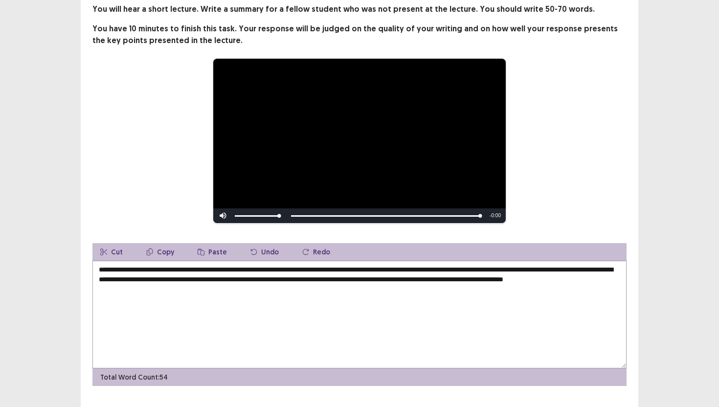
scroll to position [64, 0]
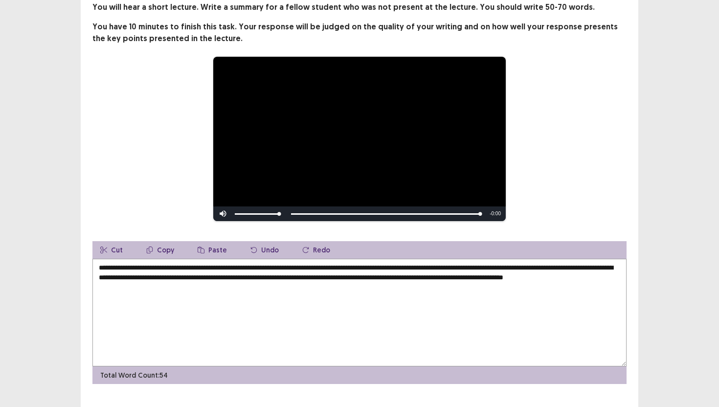
click at [232, 263] on textarea "**********" at bounding box center [359, 313] width 534 height 108
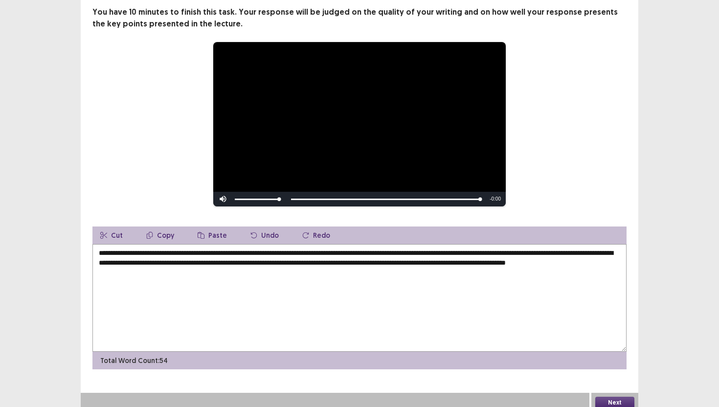
scroll to position [79, 0]
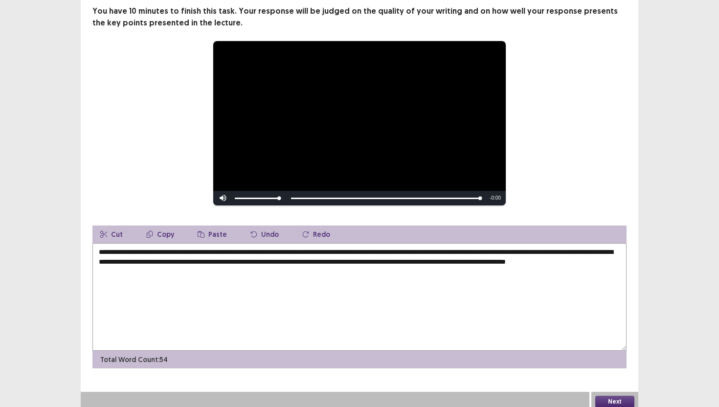
type textarea "**********"
click at [587, 355] on button "Next" at bounding box center [615, 402] width 39 height 12
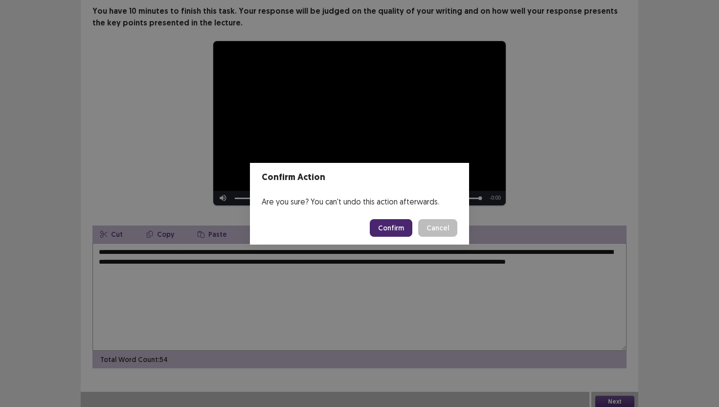
click at [395, 228] on button "Confirm" at bounding box center [391, 228] width 43 height 18
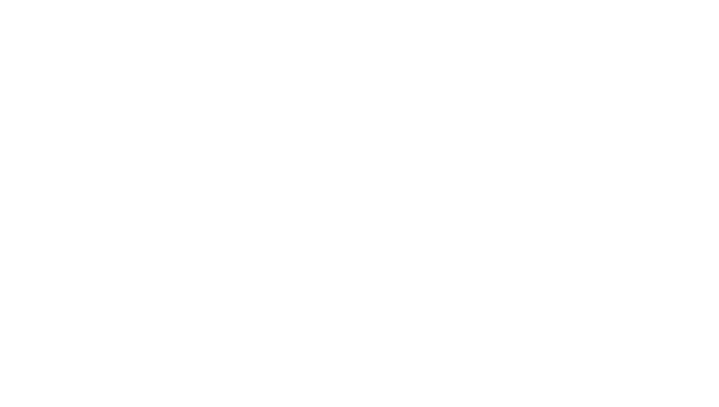
scroll to position [0, 0]
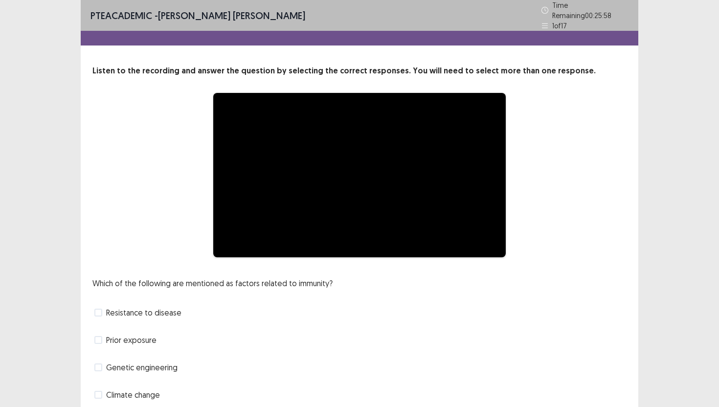
click at [395, 228] on video "Video Player" at bounding box center [359, 175] width 293 height 164
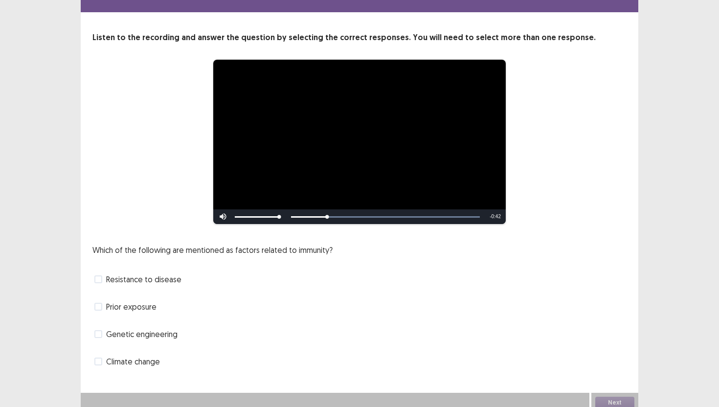
scroll to position [34, 0]
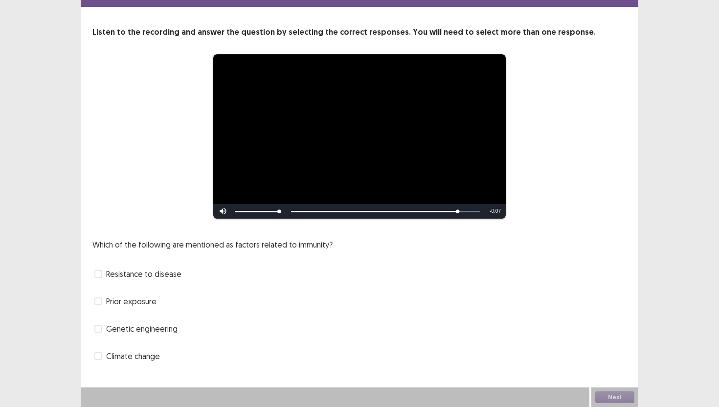
click at [131, 331] on span "Genetic engineering" at bounding box center [141, 329] width 71 height 12
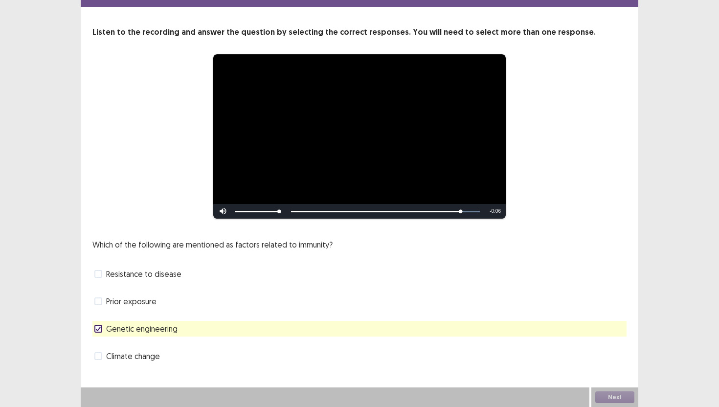
click at [130, 301] on span "Prior exposure" at bounding box center [131, 302] width 50 height 12
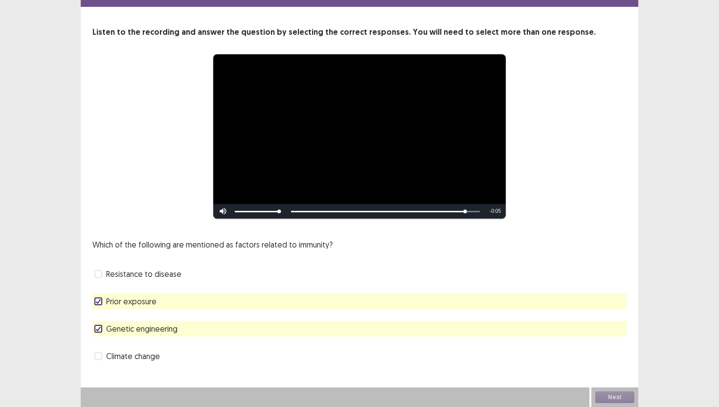
click at [130, 302] on span "Prior exposure" at bounding box center [131, 302] width 50 height 12
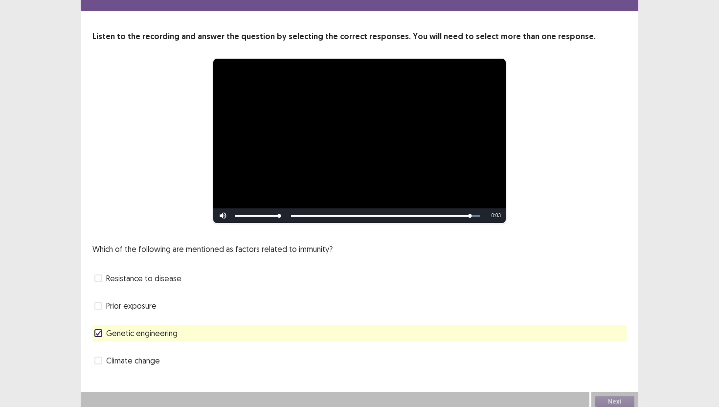
click at [133, 330] on span "Genetic engineering" at bounding box center [141, 333] width 71 height 12
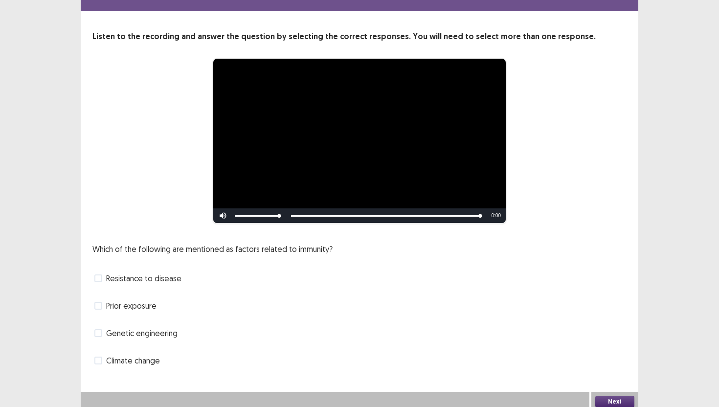
click at [134, 330] on span "Genetic engineering" at bounding box center [141, 333] width 71 height 12
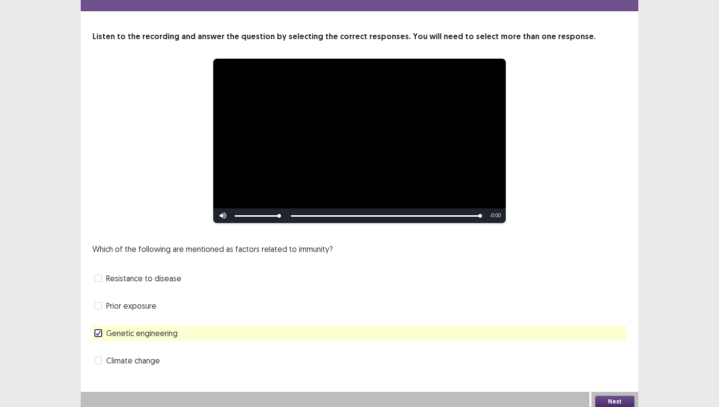
click at [587, 355] on button "Next" at bounding box center [615, 402] width 39 height 12
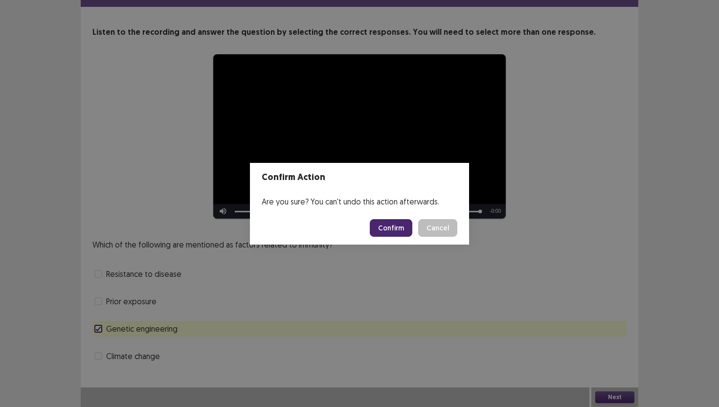
click at [388, 225] on button "Confirm" at bounding box center [391, 228] width 43 height 18
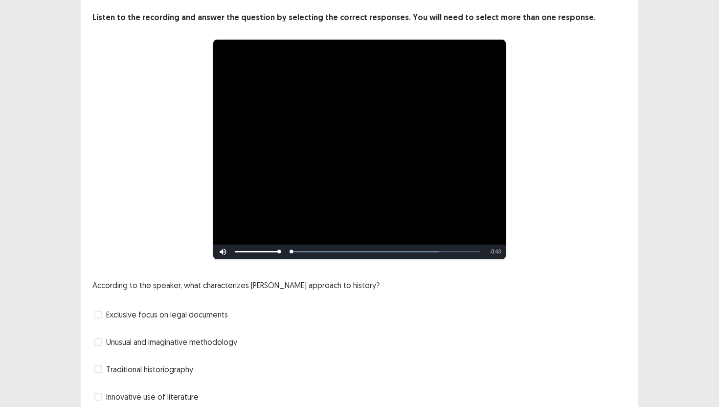
scroll to position [89, 0]
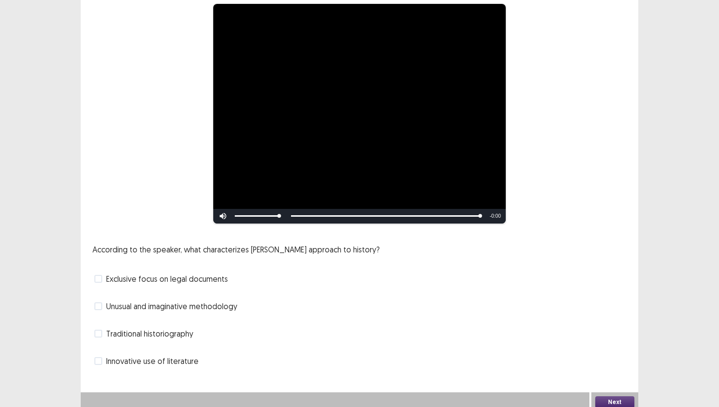
click at [151, 330] on span "Traditional historiography" at bounding box center [149, 334] width 87 height 12
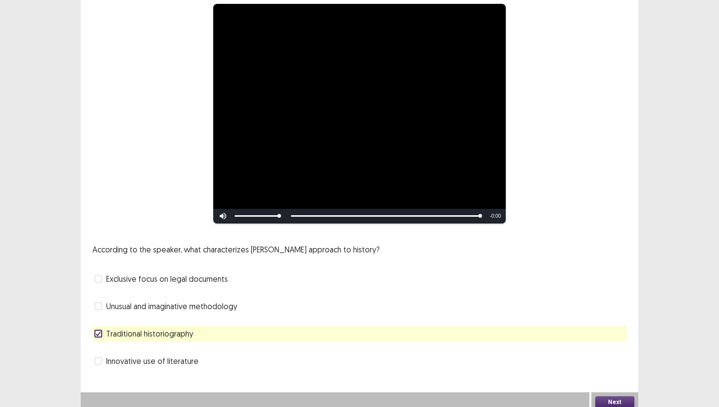
click at [587, 355] on button "Next" at bounding box center [615, 402] width 39 height 12
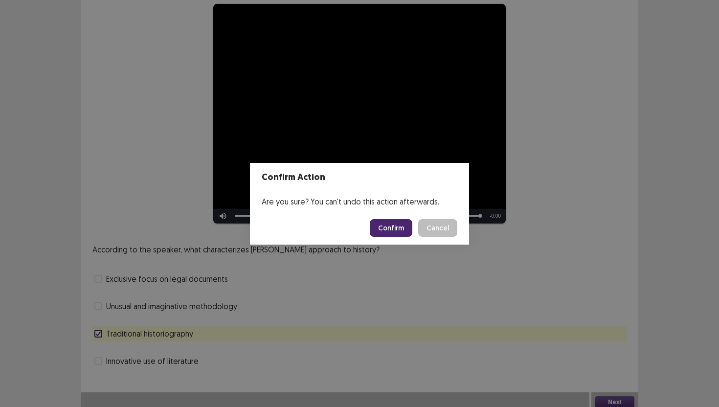
click at [398, 219] on button "Confirm" at bounding box center [391, 228] width 43 height 18
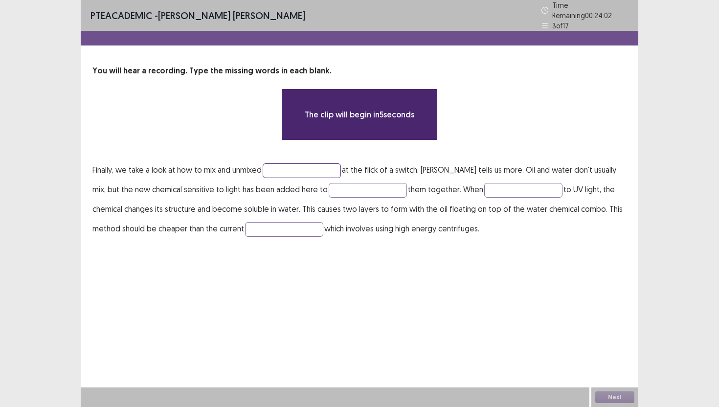
click at [325, 163] on input "text" at bounding box center [302, 170] width 78 height 15
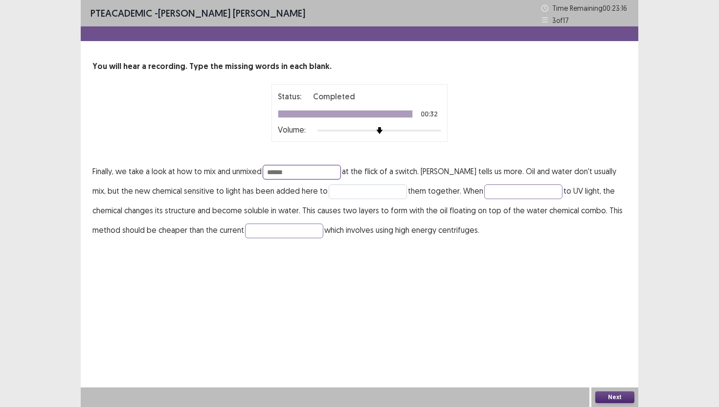
type input "******"
click at [334, 196] on input "text" at bounding box center [368, 191] width 78 height 15
click at [334, 196] on input "*" at bounding box center [368, 191] width 78 height 15
type input "*****"
click at [484, 190] on input "text" at bounding box center [523, 191] width 78 height 15
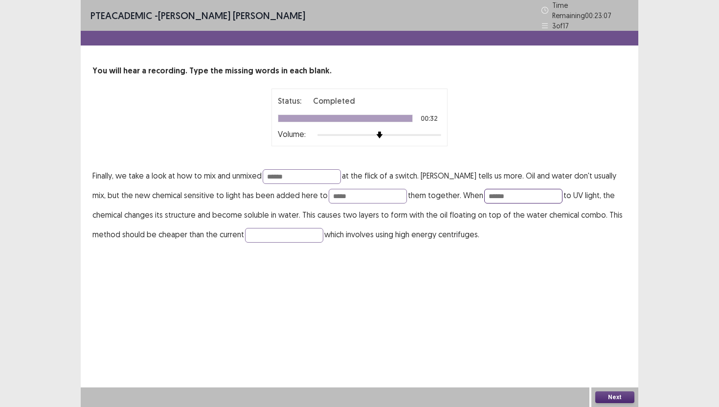
type input "******"
click at [587, 355] on button "Next" at bounding box center [615, 397] width 39 height 12
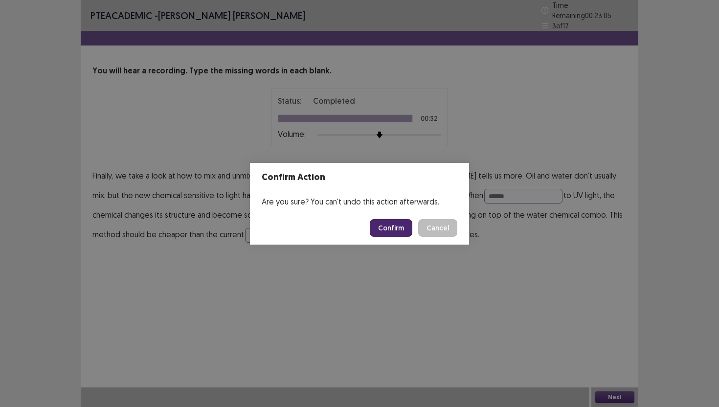
click at [405, 231] on button "Confirm" at bounding box center [391, 228] width 43 height 18
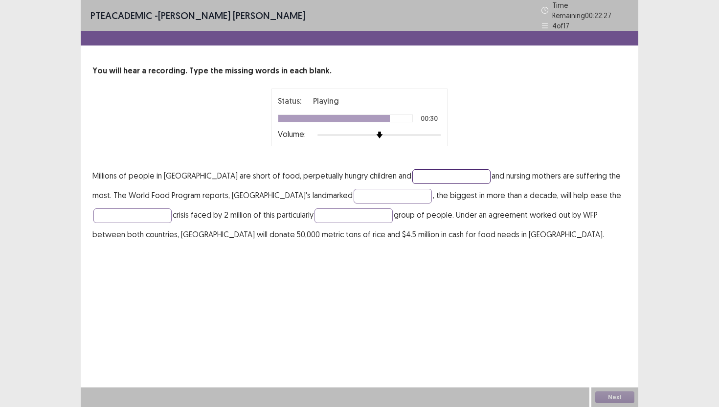
click at [421, 171] on input "text" at bounding box center [452, 176] width 78 height 15
type input "********"
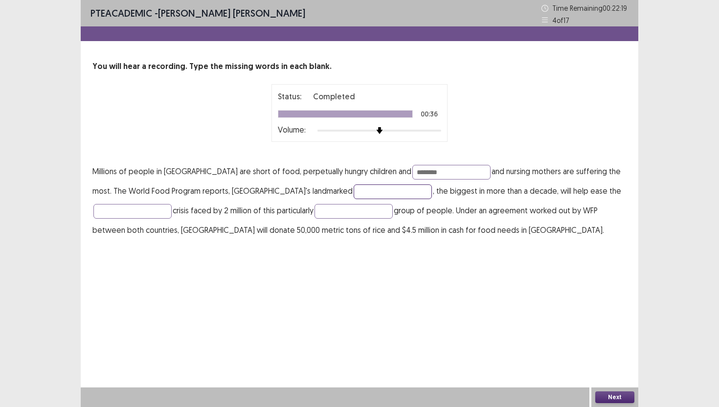
click at [354, 190] on input "text" at bounding box center [393, 191] width 78 height 15
type input "********"
click at [377, 217] on input "text" at bounding box center [354, 211] width 78 height 15
type input "*********"
click at [155, 210] on input "text" at bounding box center [132, 211] width 78 height 15
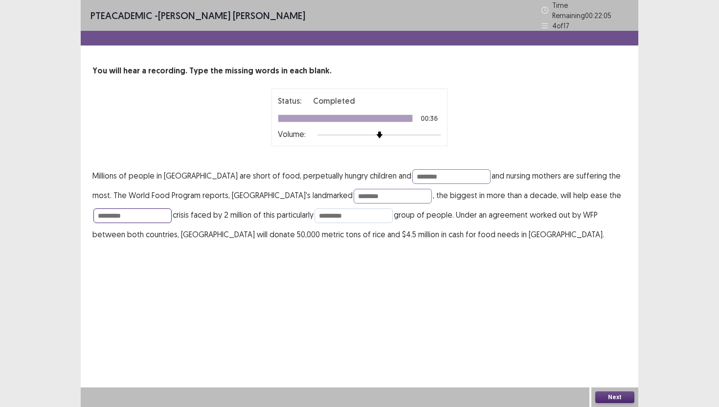
type input "*********"
click at [346, 212] on input "*********" at bounding box center [354, 215] width 78 height 15
type input "*"
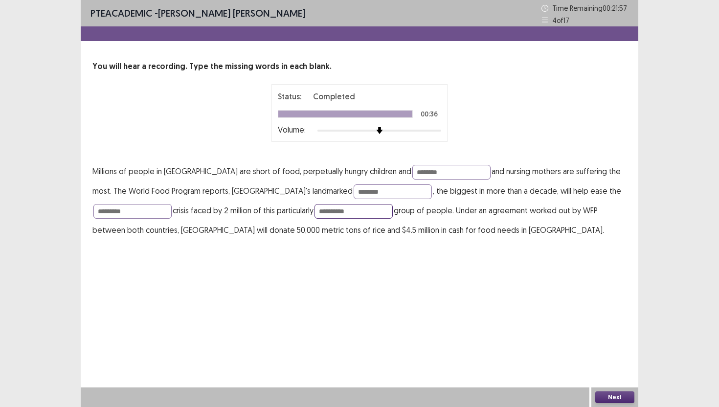
type input "**********"
click at [587, 355] on button "Next" at bounding box center [615, 397] width 39 height 12
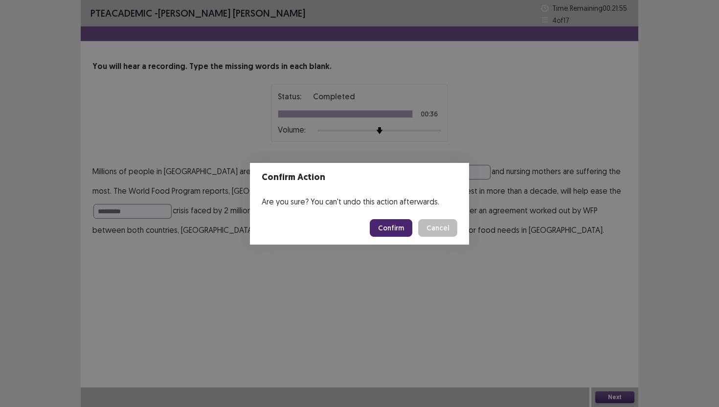
click at [386, 227] on button "Confirm" at bounding box center [391, 228] width 43 height 18
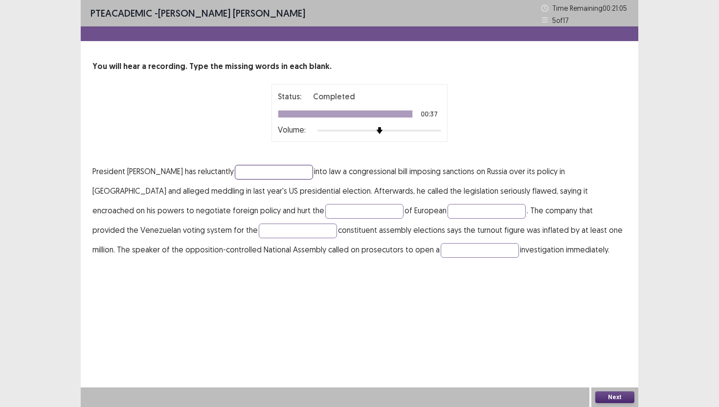
click at [262, 165] on input "text" at bounding box center [274, 172] width 78 height 15
type input "******"
click at [325, 211] on input "text" at bounding box center [364, 211] width 78 height 15
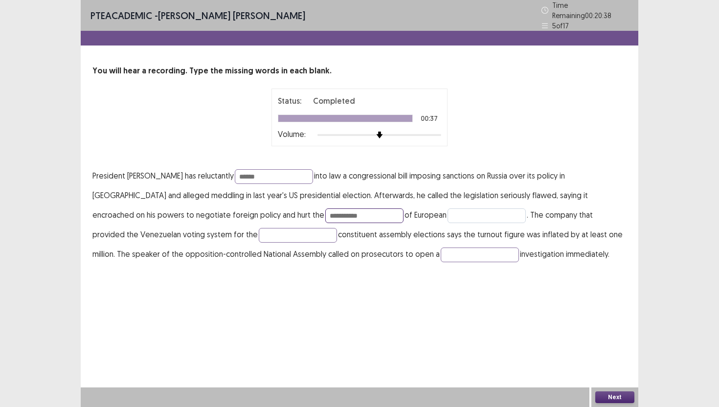
type input "**********"
click at [448, 212] on input "text" at bounding box center [487, 215] width 78 height 15
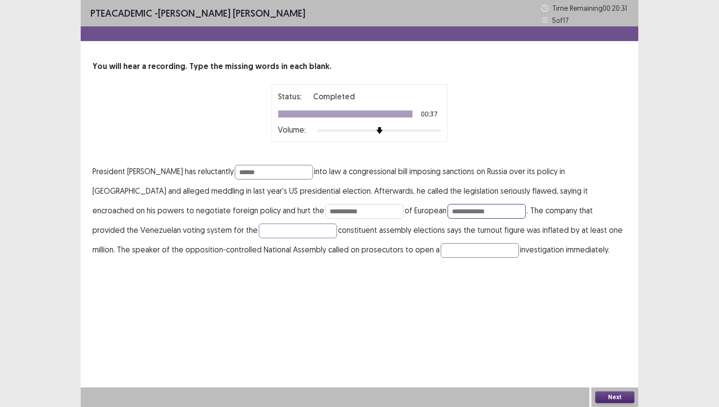
type input "**********"
click at [325, 210] on input "**********" at bounding box center [364, 211] width 78 height 15
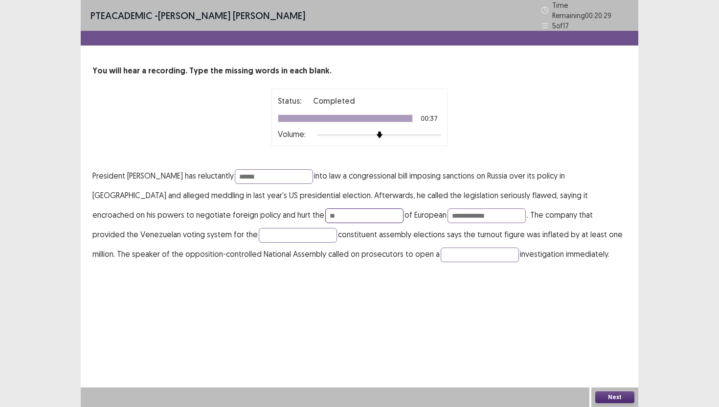
type input "*"
click at [448, 210] on input "**********" at bounding box center [487, 215] width 78 height 15
type input "*"
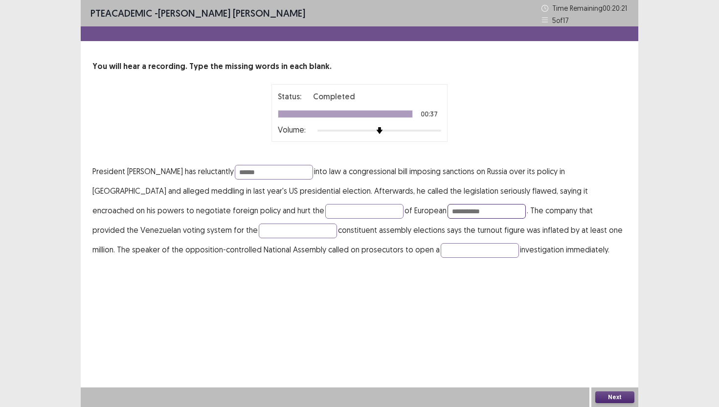
type input "**********"
click at [127, 240] on p "**********" at bounding box center [359, 210] width 534 height 98
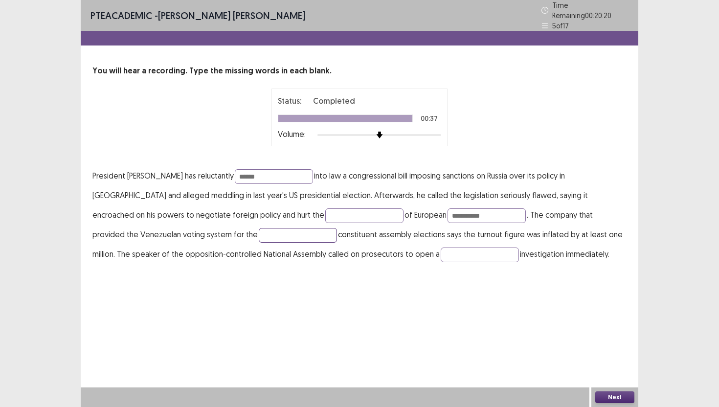
click at [259, 234] on input "text" at bounding box center [298, 235] width 78 height 15
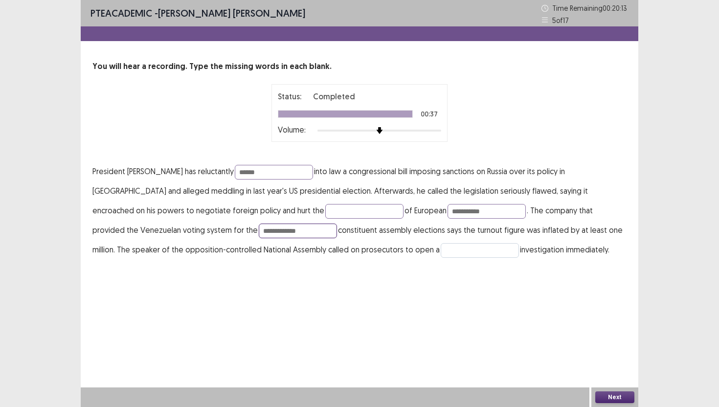
type input "**********"
click at [441, 249] on input "text" at bounding box center [480, 250] width 78 height 15
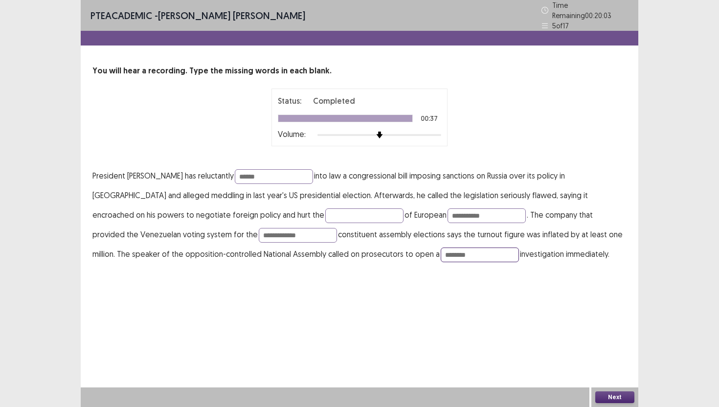
type input "********"
click at [587, 355] on button "Next" at bounding box center [615, 397] width 39 height 12
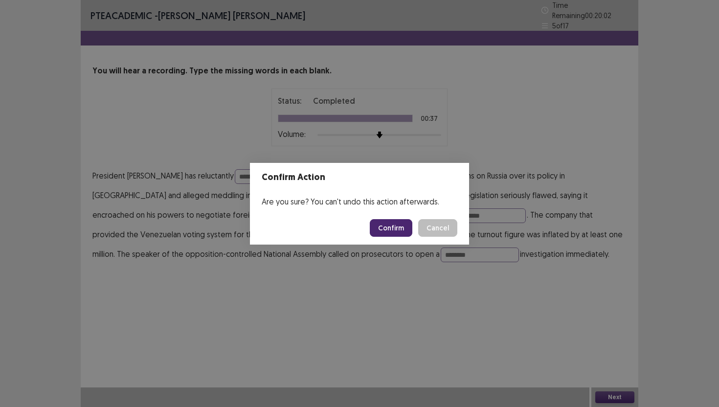
click at [382, 223] on button "Confirm" at bounding box center [391, 228] width 43 height 18
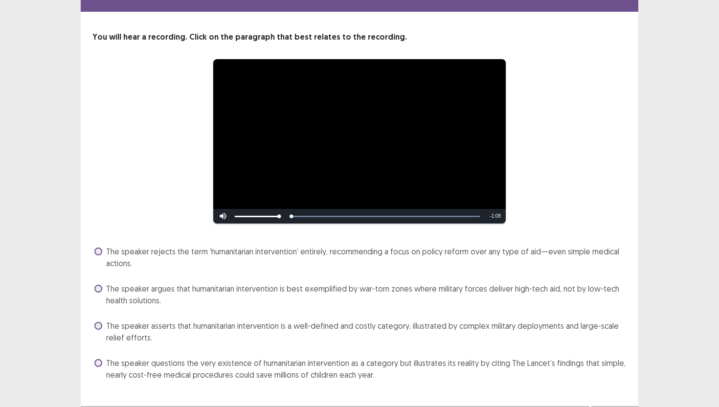
scroll to position [48, 0]
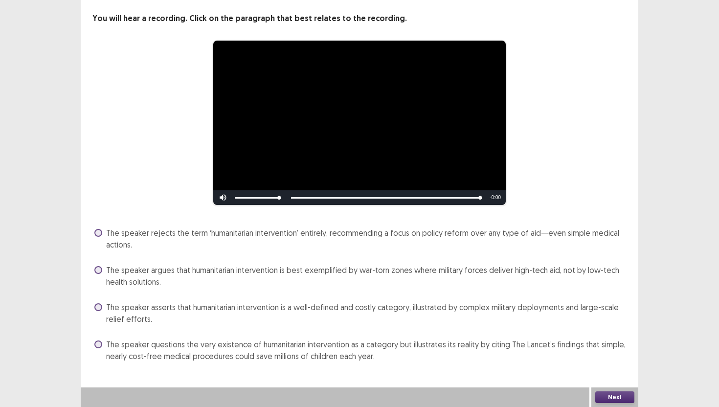
click at [287, 313] on span "The speaker asserts that humanitarian intervention is a well-defined and costly…" at bounding box center [366, 312] width 521 height 23
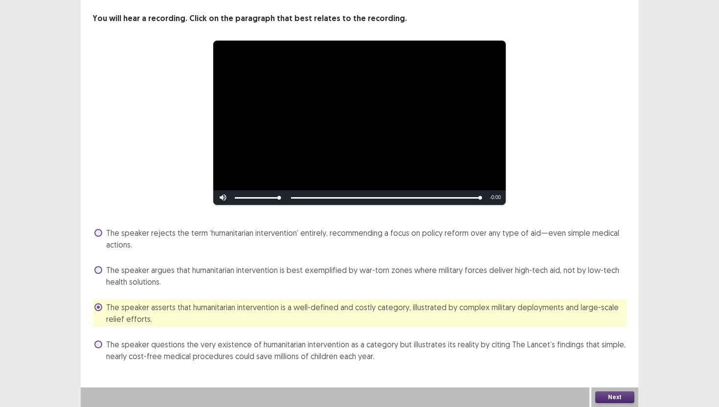
click at [587, 355] on button "Next" at bounding box center [615, 397] width 39 height 12
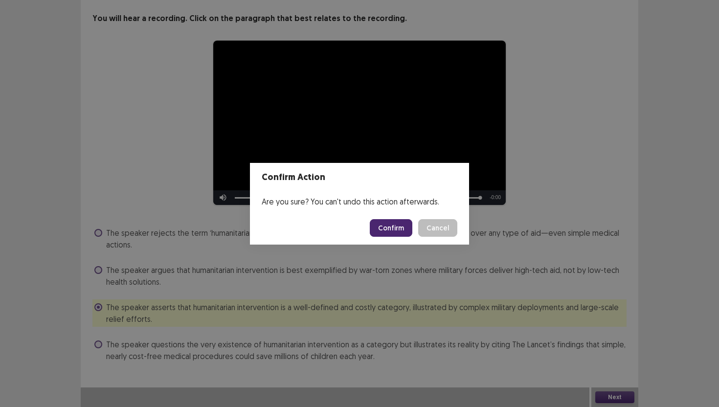
click at [393, 237] on footer "Confirm Cancel" at bounding box center [359, 227] width 219 height 33
click at [391, 229] on button "Confirm" at bounding box center [391, 228] width 43 height 18
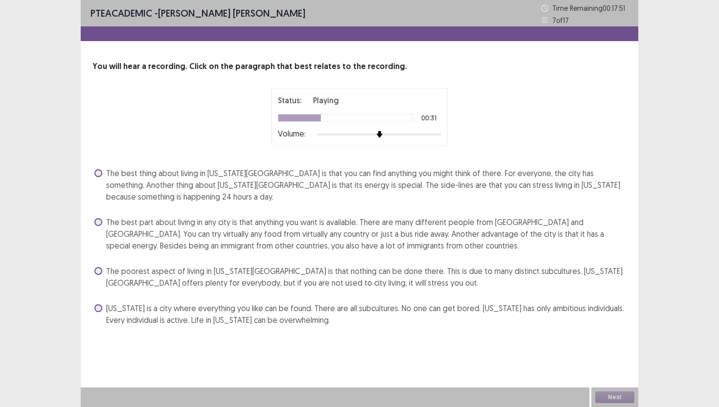
click at [387, 310] on span "[US_STATE] is a city where everything you like can be found. There are all subc…" at bounding box center [366, 313] width 521 height 23
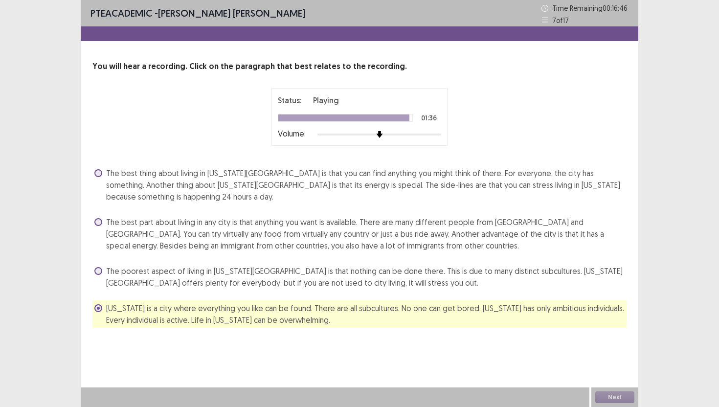
click at [380, 179] on span "The best thing about living in [US_STATE][GEOGRAPHIC_DATA] is that you can find…" at bounding box center [366, 184] width 521 height 35
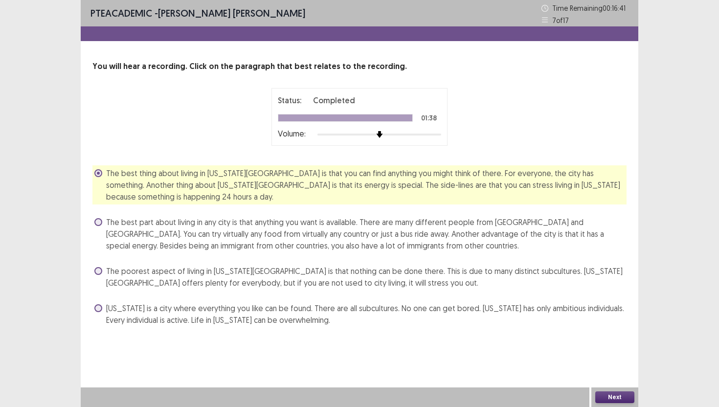
click at [322, 324] on span "[US_STATE] is a city where everything you like can be found. There are all subc…" at bounding box center [366, 313] width 521 height 23
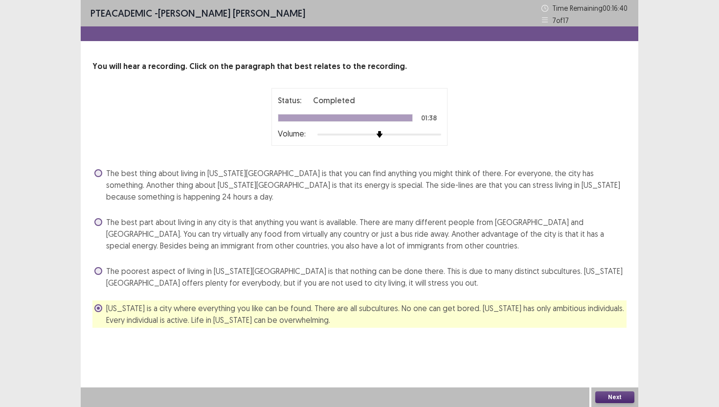
click at [587, 355] on button "Next" at bounding box center [615, 397] width 39 height 12
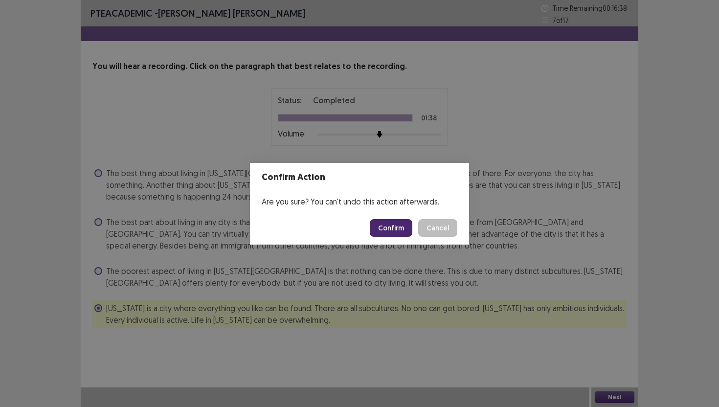
click at [381, 223] on button "Confirm" at bounding box center [391, 228] width 43 height 18
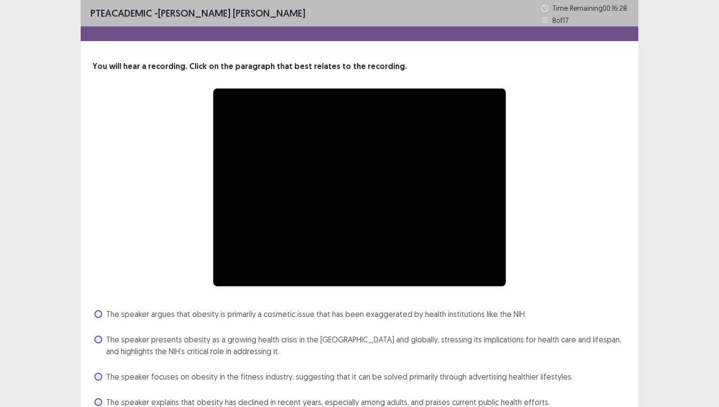
scroll to position [46, 0]
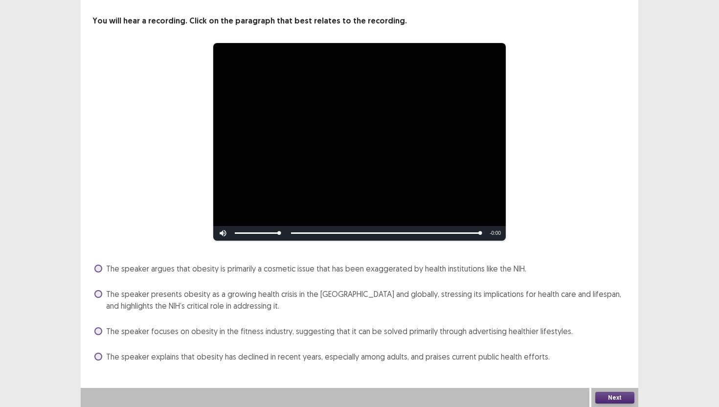
click at [320, 295] on span "The speaker presents obesity as a growing health crisis in the [GEOGRAPHIC_DATA…" at bounding box center [366, 299] width 521 height 23
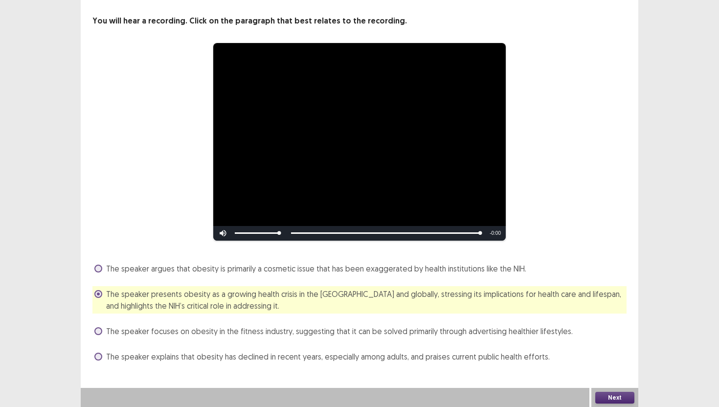
click at [587, 355] on button "Next" at bounding box center [615, 398] width 39 height 12
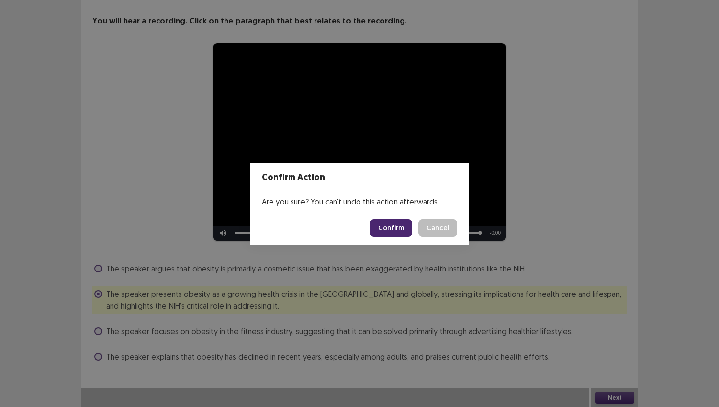
click at [389, 230] on button "Confirm" at bounding box center [391, 228] width 43 height 18
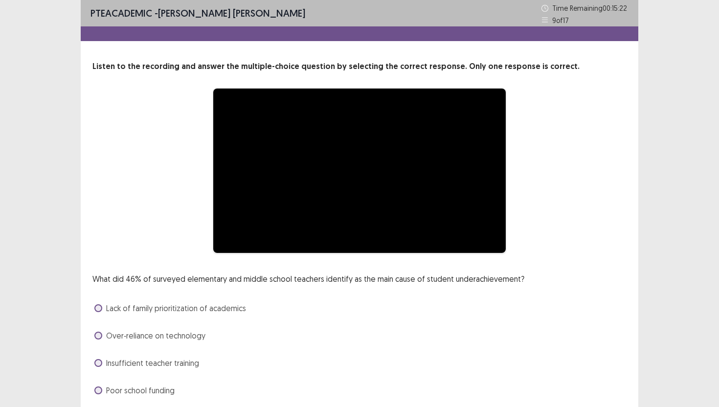
scroll to position [34, 0]
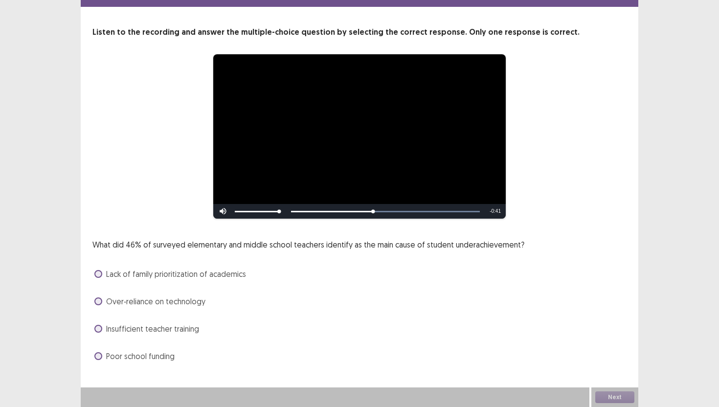
click at [133, 273] on span "Lack of family prioritization of academics" at bounding box center [176, 274] width 140 height 12
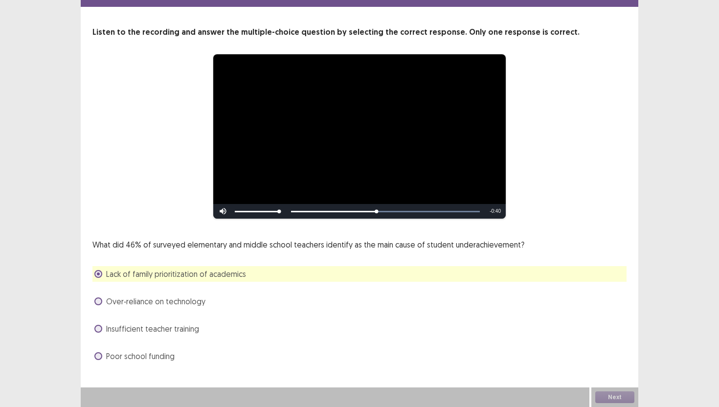
click at [133, 302] on span "Over‑reliance on technology" at bounding box center [155, 302] width 99 height 12
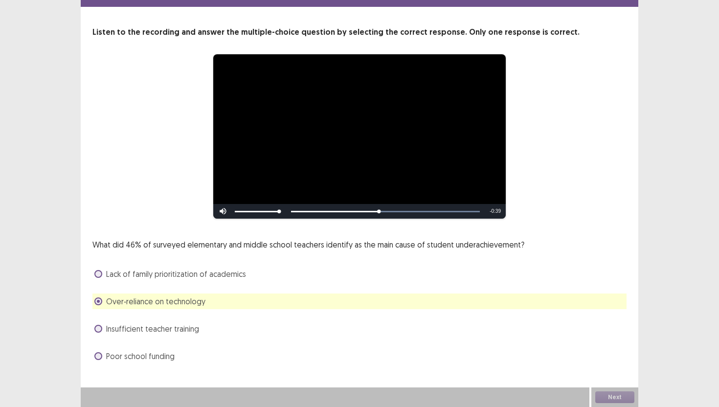
click at [126, 282] on div "What did 46% of surveyed elementary and middle school teachers identify as the …" at bounding box center [359, 301] width 534 height 125
click at [126, 279] on span "Lack of family prioritization of academics" at bounding box center [176, 274] width 140 height 12
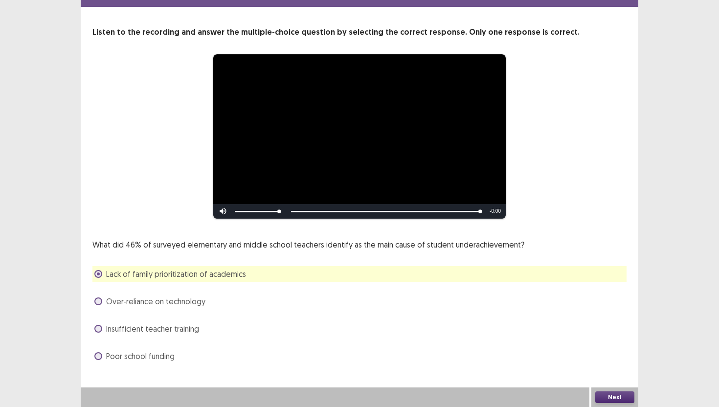
click at [587, 355] on button "Next" at bounding box center [615, 397] width 39 height 12
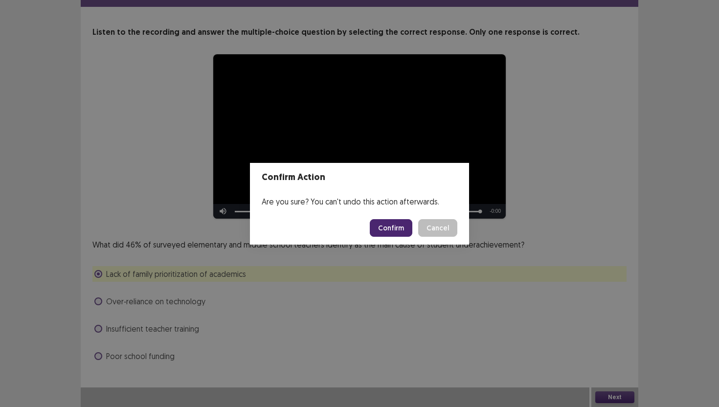
click at [392, 225] on button "Confirm" at bounding box center [391, 228] width 43 height 18
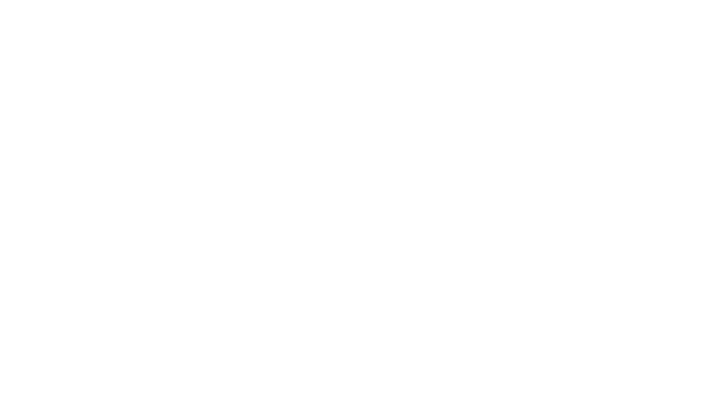
scroll to position [0, 0]
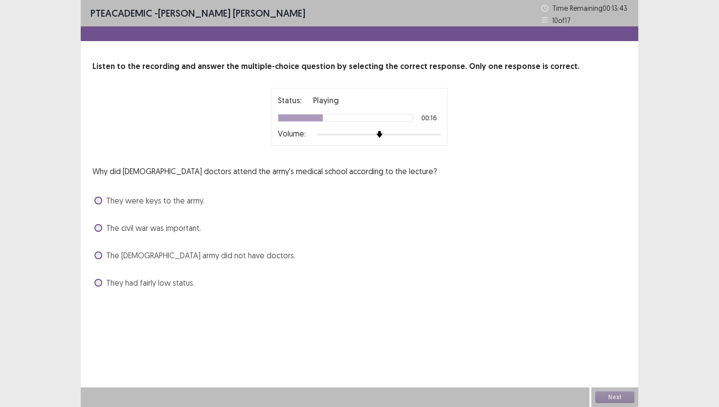
click at [147, 230] on span "The civil war was important." at bounding box center [153, 228] width 95 height 12
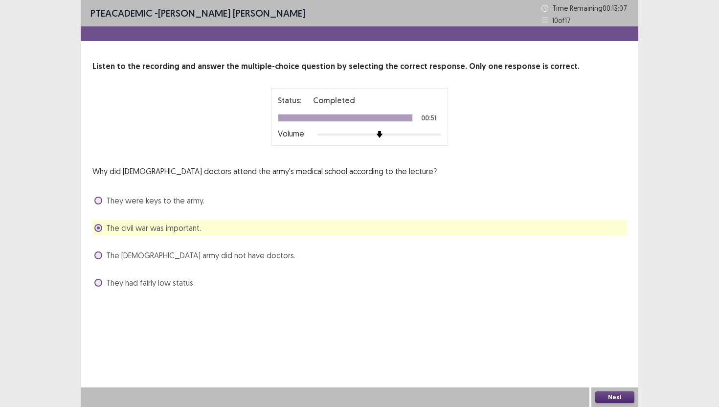
click at [587, 355] on button "Next" at bounding box center [615, 397] width 39 height 12
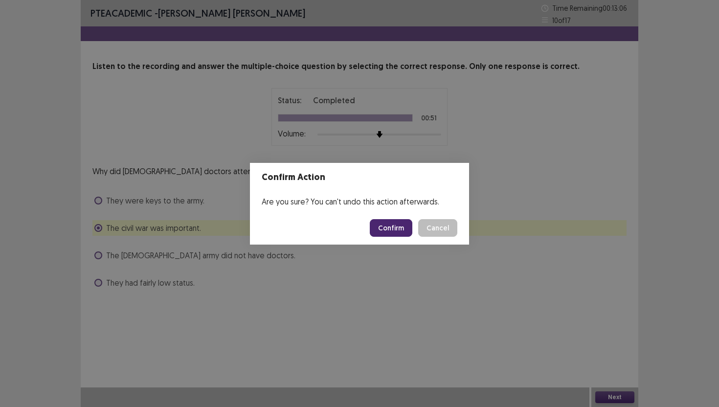
click at [389, 225] on button "Confirm" at bounding box center [391, 228] width 43 height 18
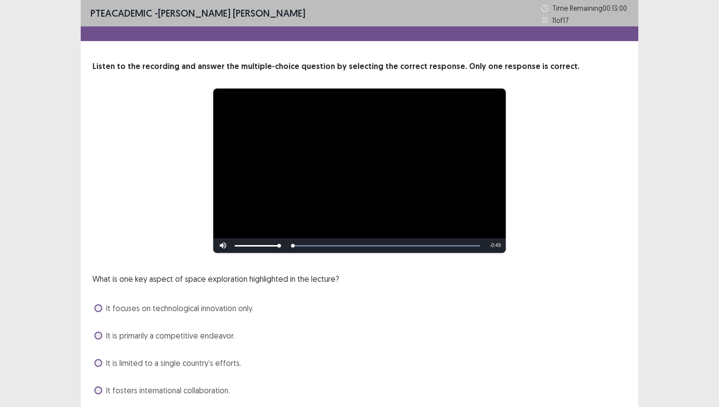
scroll to position [34, 0]
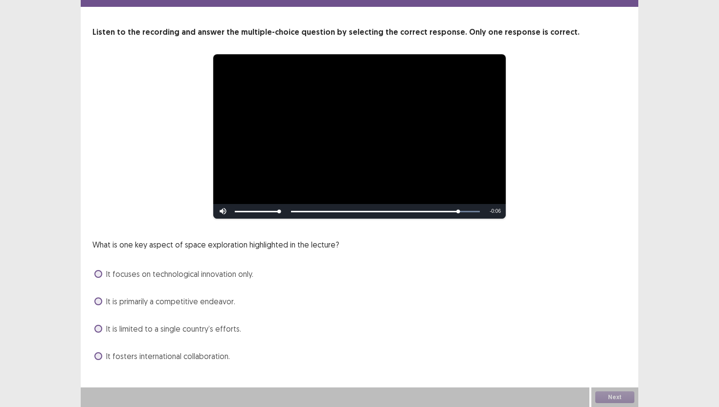
click at [143, 355] on span "It fosters international collaboration." at bounding box center [168, 356] width 124 height 12
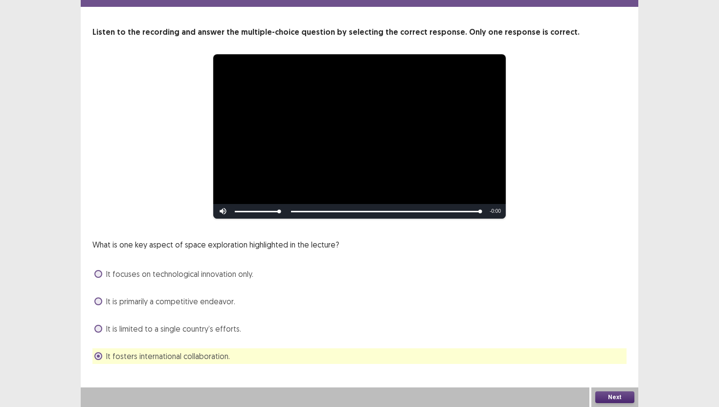
click at [587, 355] on button "Next" at bounding box center [615, 397] width 39 height 12
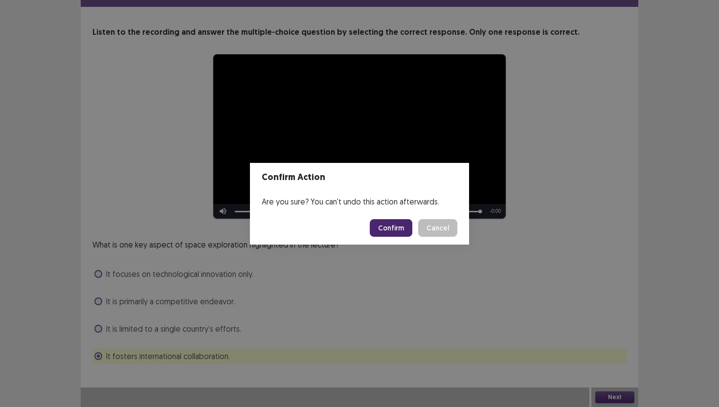
click at [391, 229] on button "Confirm" at bounding box center [391, 228] width 43 height 18
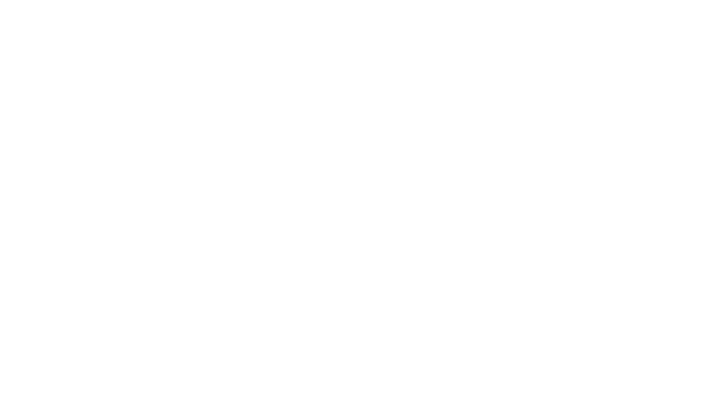
scroll to position [0, 0]
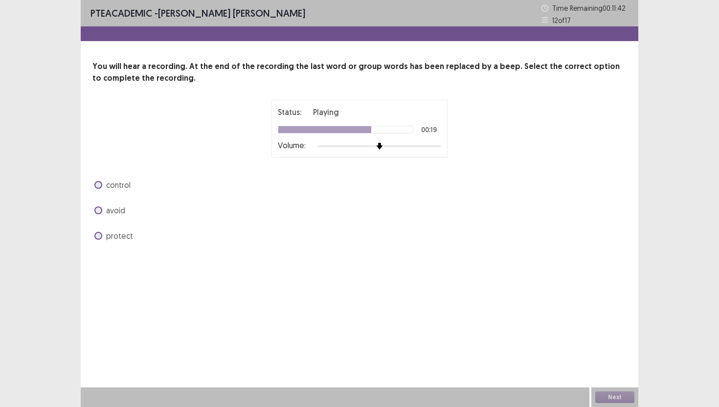
click at [122, 213] on span "avoid" at bounding box center [115, 211] width 19 height 12
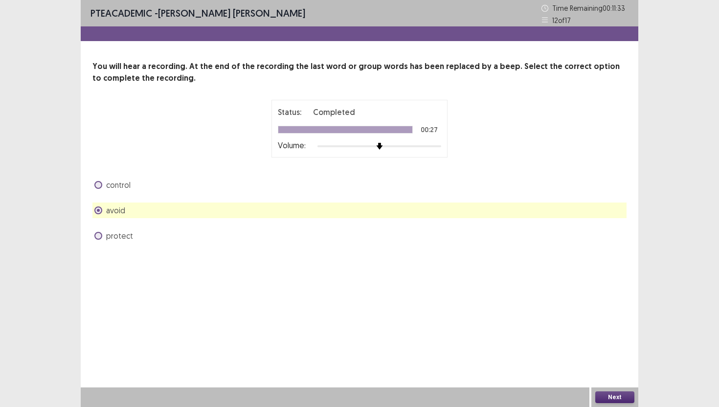
click at [587, 355] on button "Next" at bounding box center [615, 397] width 39 height 12
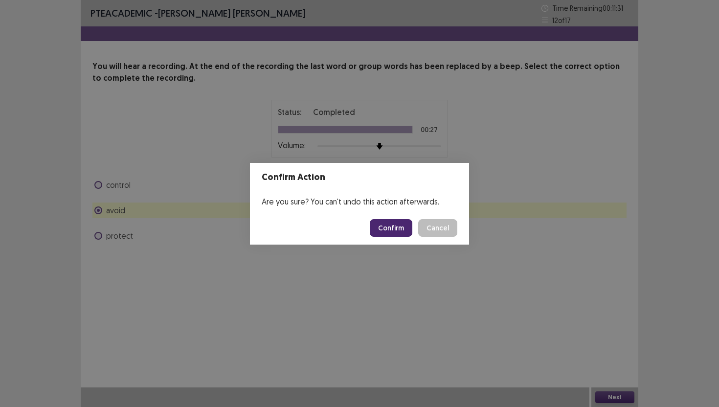
click at [385, 224] on button "Confirm" at bounding box center [391, 228] width 43 height 18
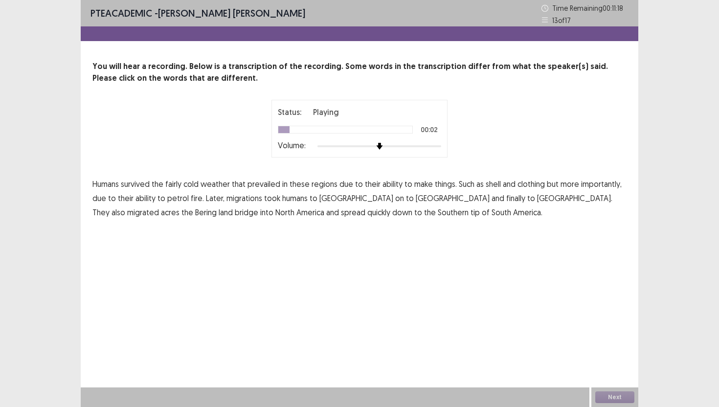
click at [173, 187] on span "fairly" at bounding box center [173, 184] width 16 height 12
click at [492, 184] on span "shell" at bounding box center [493, 184] width 15 height 12
click at [182, 202] on span "petrol" at bounding box center [178, 198] width 22 height 12
click at [180, 207] on span "acres" at bounding box center [170, 213] width 19 height 12
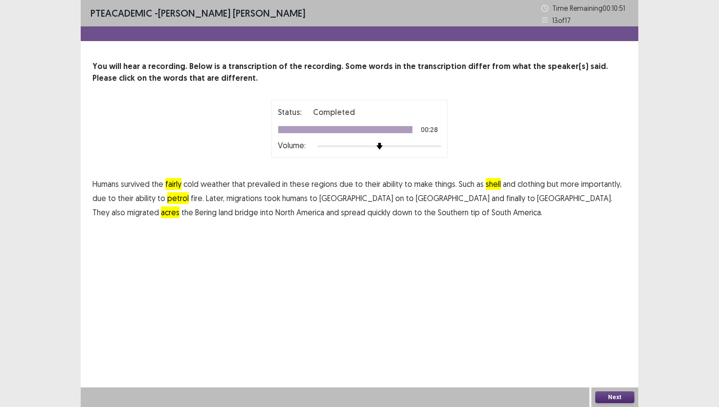
click at [587, 355] on button "Next" at bounding box center [615, 397] width 39 height 12
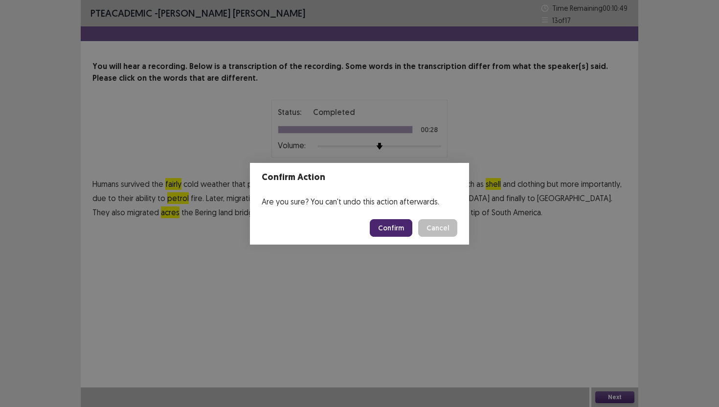
click at [380, 225] on button "Confirm" at bounding box center [391, 228] width 43 height 18
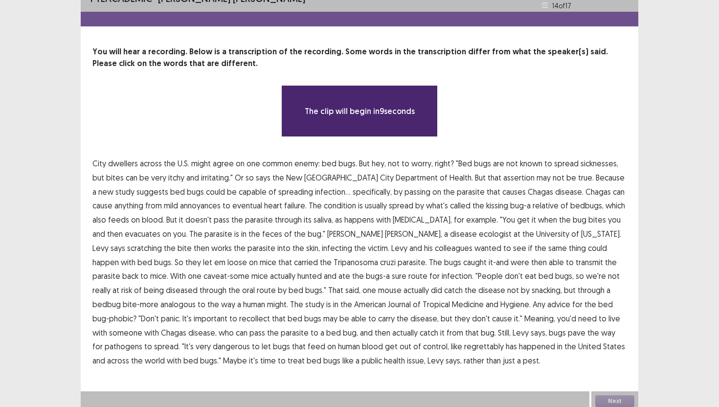
scroll to position [19, 0]
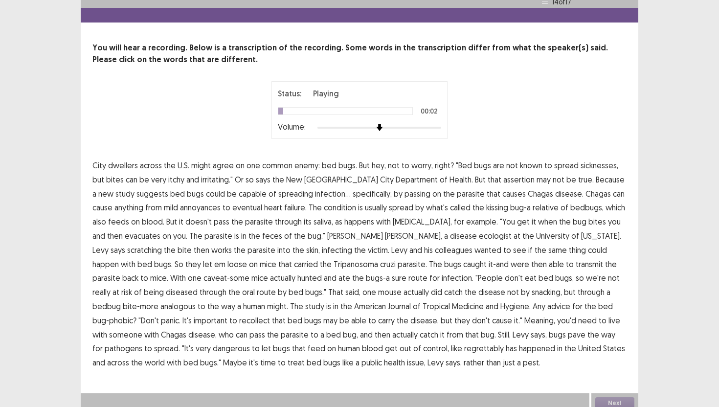
click at [155, 166] on span "across" at bounding box center [151, 166] width 22 height 12
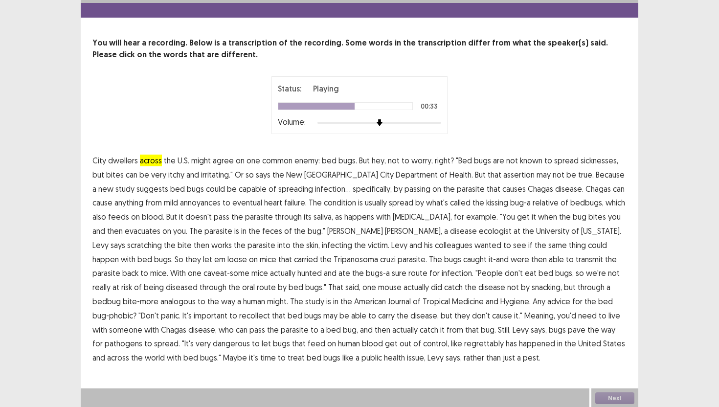
scroll to position [24, 0]
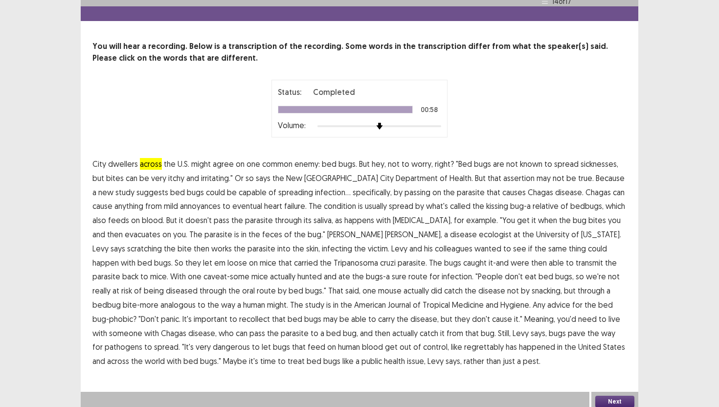
click at [587, 355] on div "Next" at bounding box center [615, 402] width 47 height 20
click at [587, 355] on button "Next" at bounding box center [615, 402] width 39 height 12
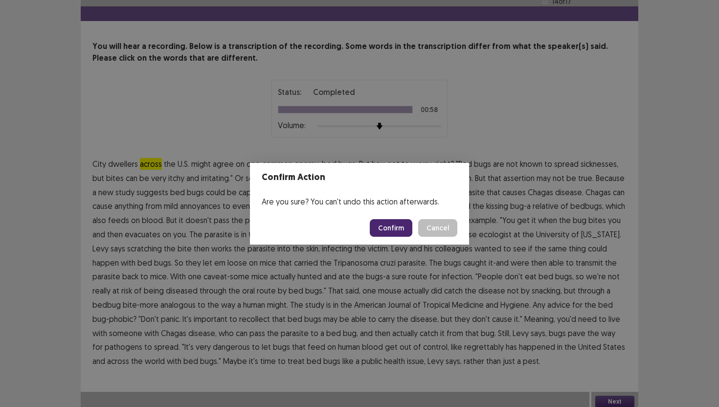
click at [392, 229] on button "Confirm" at bounding box center [391, 228] width 43 height 18
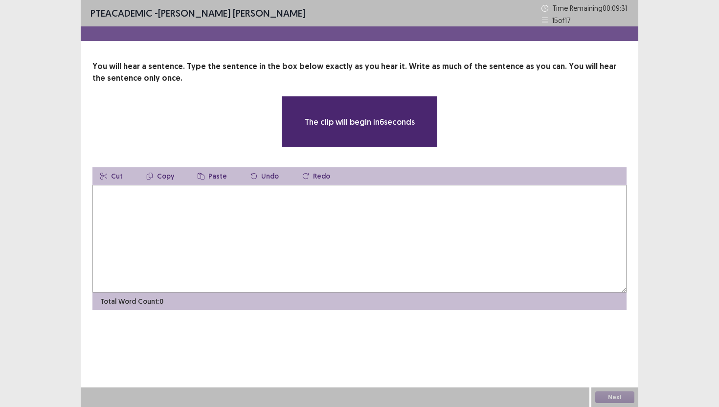
click at [361, 218] on textarea at bounding box center [359, 239] width 534 height 108
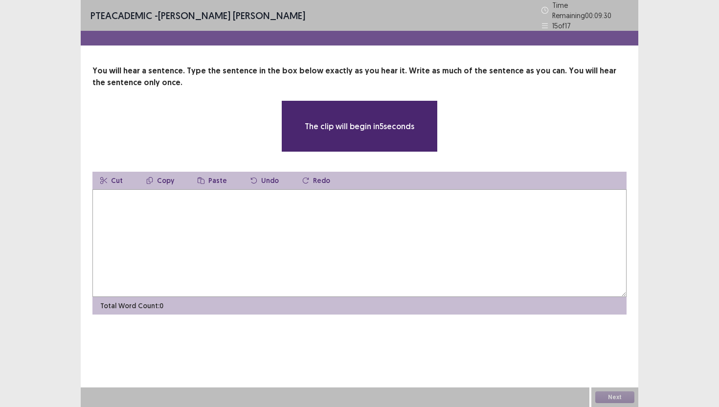
click at [373, 206] on textarea at bounding box center [359, 243] width 534 height 108
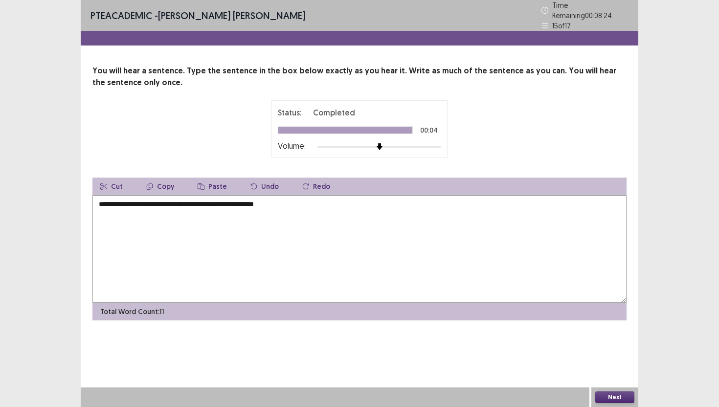
type textarea "**********"
click at [587, 355] on button "Next" at bounding box center [615, 397] width 39 height 12
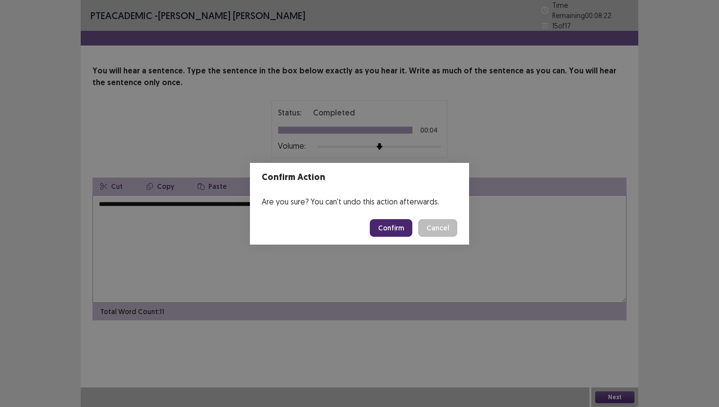
click at [393, 229] on button "Confirm" at bounding box center [391, 228] width 43 height 18
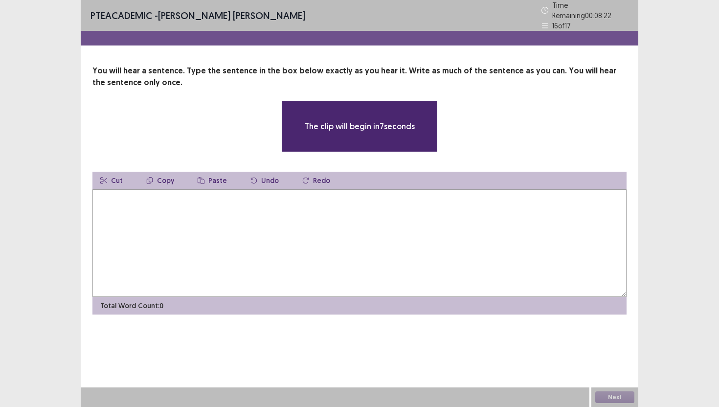
click at [355, 205] on textarea at bounding box center [359, 243] width 534 height 108
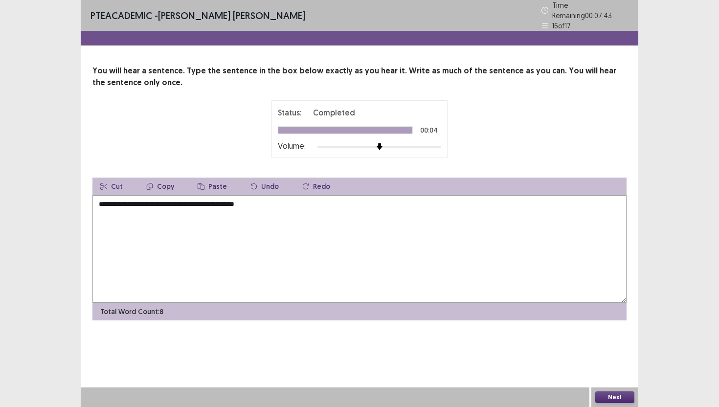
type textarea "**********"
click at [587, 355] on button "Next" at bounding box center [615, 397] width 39 height 12
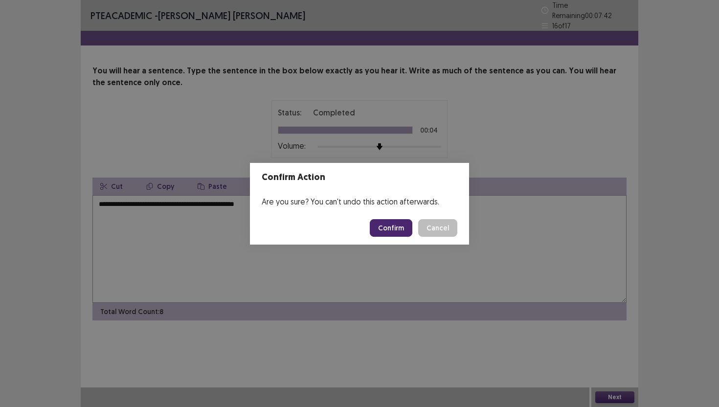
click at [408, 229] on button "Confirm" at bounding box center [391, 228] width 43 height 18
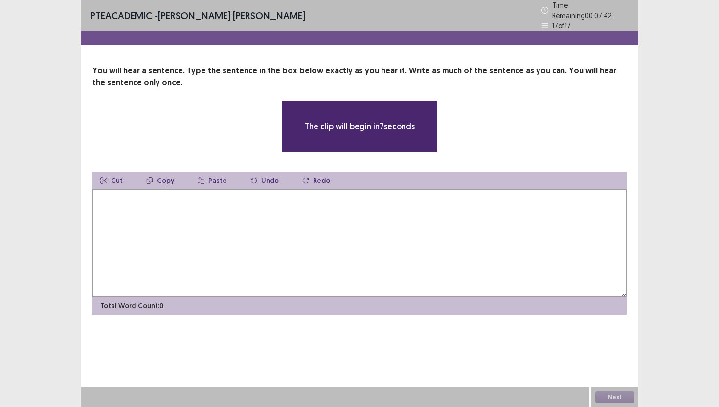
click at [392, 222] on textarea at bounding box center [359, 243] width 534 height 108
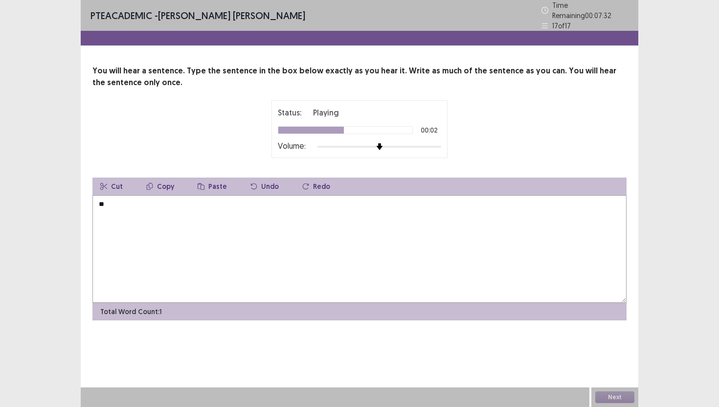
type textarea "*"
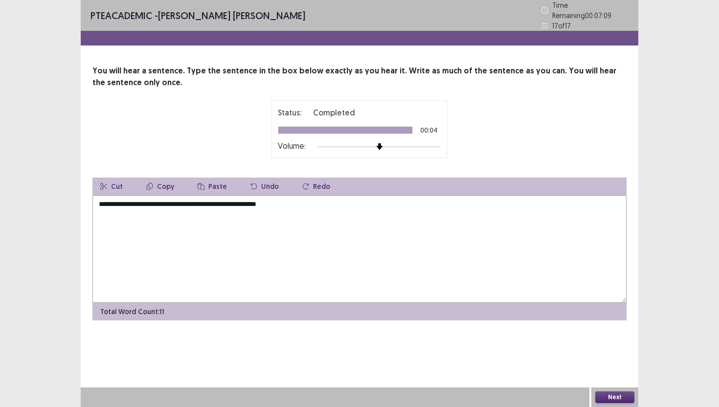
click at [180, 200] on textarea "**********" at bounding box center [359, 249] width 534 height 108
type textarea "**********"
click at [587, 355] on button "Next" at bounding box center [615, 397] width 39 height 12
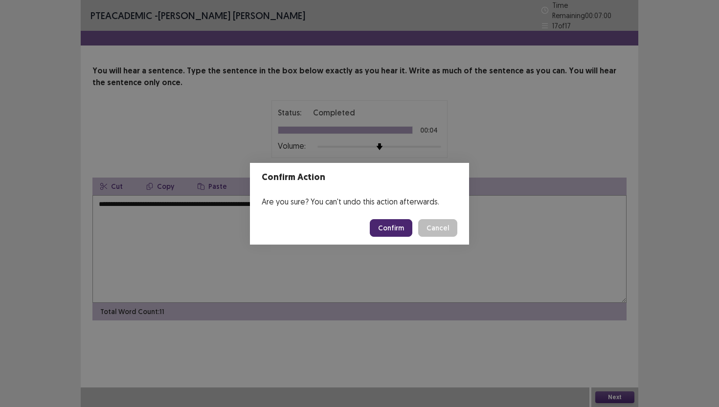
click at [396, 230] on button "Confirm" at bounding box center [391, 228] width 43 height 18
